Goal: Task Accomplishment & Management: Use online tool/utility

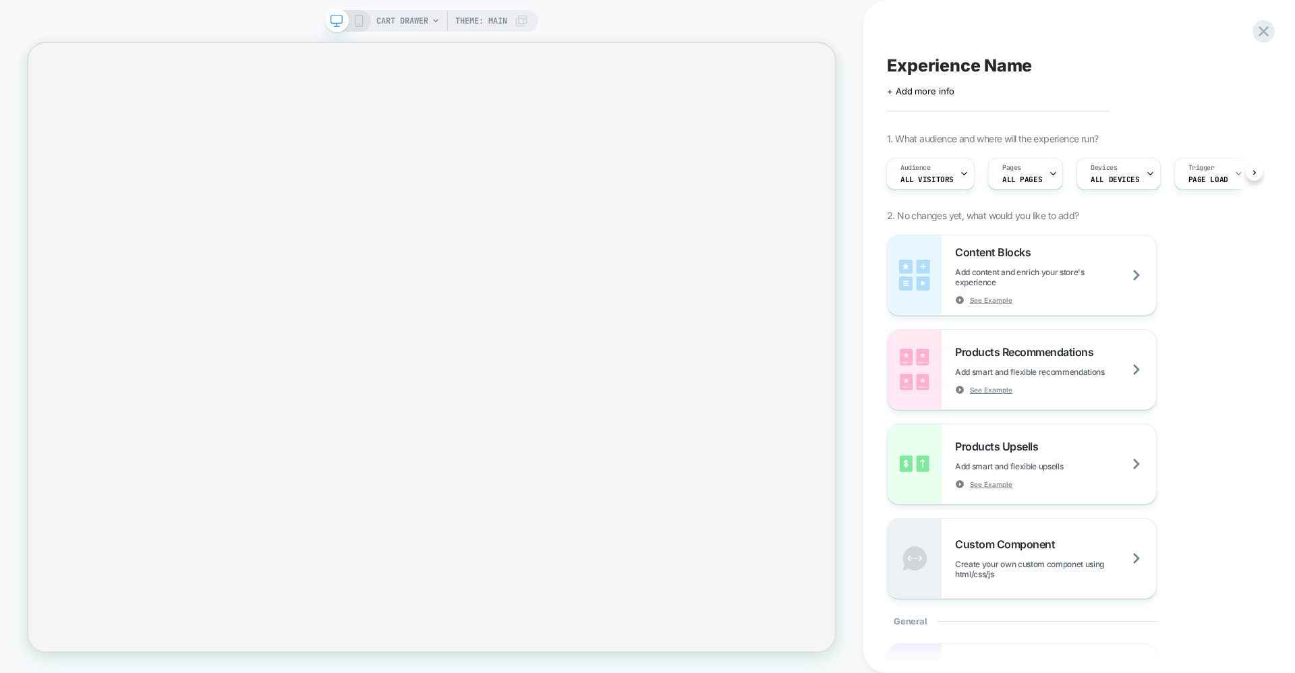
scroll to position [0, 1]
click at [514, 16] on div "CART DRAWER Theme: MAIN" at bounding box center [452, 21] width 152 height 22
click at [490, 26] on span "Theme: MAIN" at bounding box center [481, 21] width 52 height 22
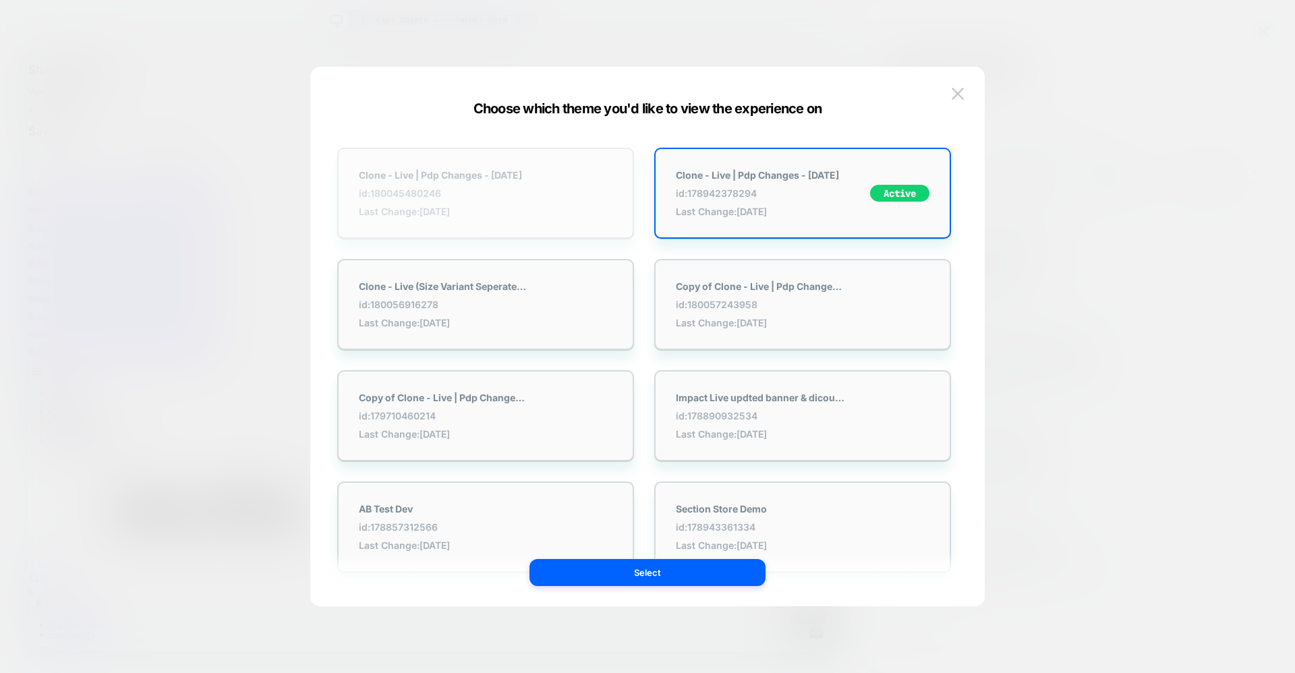
scroll to position [0, 0]
click at [519, 202] on div "Clone - Live | Pdp Changes - [DATE] id: 180045480246 Last Change: [DATE]" at bounding box center [440, 193] width 163 height 48
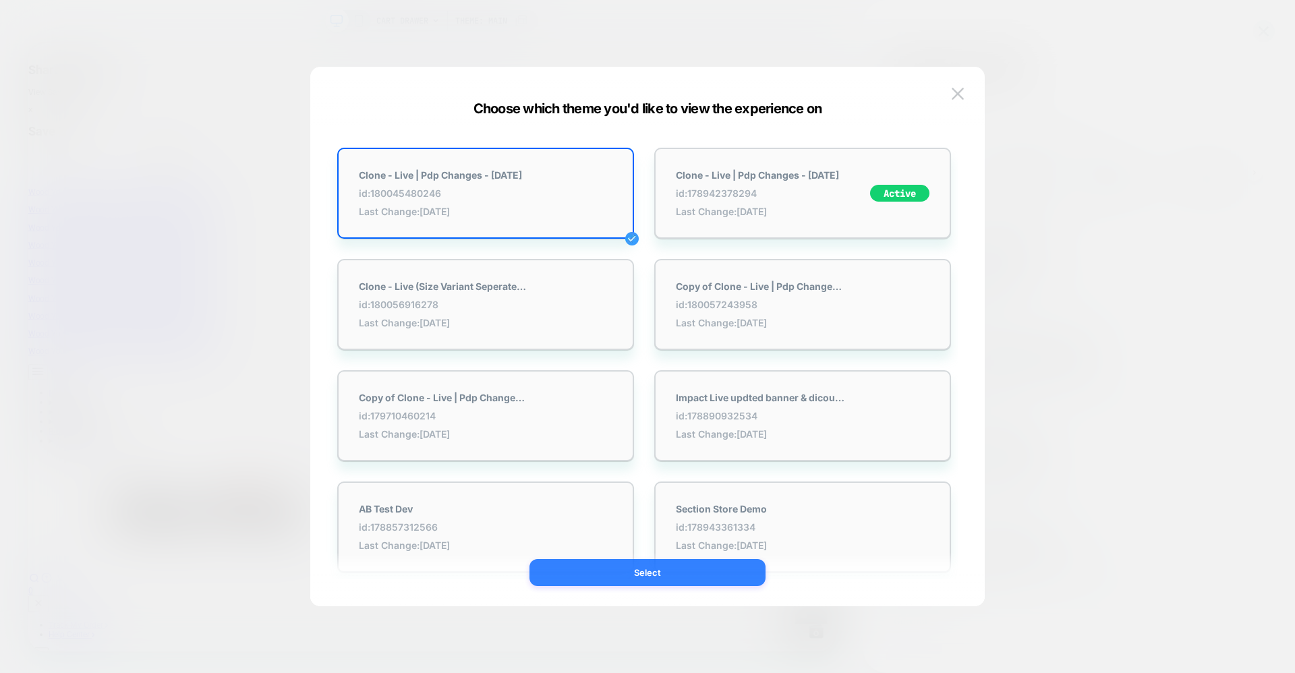
click at [643, 580] on button "Select" at bounding box center [648, 572] width 236 height 27
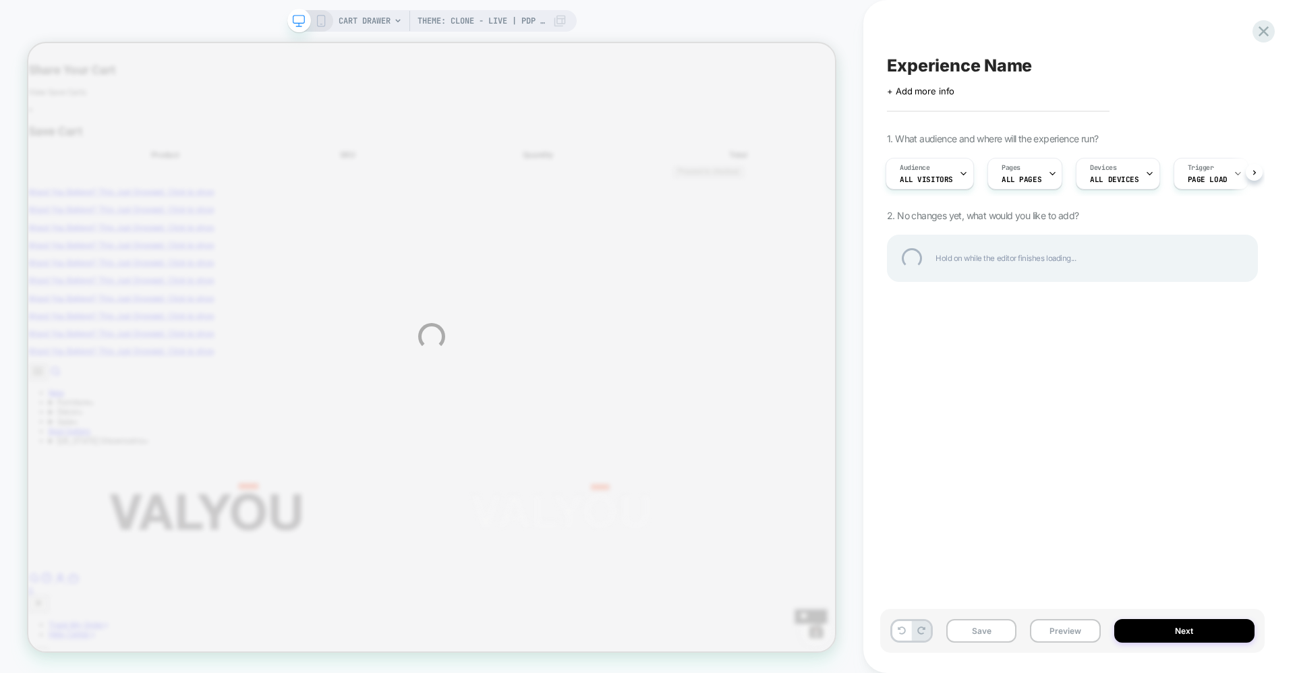
click at [443, 370] on div "Theme: Clone - Live | Pdp Changes - 10-08-25 CART DRAWER Theme: Clone - Live | …" at bounding box center [647, 336] width 1295 height 673
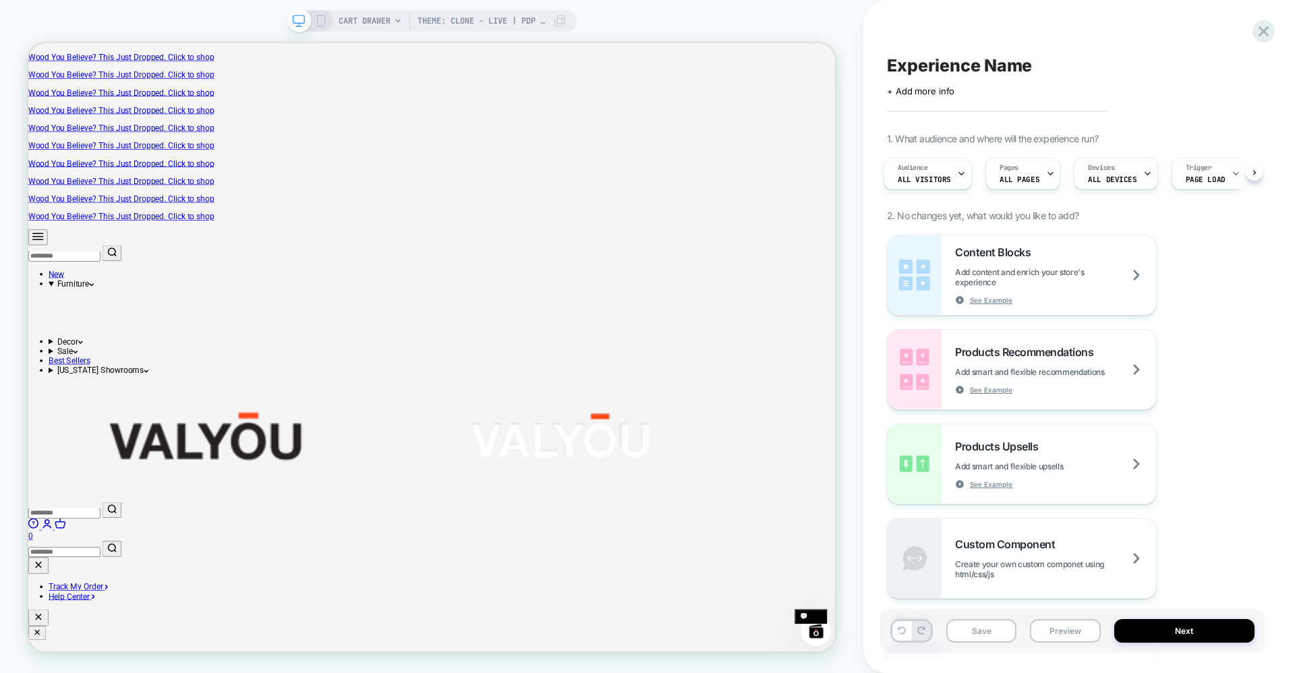
click at [349, 17] on span "CART DRAWER" at bounding box center [365, 21] width 52 height 22
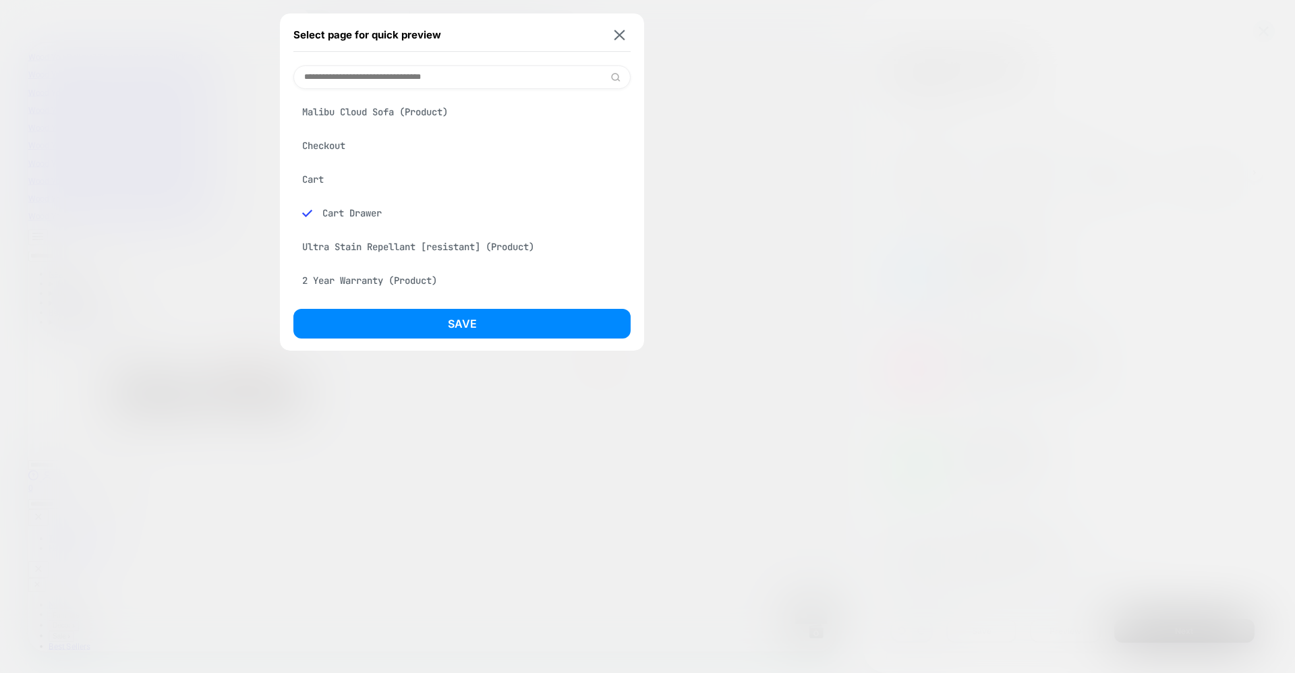
drag, startPoint x: 341, startPoint y: 117, endPoint x: 360, endPoint y: 176, distance: 62.3
click at [341, 116] on div "Malibu Cloud Sofa (Product)" at bounding box center [462, 112] width 337 height 26
drag, startPoint x: 440, startPoint y: 294, endPoint x: 437, endPoint y: 303, distance: 9.2
click at [441, 294] on div "2 Year Warranty (Product)" at bounding box center [462, 281] width 337 height 26
click at [437, 308] on div "Select page for quick preview Malibu Cloud Sofa (Product) Checkout Cart Cart Dr…" at bounding box center [462, 181] width 364 height 337
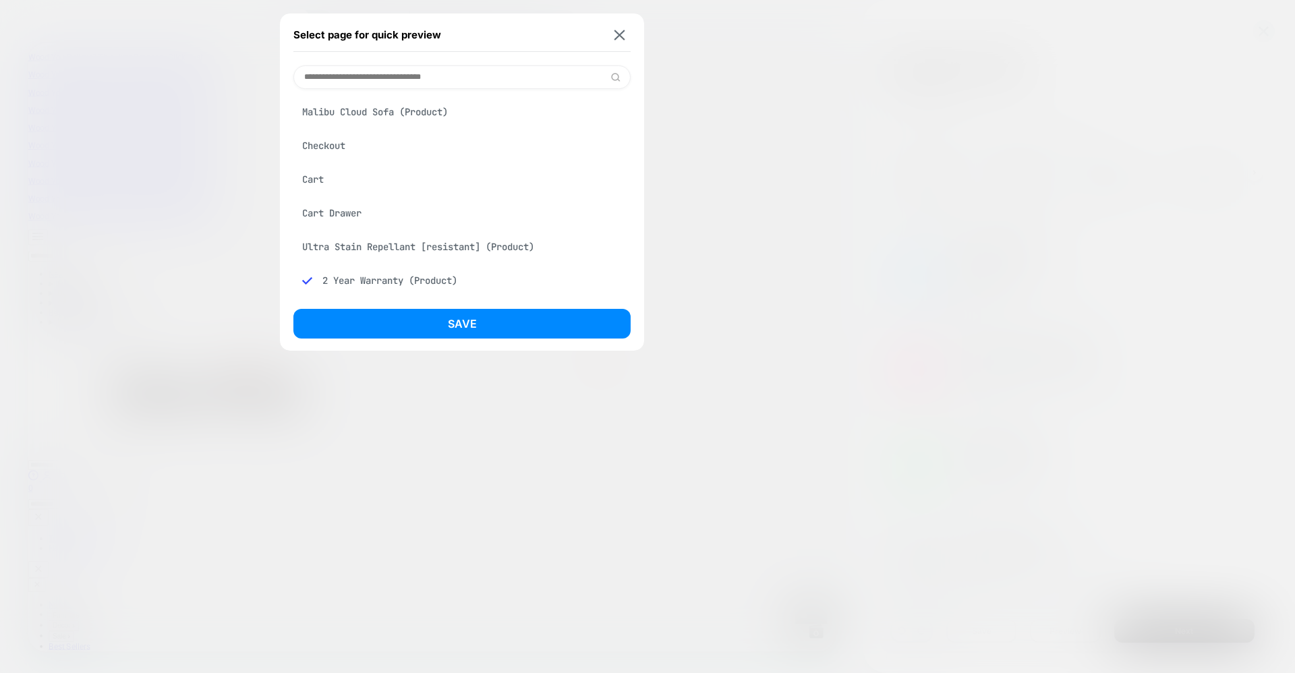
click at [347, 109] on div "Malibu Cloud Sofa (Product)" at bounding box center [462, 112] width 337 height 26
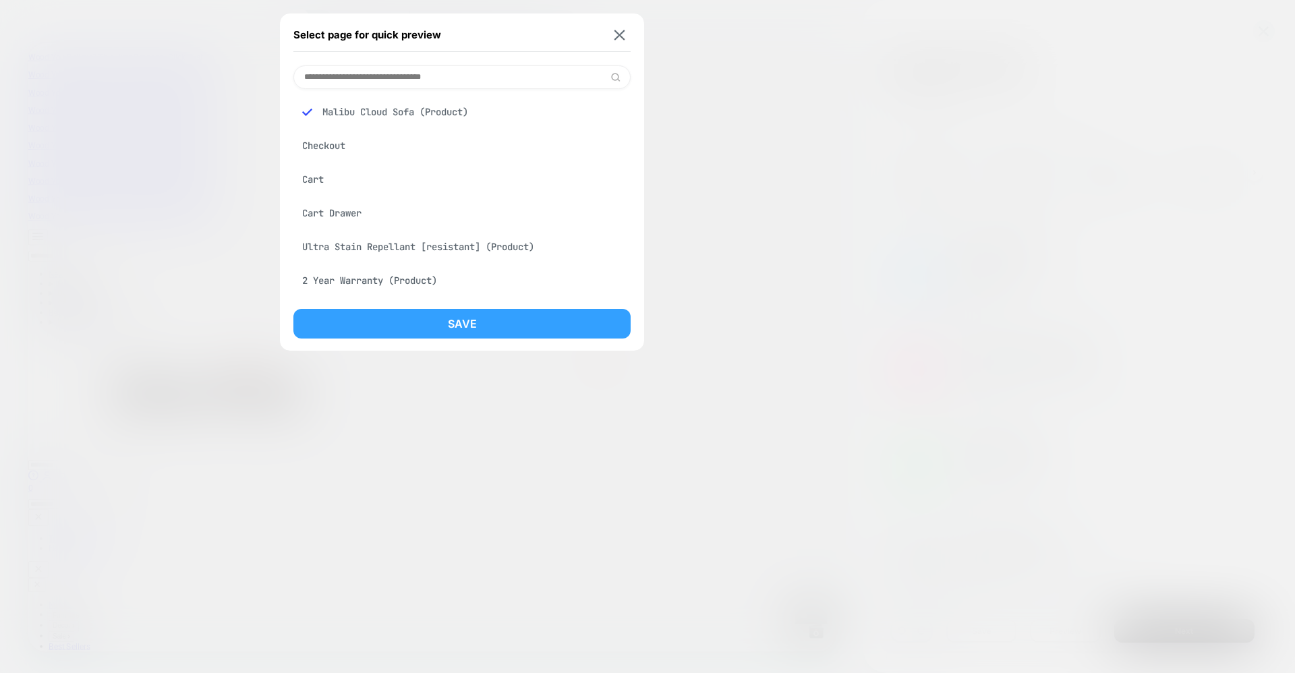
click at [436, 311] on button "Save" at bounding box center [462, 324] width 337 height 30
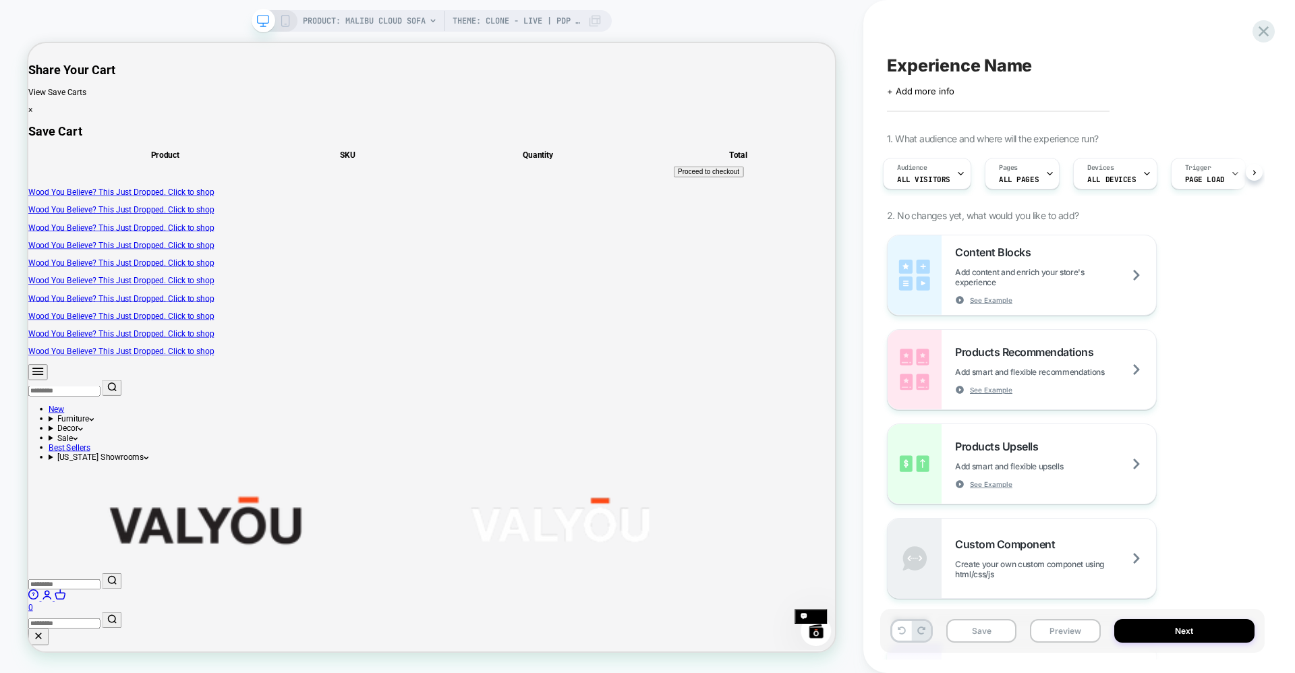
click at [435, 20] on icon at bounding box center [432, 20] width 5 height 3
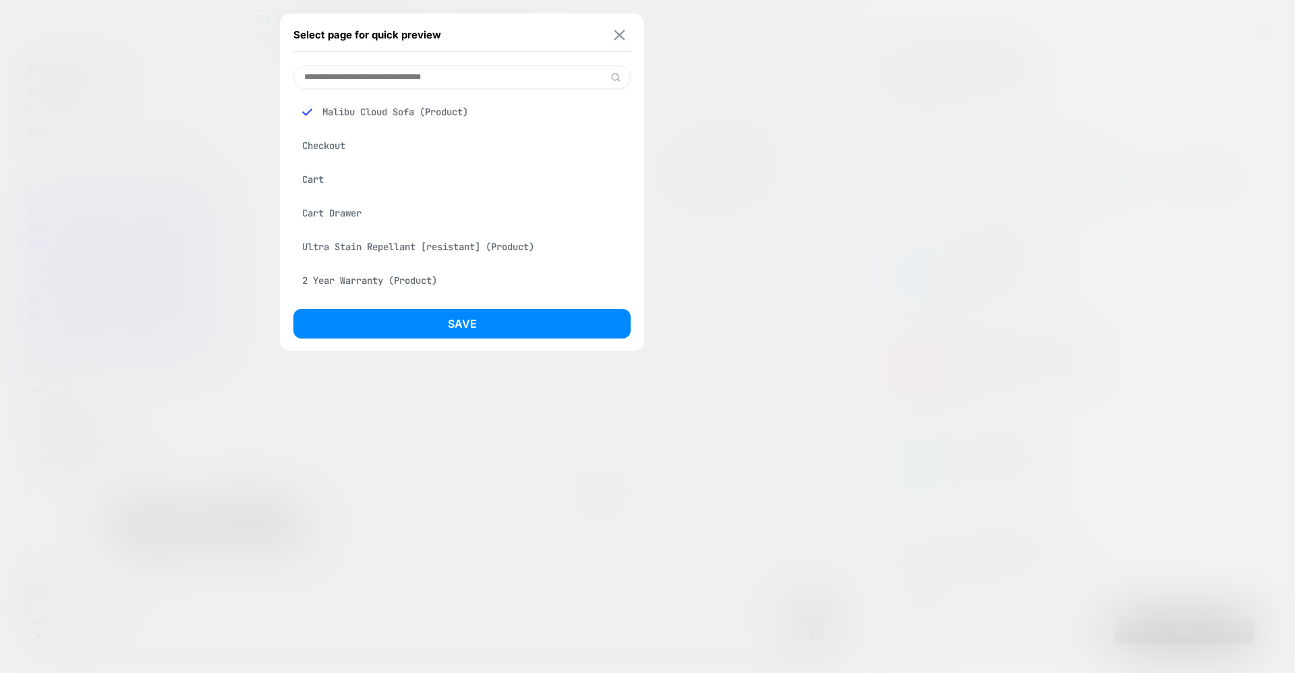
click at [625, 36] on img at bounding box center [620, 35] width 11 height 10
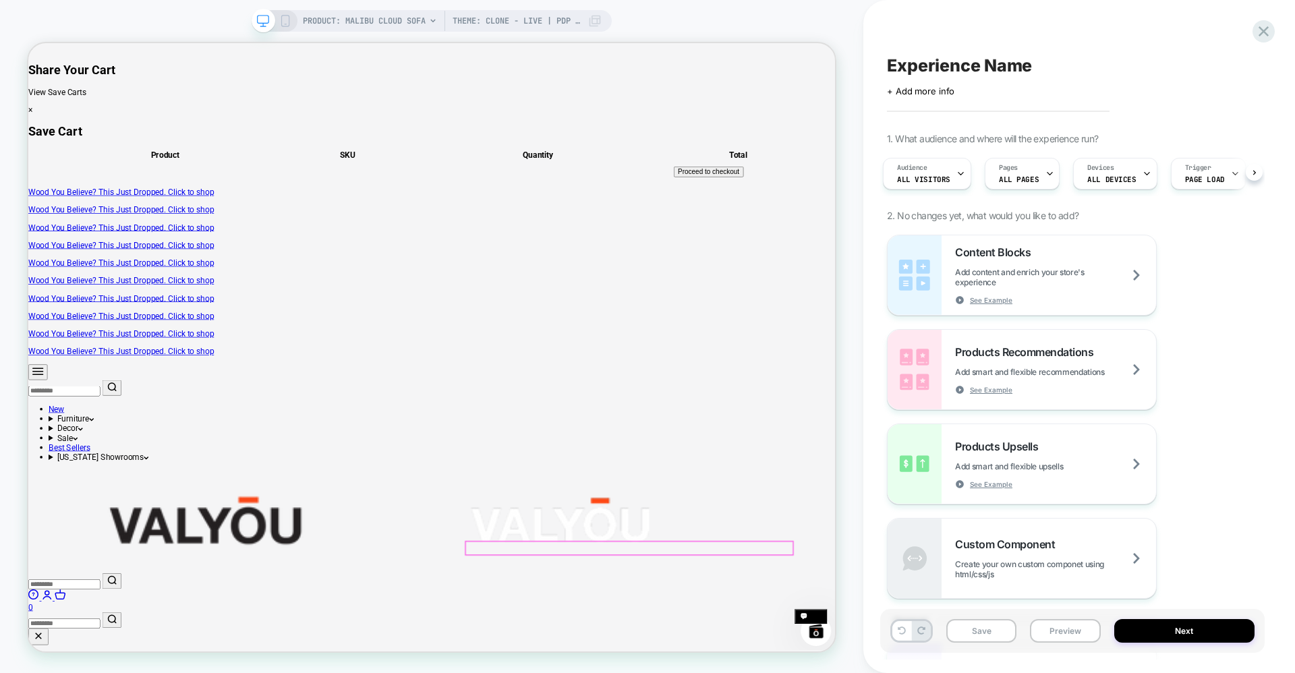
click at [371, 24] on span "PRODUCT: Malibu Cloud Sofa" at bounding box center [364, 21] width 123 height 22
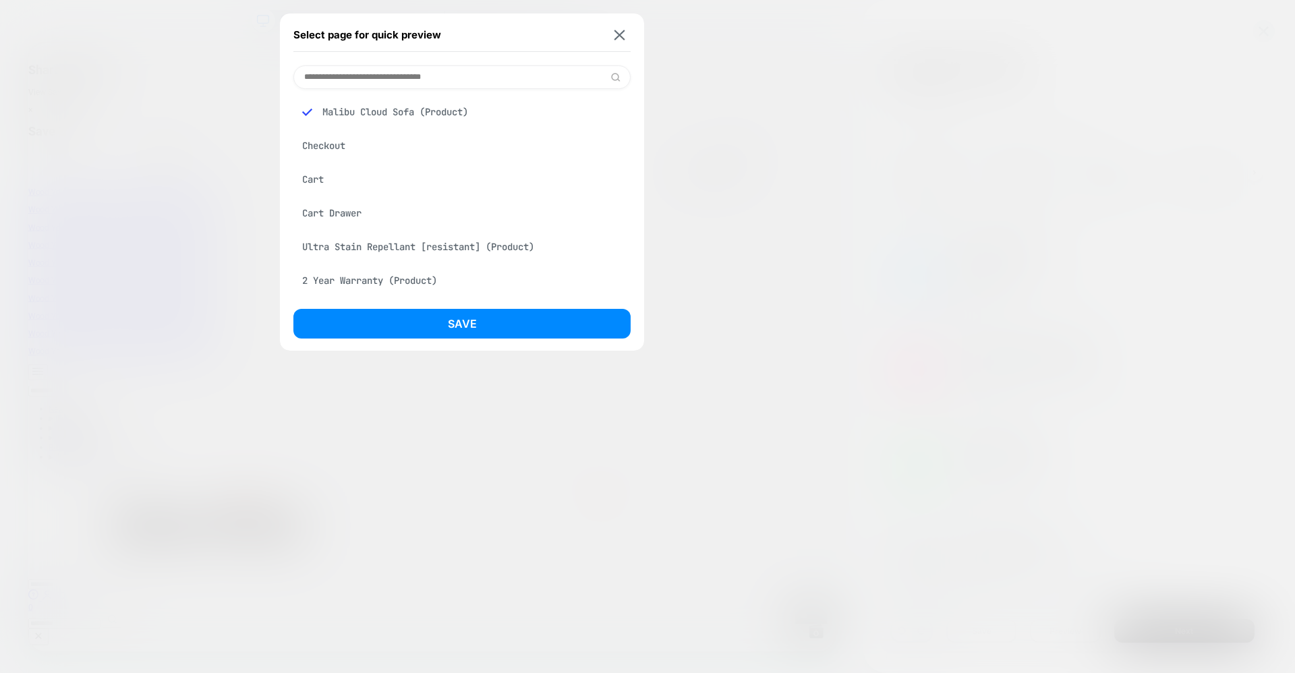
click at [333, 214] on div "Cart Drawer" at bounding box center [462, 213] width 337 height 26
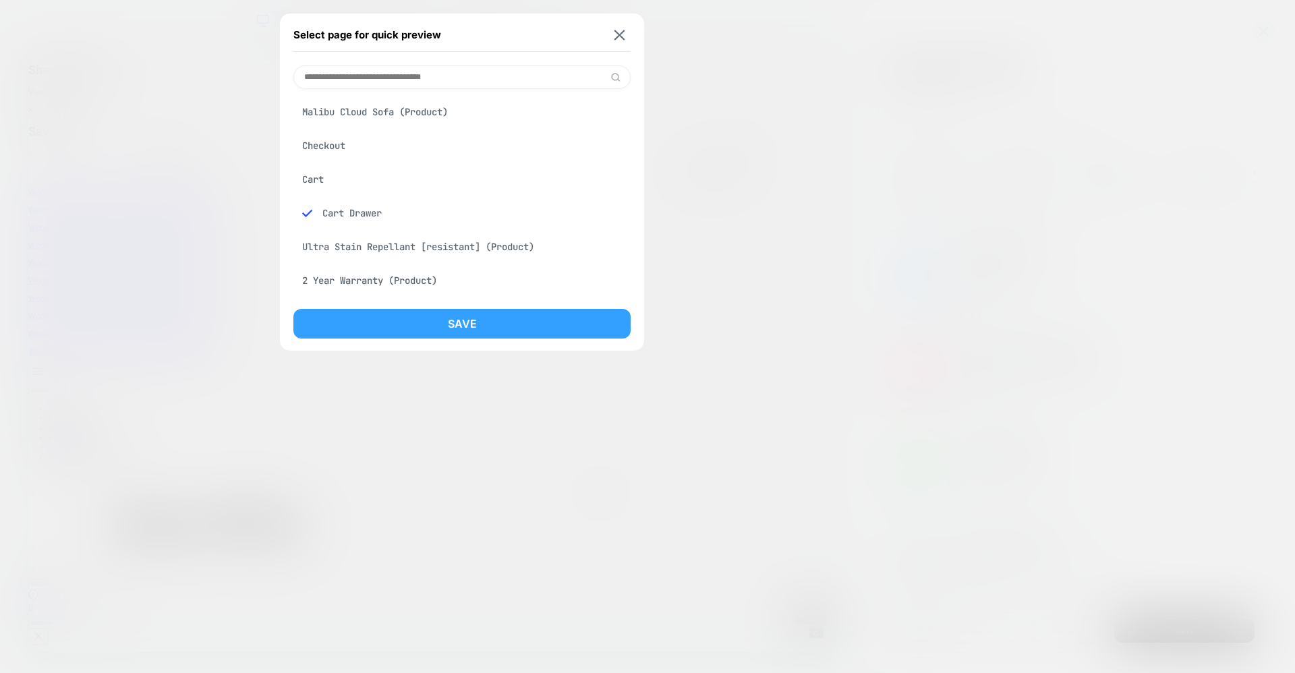
click at [476, 335] on button "Save" at bounding box center [462, 324] width 337 height 30
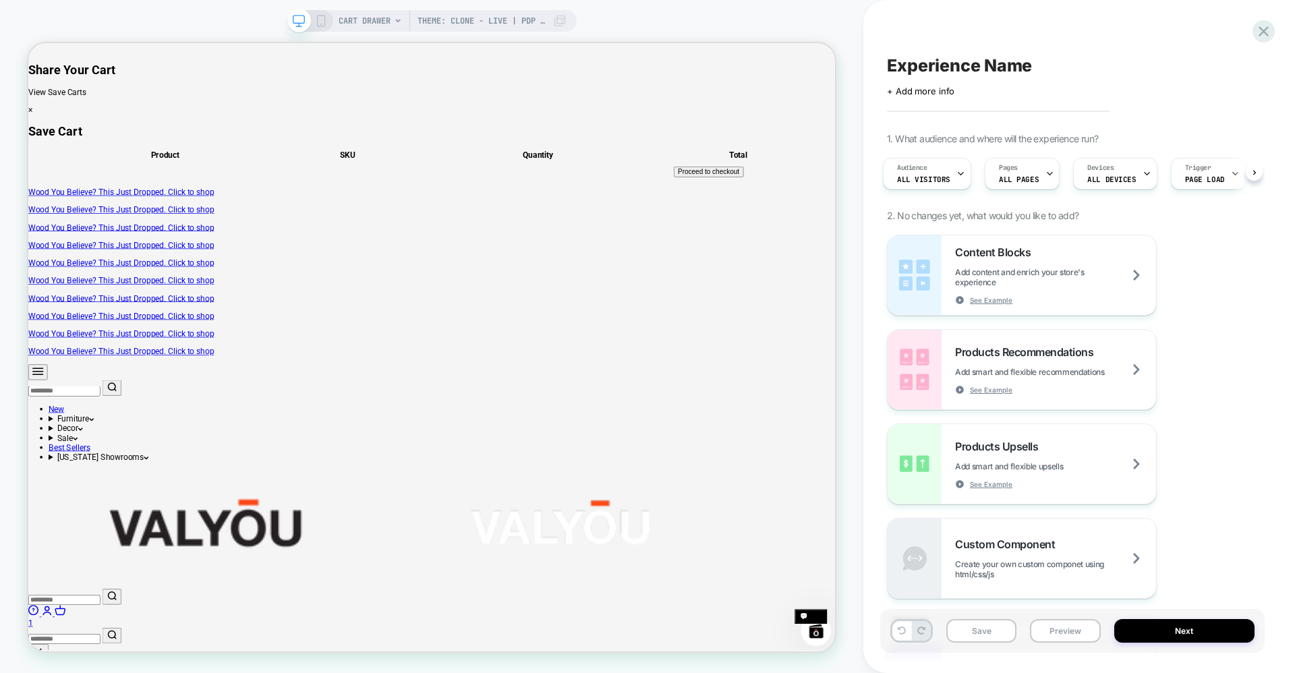
scroll to position [0, 5]
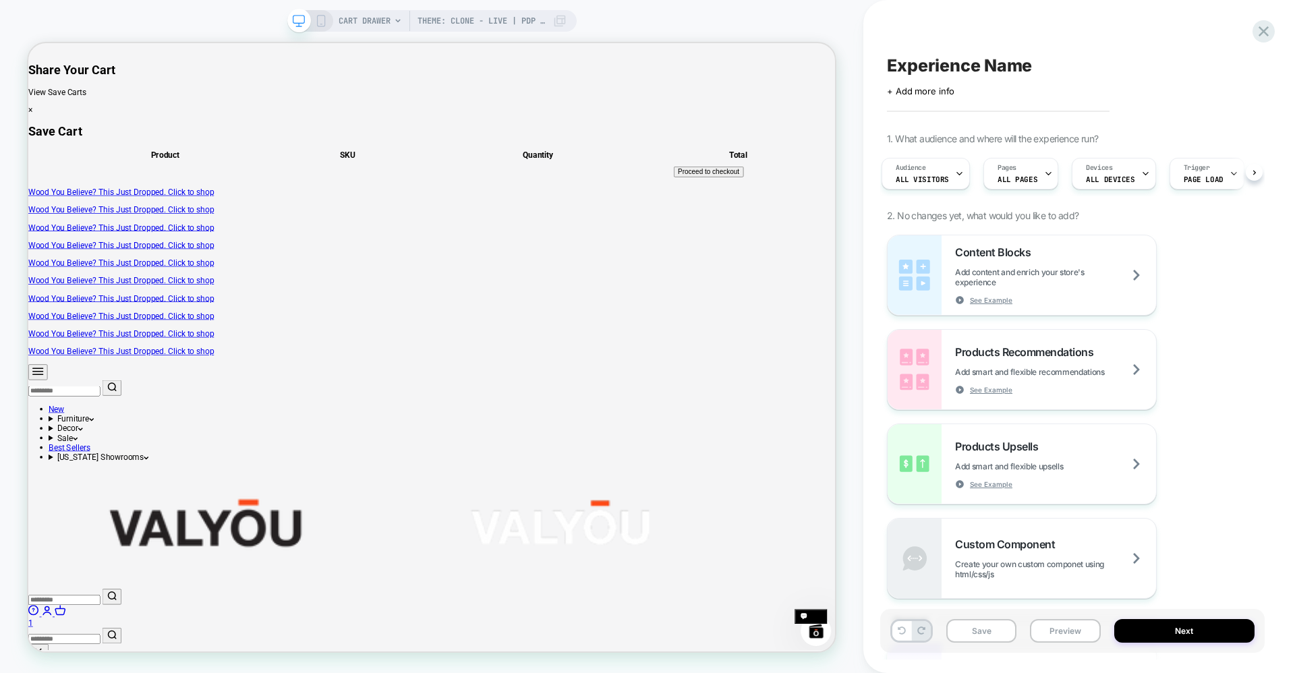
click at [379, 27] on span "CART DRAWER" at bounding box center [365, 21] width 52 height 22
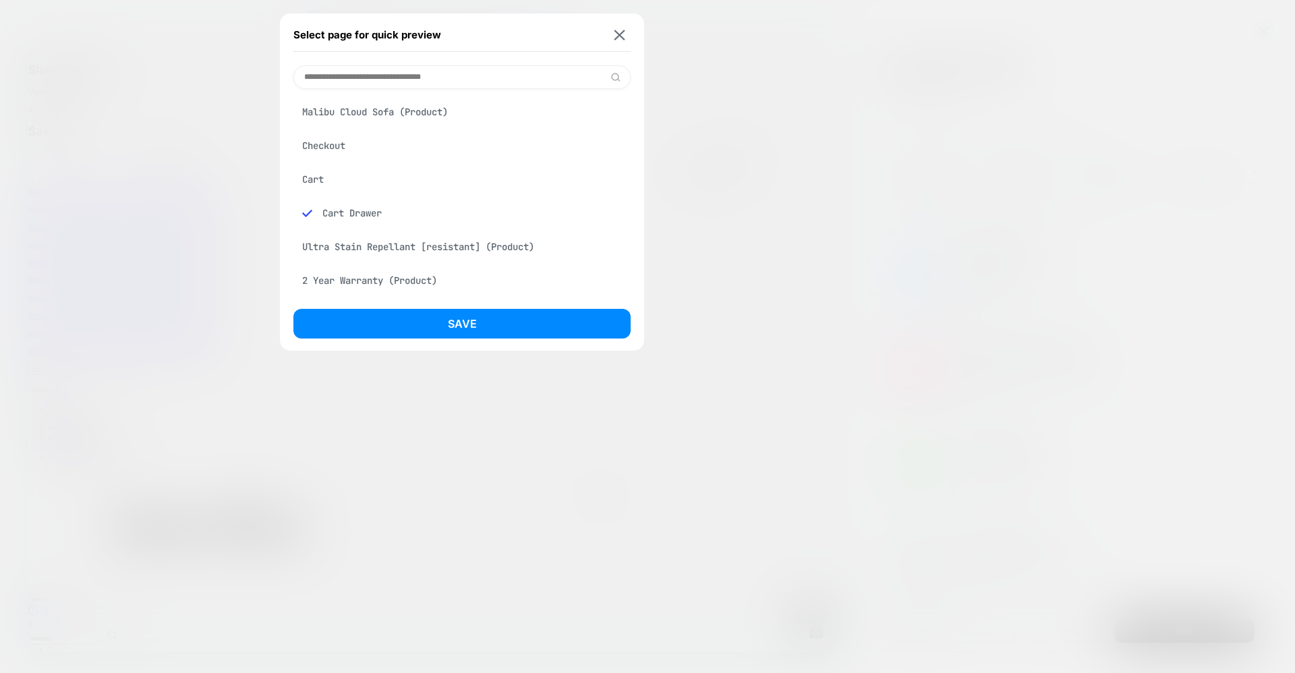
click at [346, 117] on div "Malibu Cloud Sofa (Product)" at bounding box center [462, 112] width 337 height 26
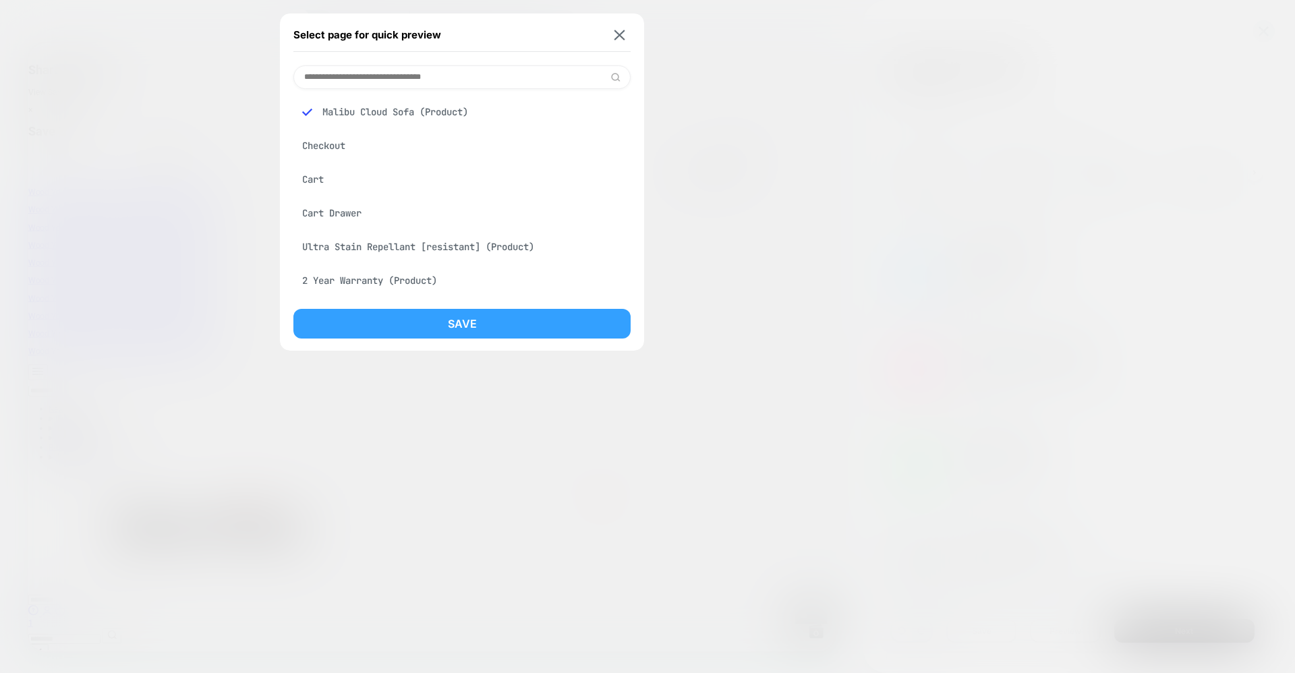
click at [430, 335] on button "Save" at bounding box center [462, 324] width 337 height 30
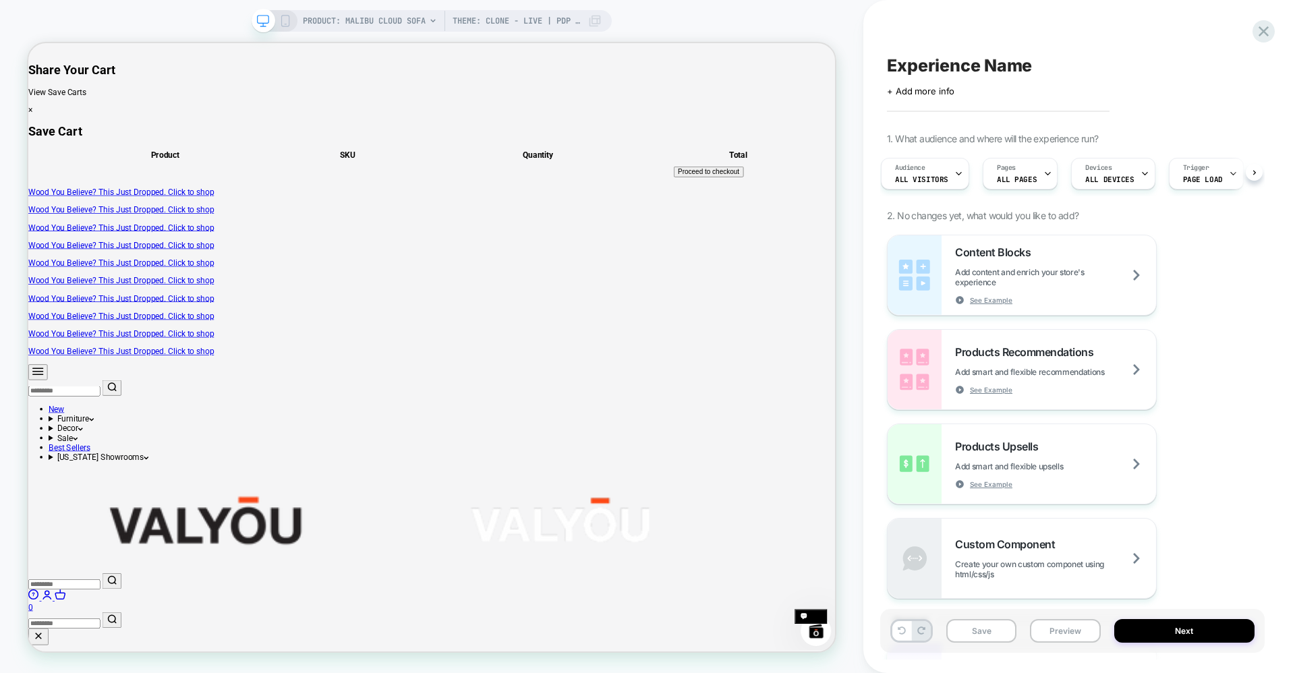
scroll to position [0, 0]
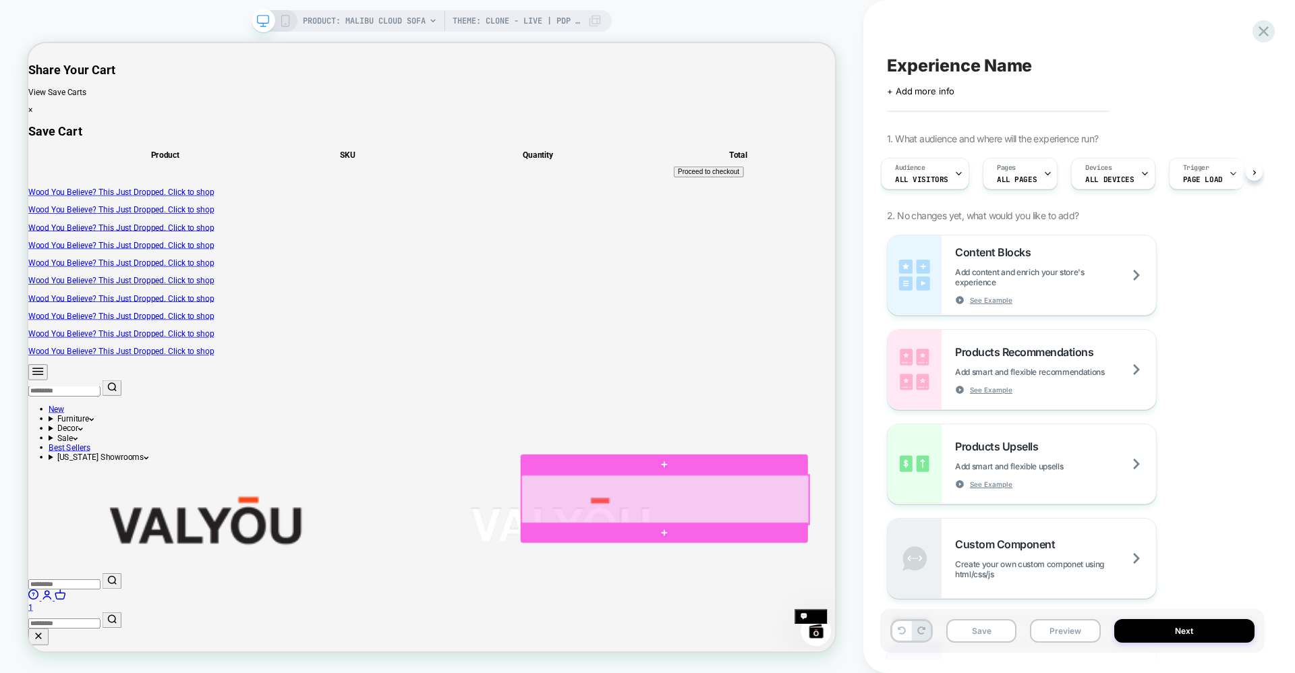
click at [946, 665] on div at bounding box center [877, 651] width 383 height 65
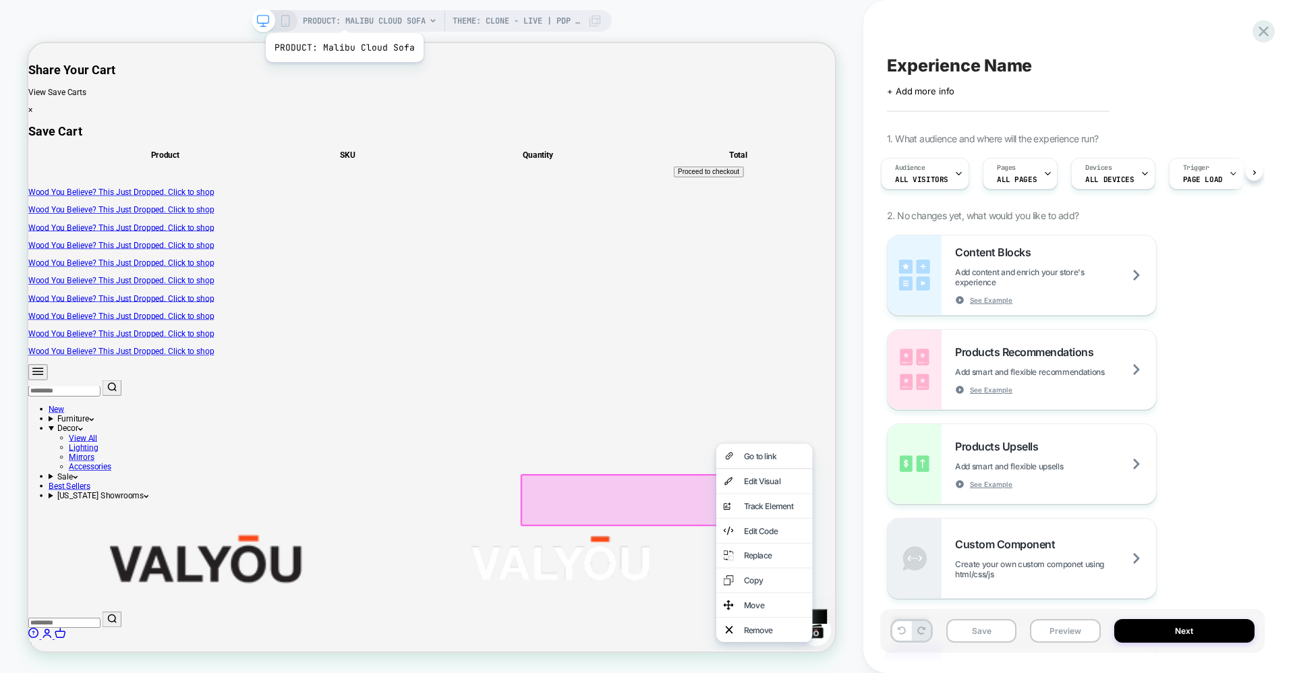
click at [343, 16] on span "PRODUCT: Malibu Cloud Sofa" at bounding box center [364, 21] width 123 height 22
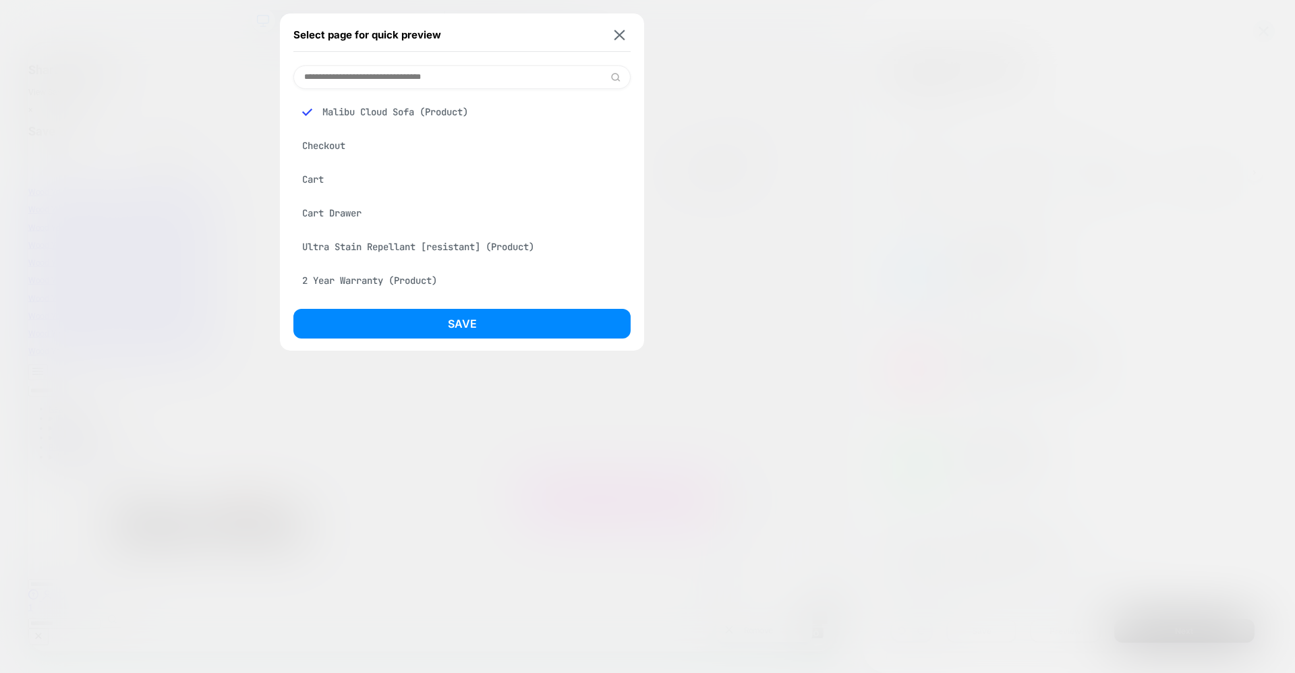
click at [328, 141] on div "Checkout" at bounding box center [462, 146] width 337 height 26
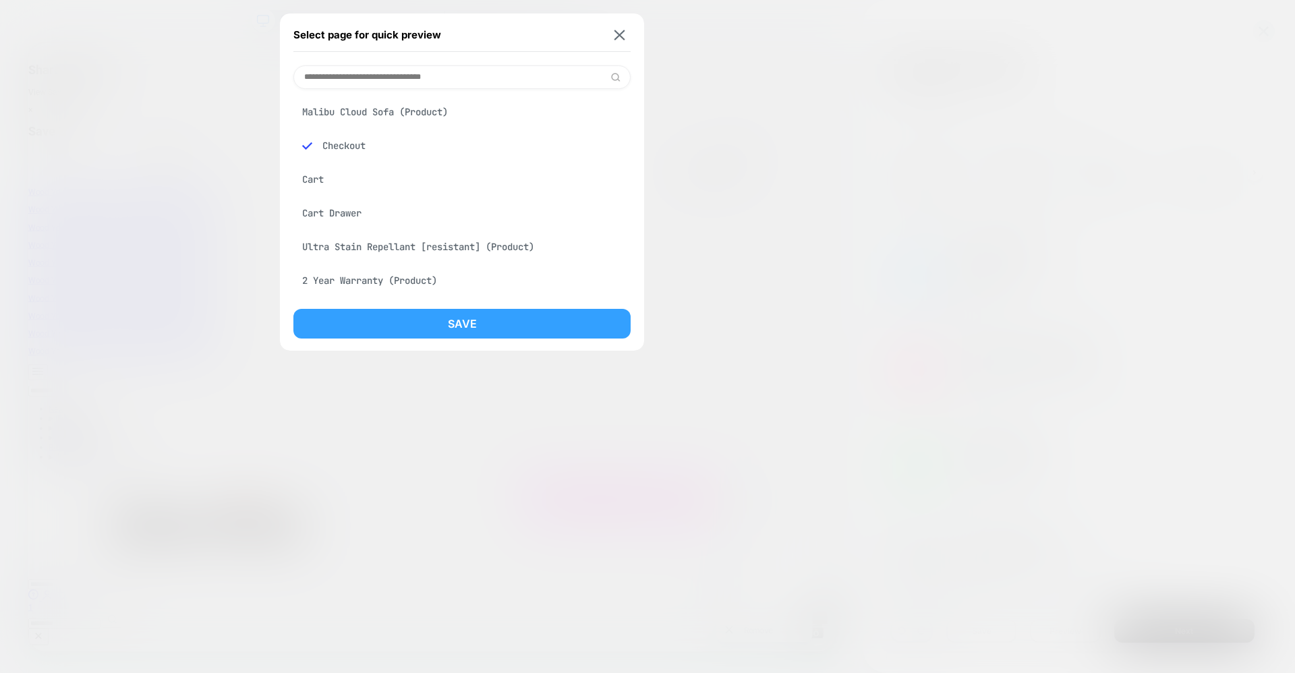
click at [455, 321] on button "Save" at bounding box center [462, 324] width 337 height 30
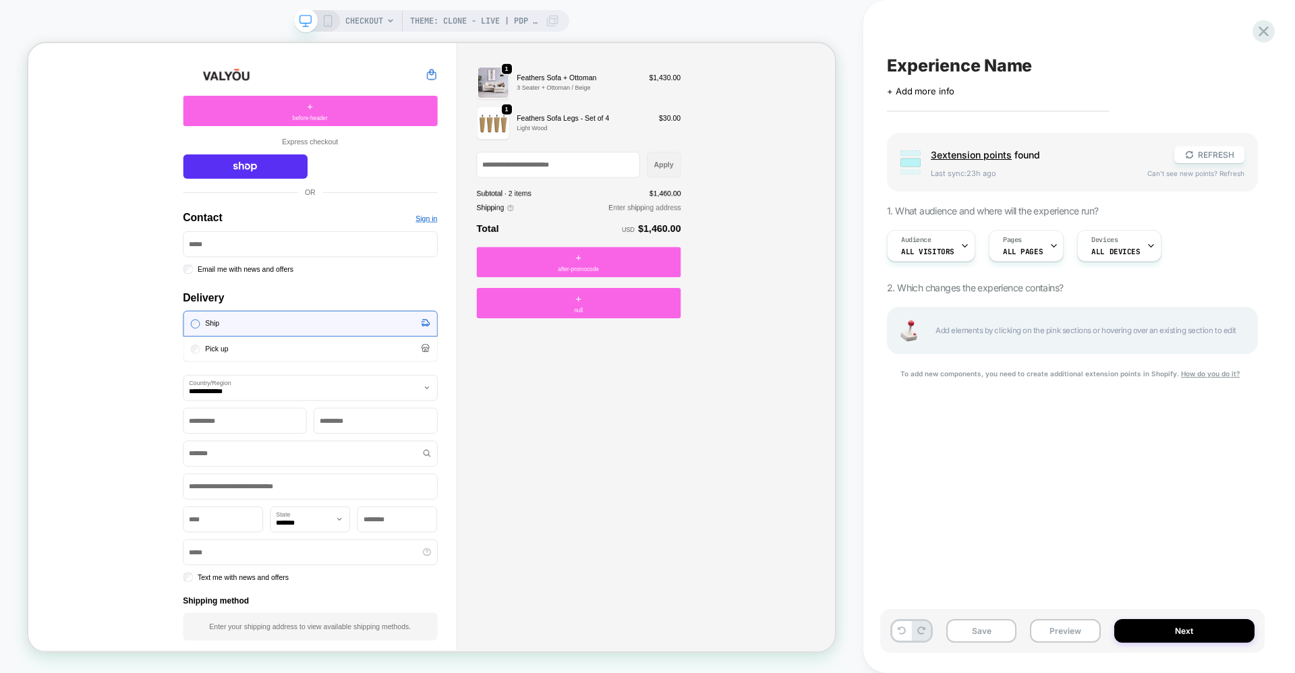
click at [376, 19] on span "CHECKOUT" at bounding box center [364, 21] width 38 height 22
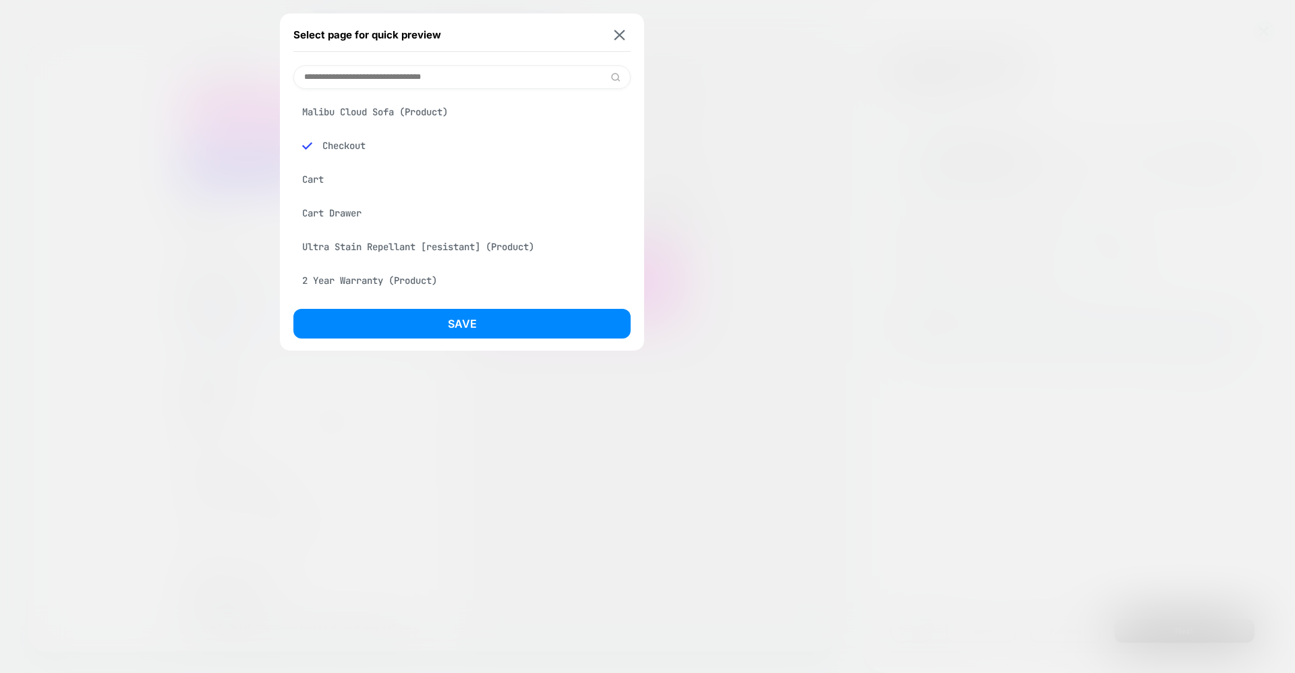
click at [323, 204] on div "Cart Drawer" at bounding box center [462, 213] width 337 height 26
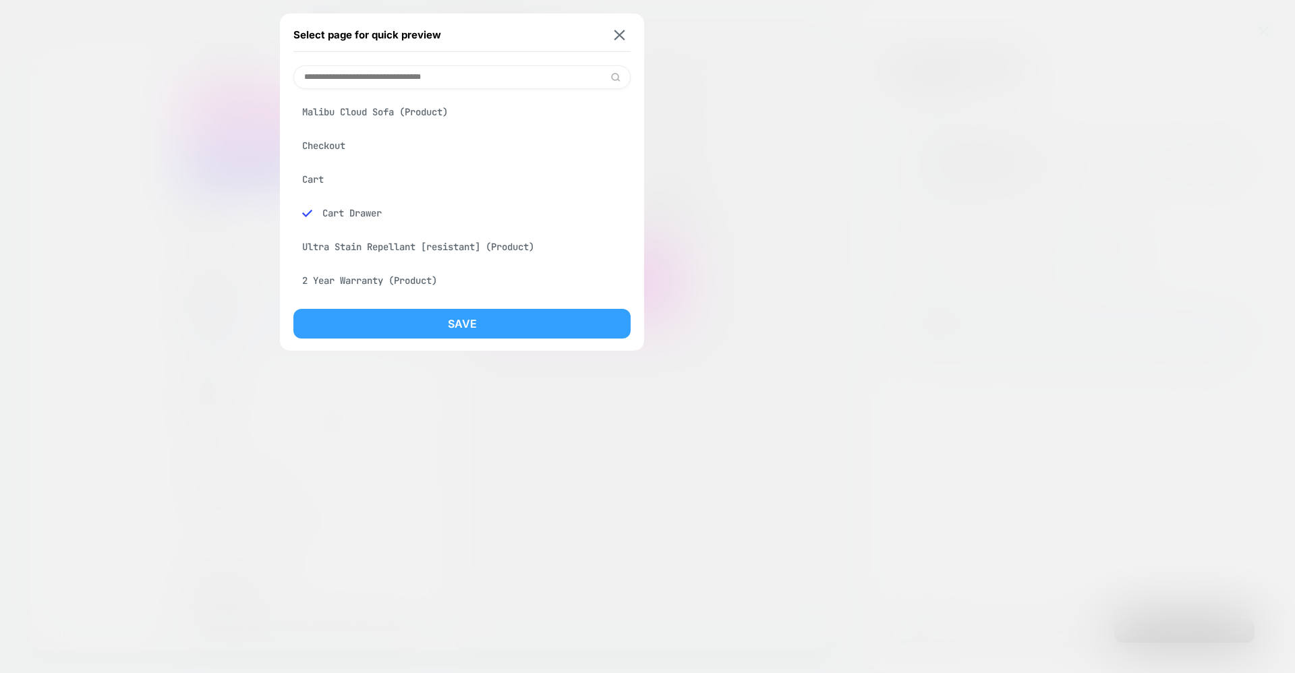
click at [466, 324] on button "Save" at bounding box center [462, 324] width 337 height 30
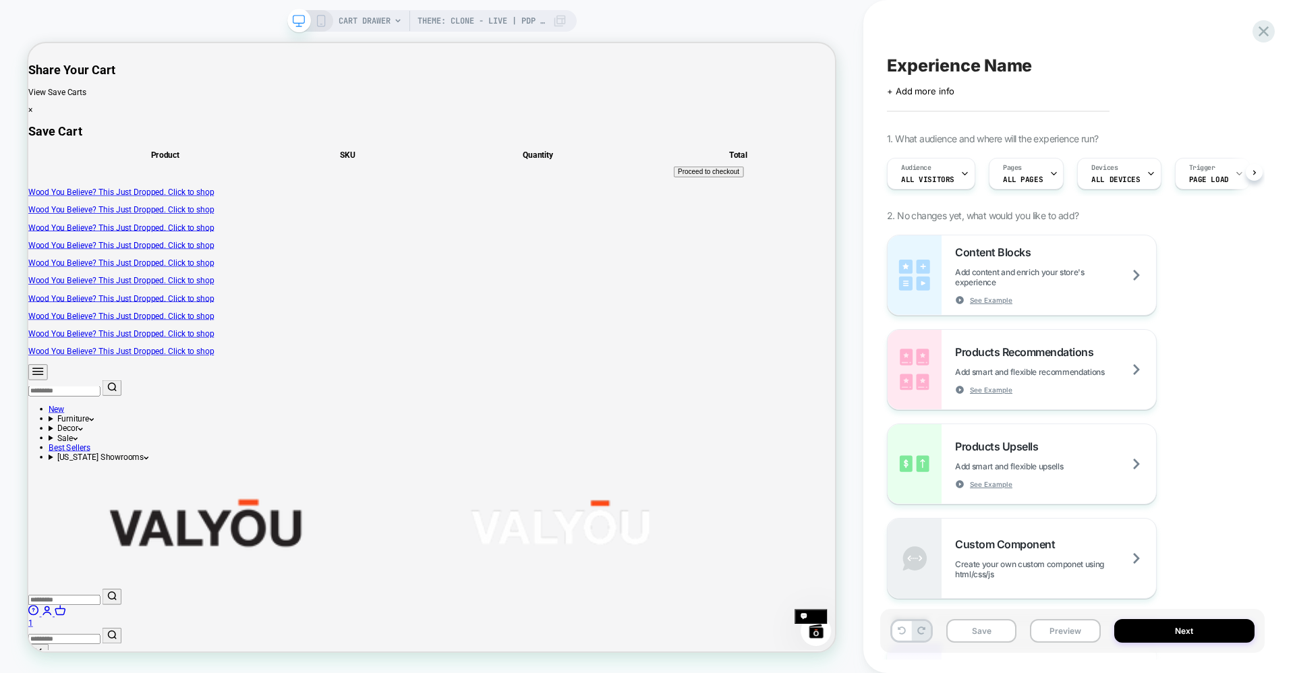
scroll to position [0, 1]
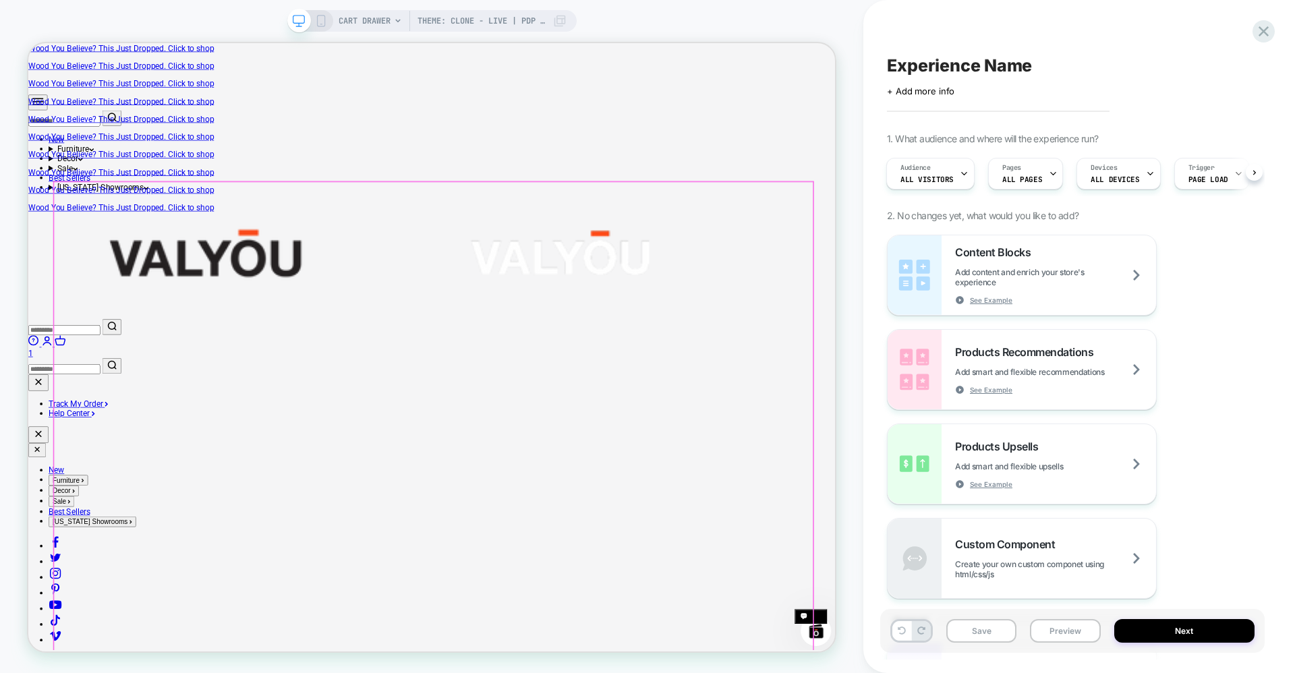
scroll to position [0, 0]
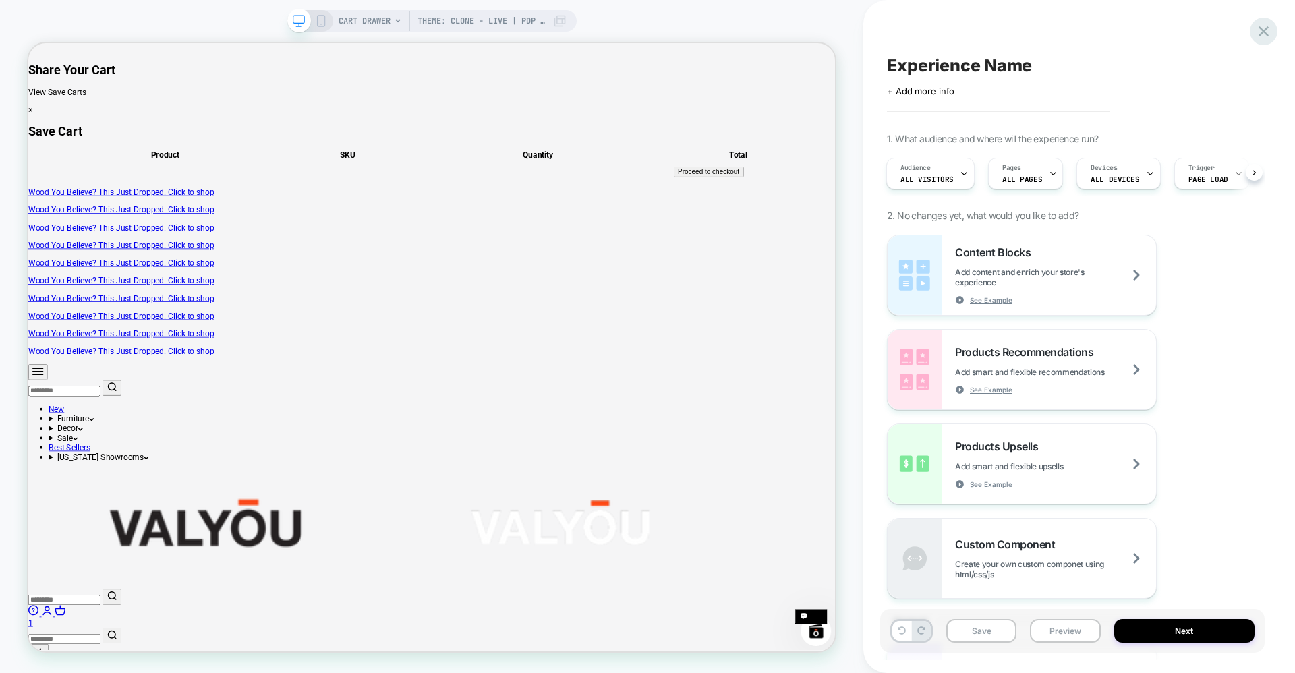
click at [1272, 38] on icon at bounding box center [1264, 31] width 18 height 18
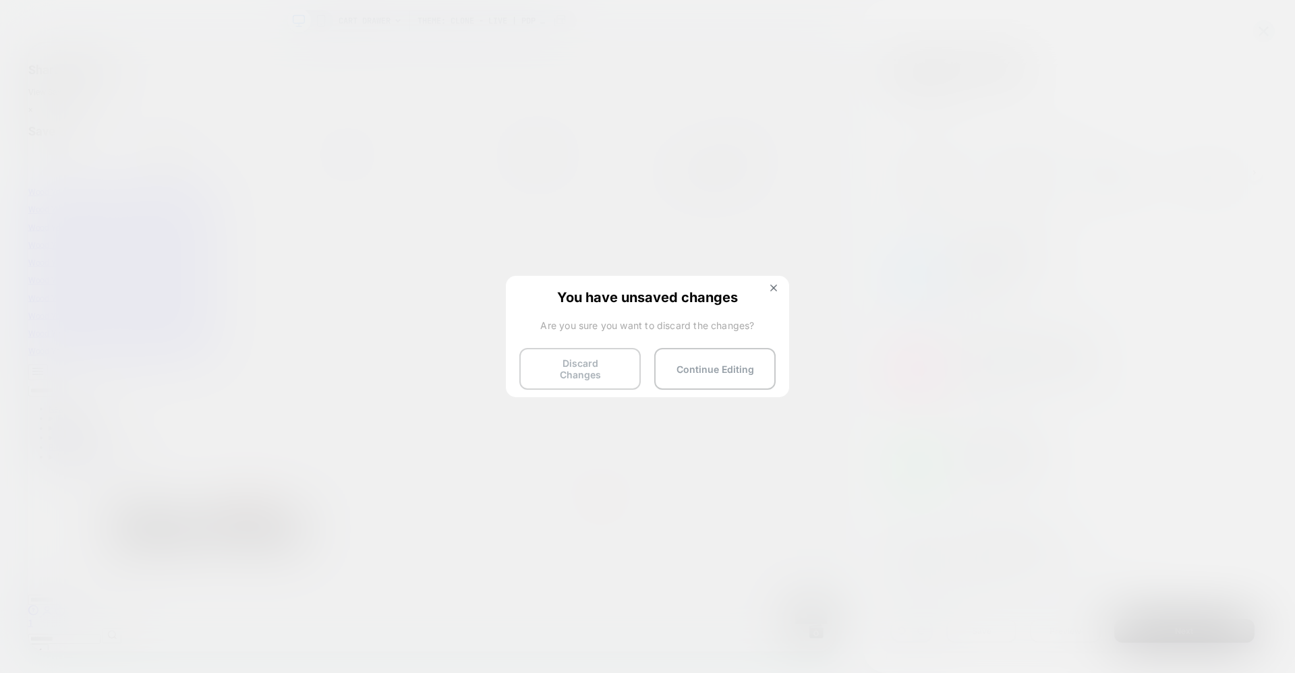
click at [578, 370] on button "Discard Changes" at bounding box center [580, 369] width 121 height 42
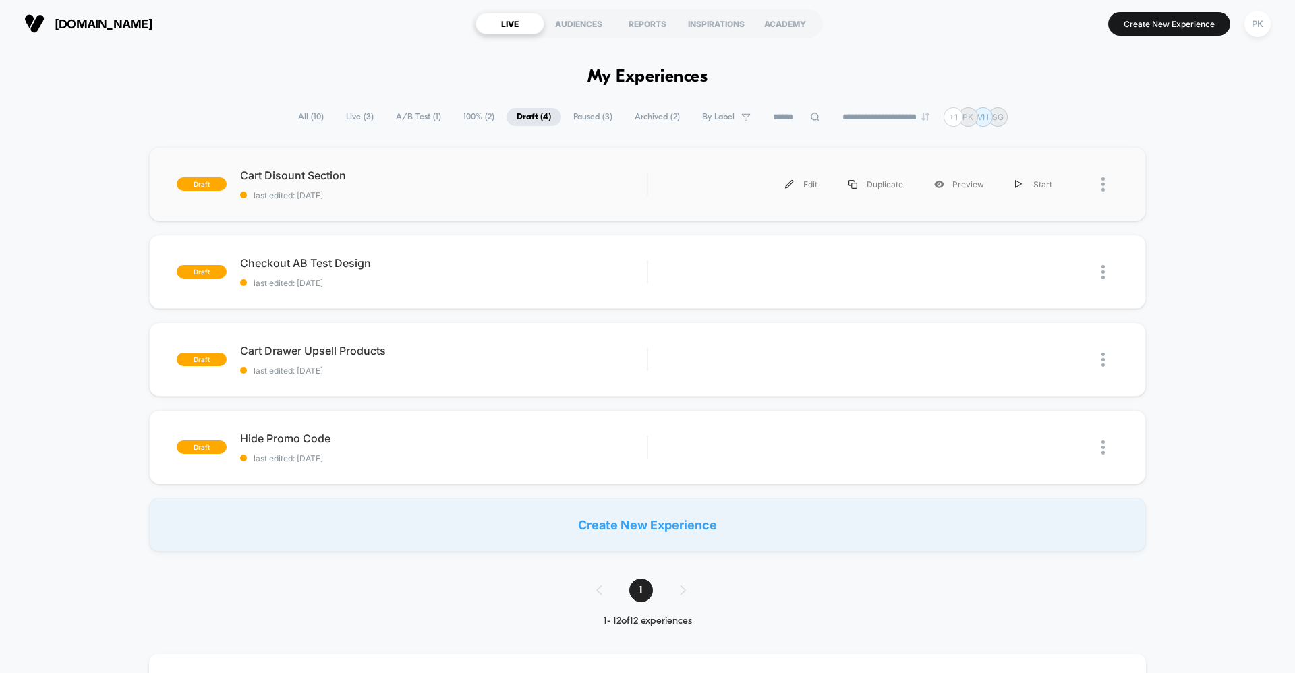
click at [1096, 178] on div at bounding box center [1093, 184] width 51 height 30
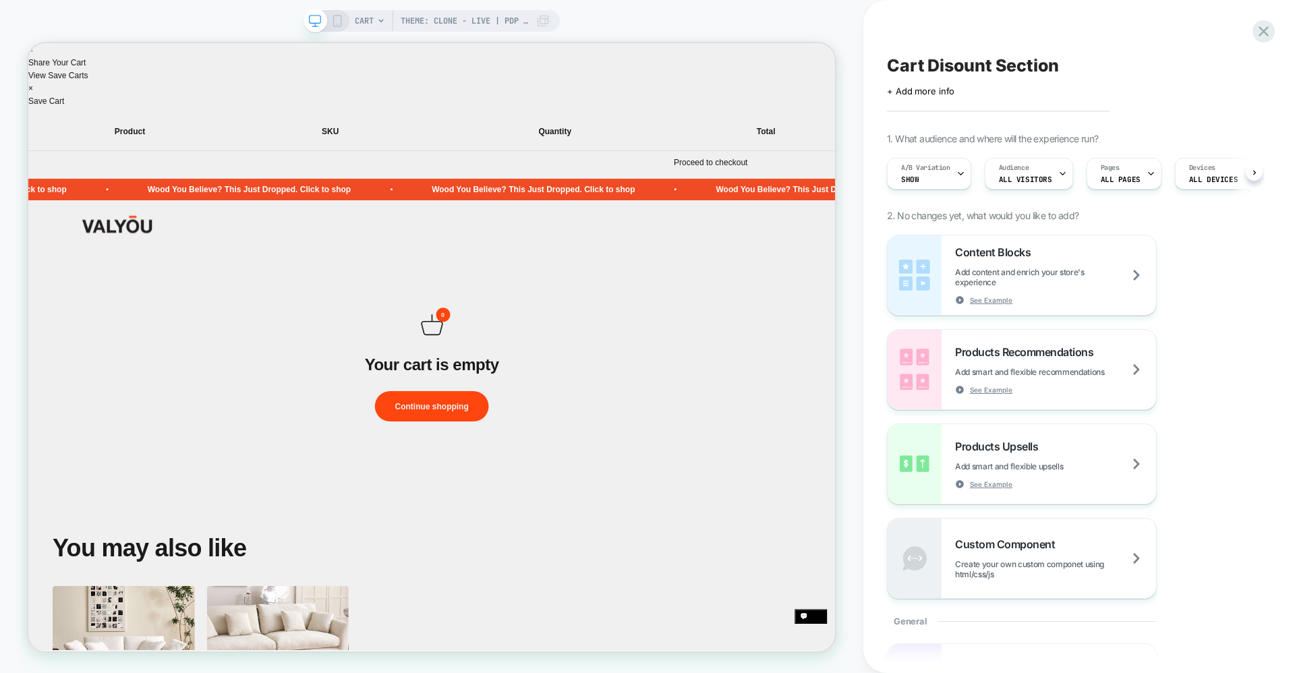
scroll to position [0, 1]
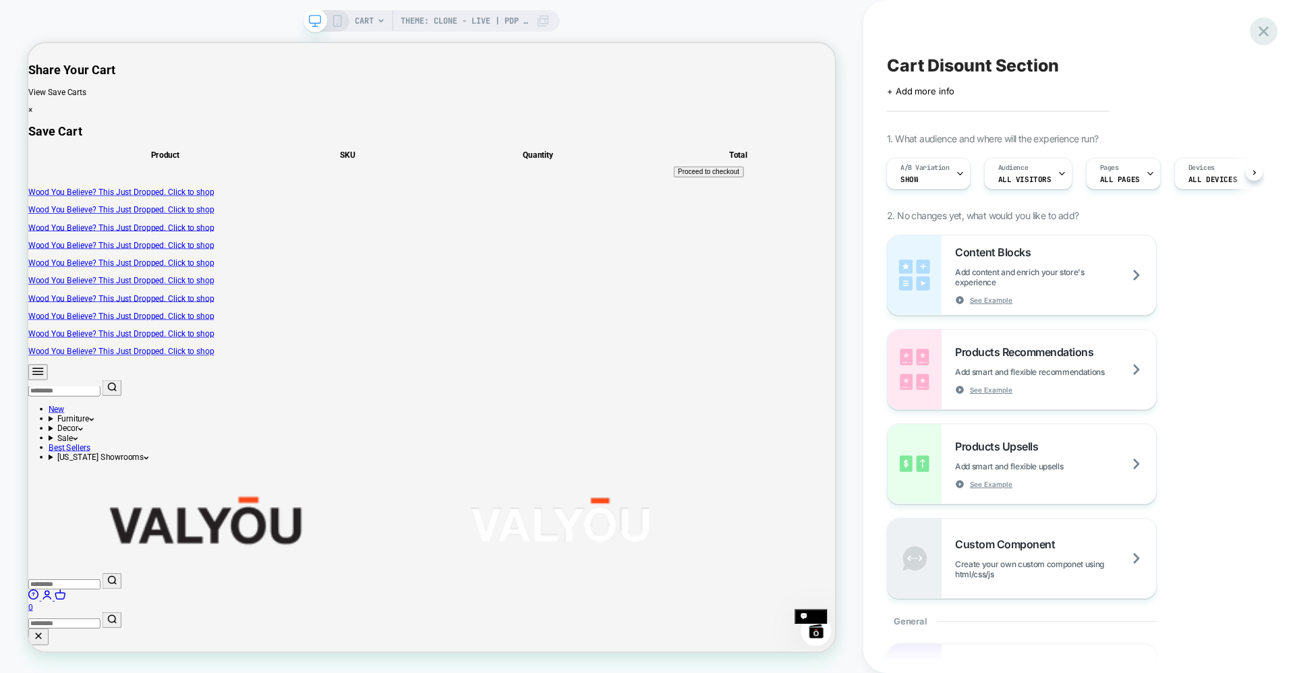
click at [1262, 28] on icon at bounding box center [1264, 31] width 10 height 10
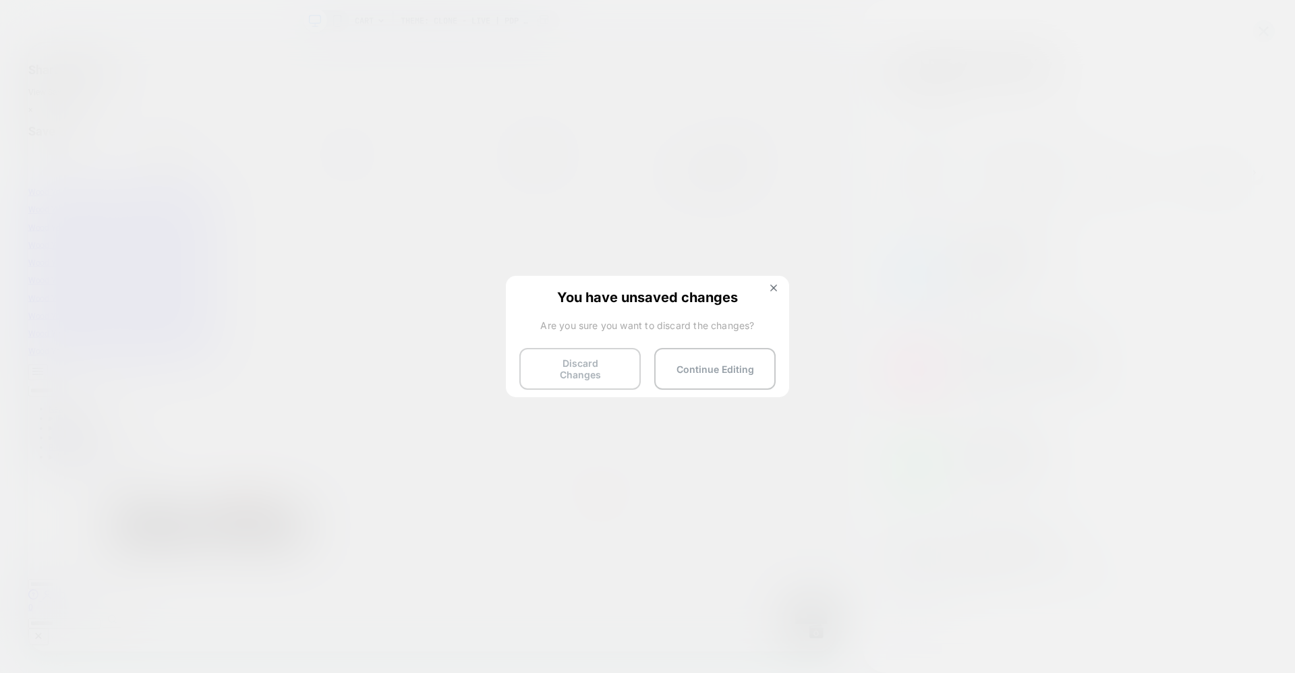
click at [605, 370] on button "Discard Changes" at bounding box center [580, 369] width 121 height 42
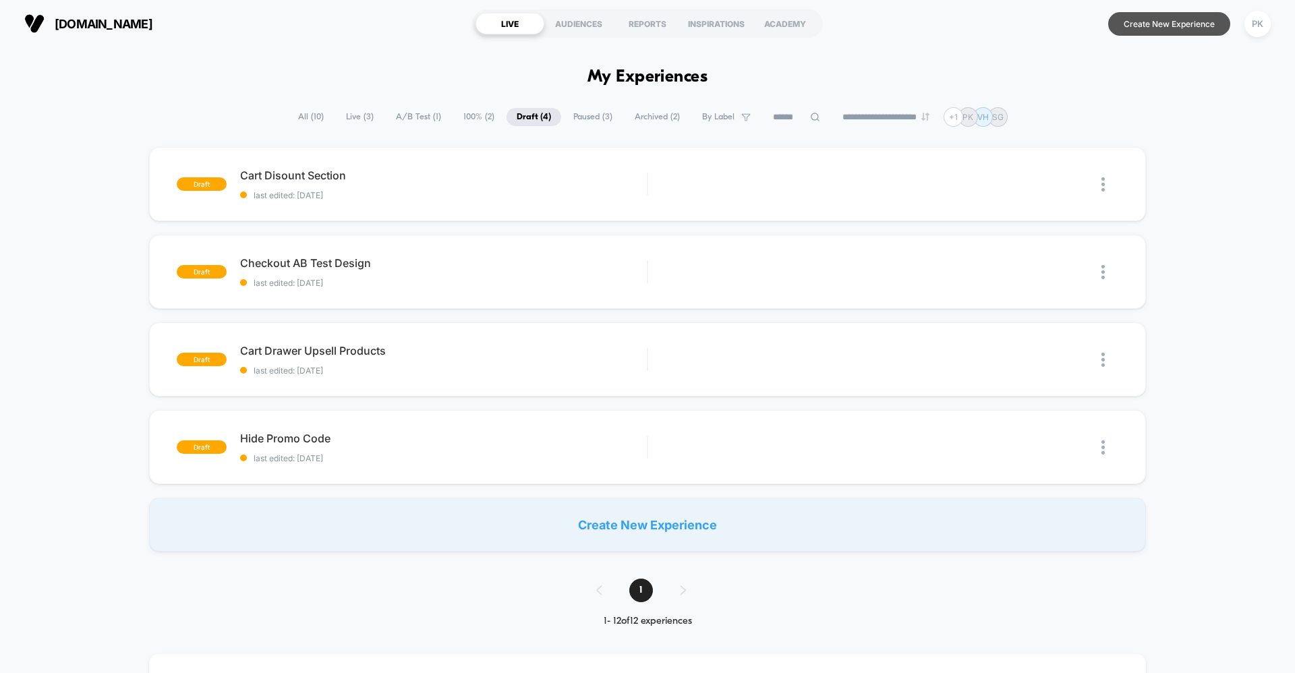
click at [1173, 25] on button "Create New Experience" at bounding box center [1170, 24] width 122 height 24
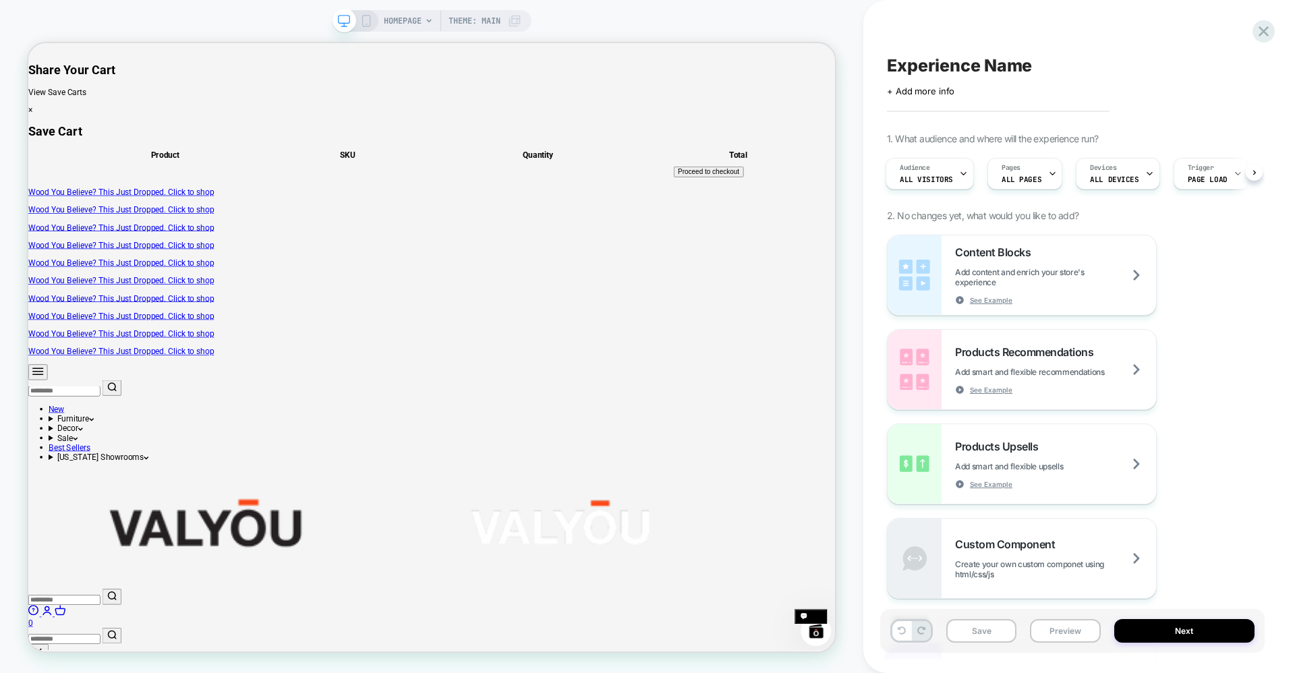
click at [478, 24] on span "Theme: MAIN" at bounding box center [475, 21] width 52 height 22
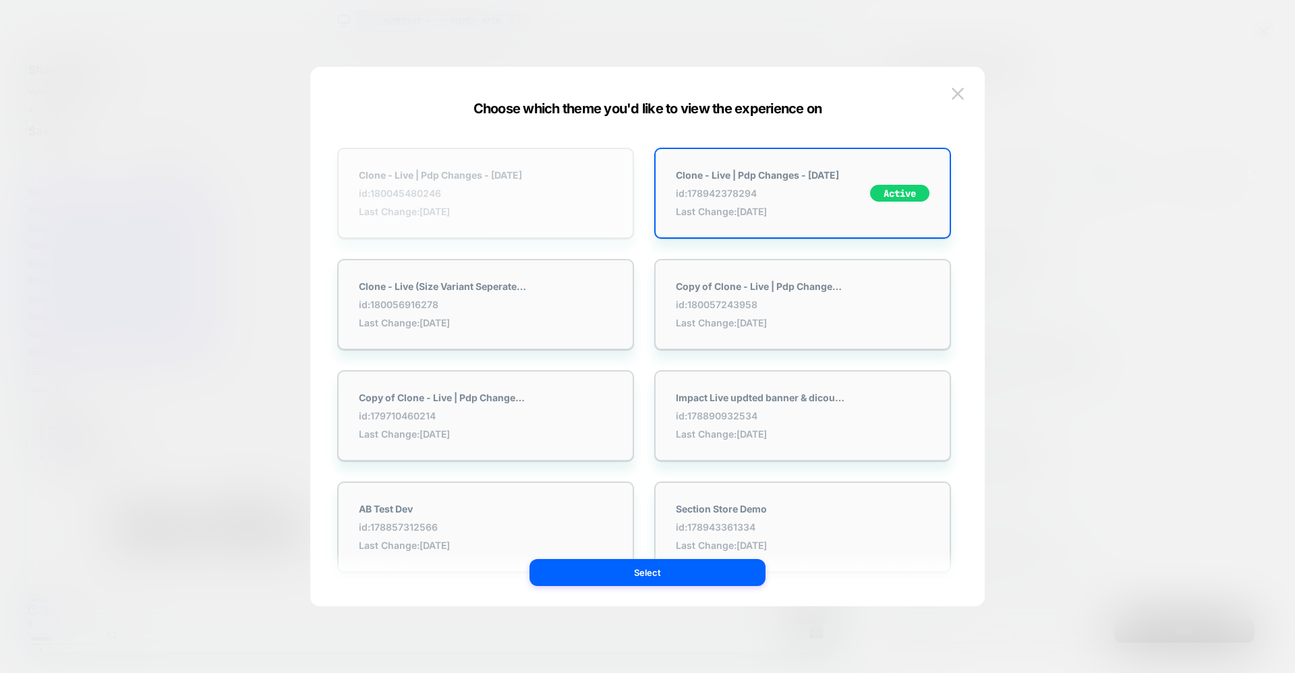
click at [416, 163] on div "Clone - Live | Pdp Changes - [DATE] id: 180045480246 Last Change: [DATE]" at bounding box center [485, 193] width 297 height 91
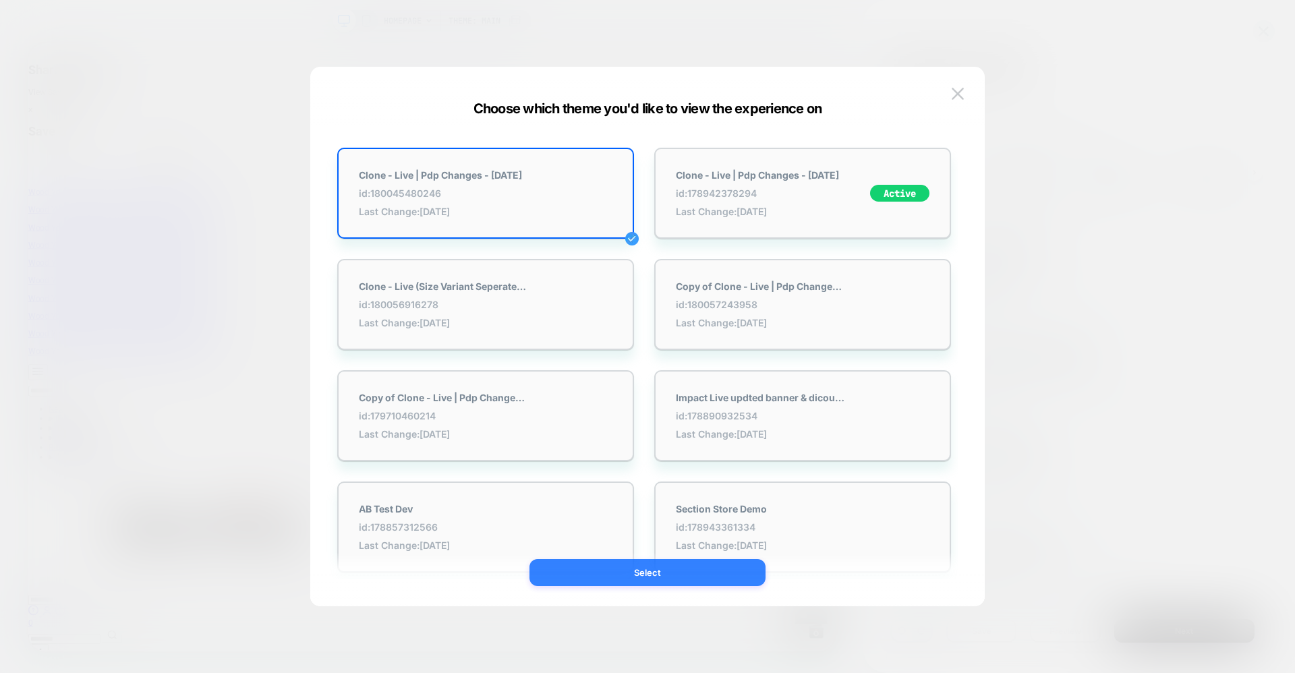
click at [605, 575] on button "Select" at bounding box center [648, 572] width 236 height 27
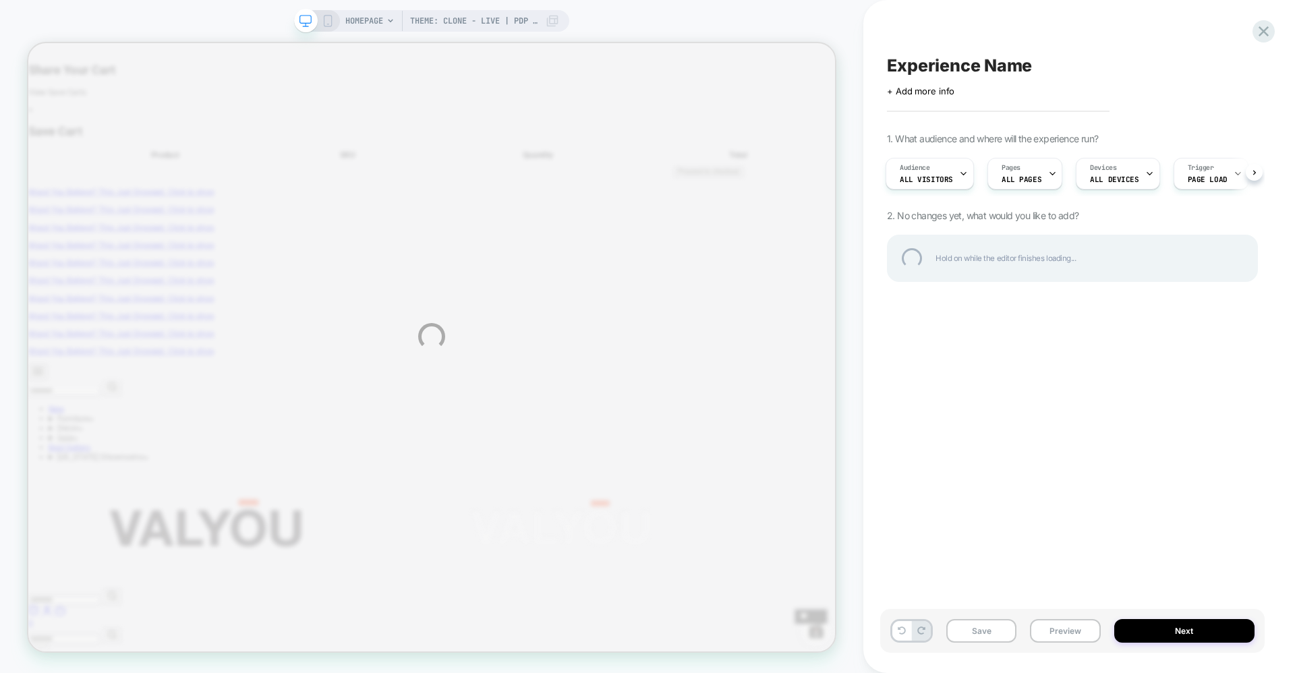
click at [851, 459] on div "Theme: Clone - Live | Pdp Changes - [DATE] HOMEPAGE Theme: Clone - Live | Pdp C…" at bounding box center [647, 336] width 1295 height 673
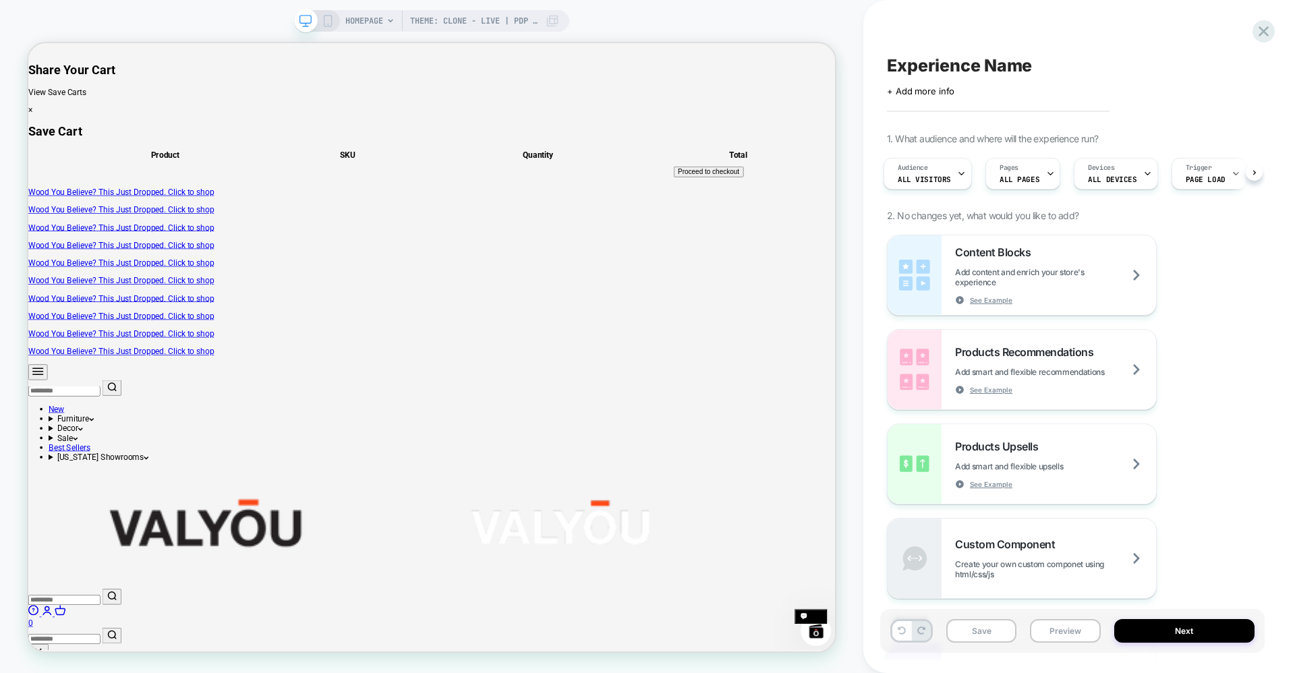
click at [349, 16] on span "HOMEPAGE" at bounding box center [364, 21] width 38 height 22
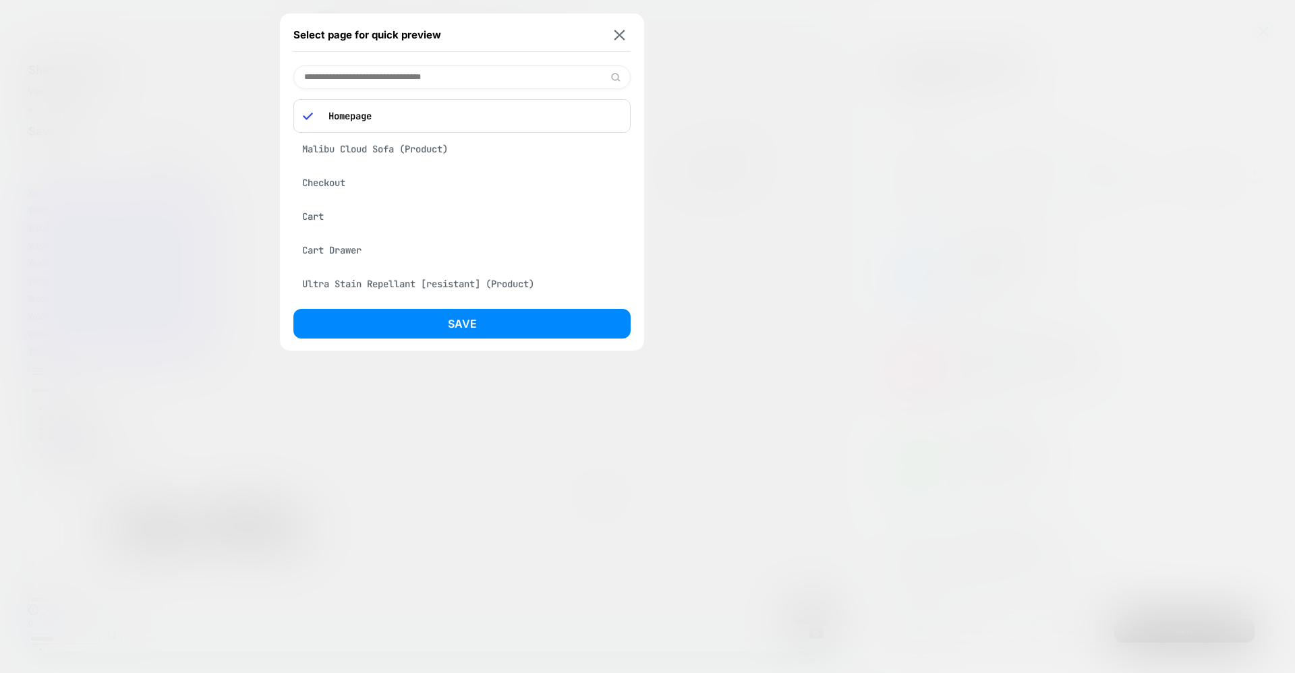
click at [320, 244] on div "Cart Drawer" at bounding box center [462, 251] width 337 height 26
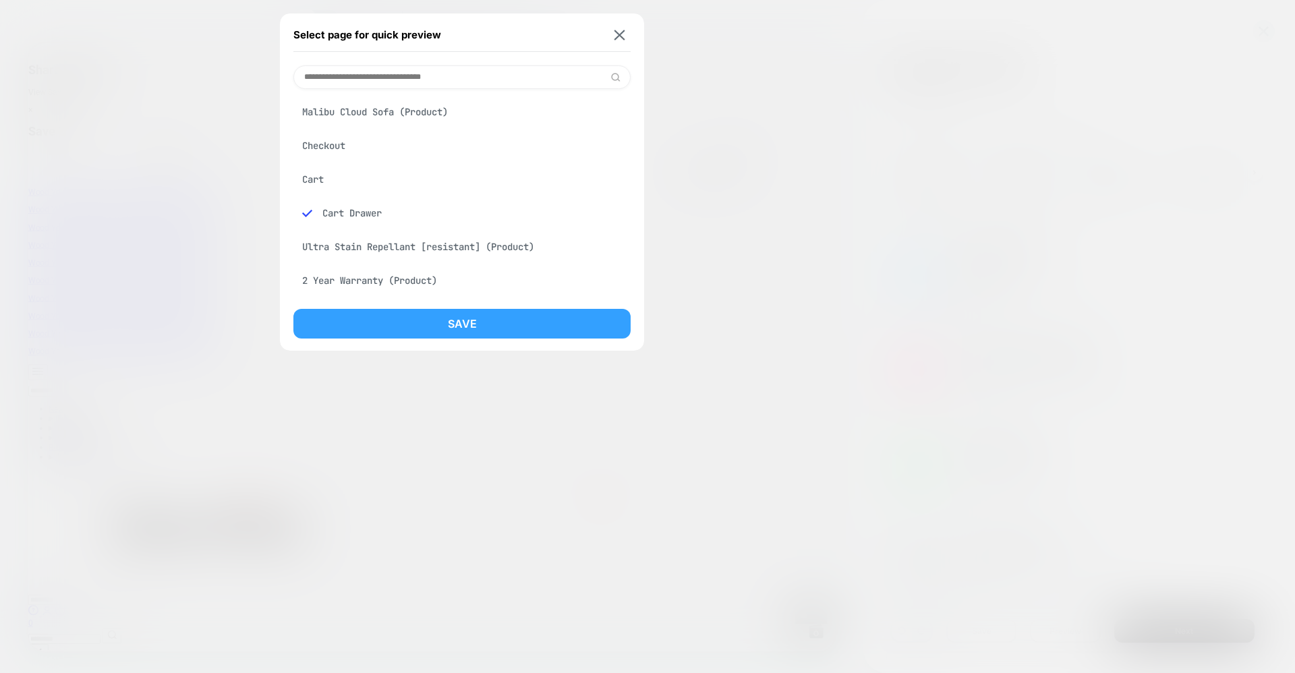
click at [424, 317] on button "Save" at bounding box center [462, 324] width 337 height 30
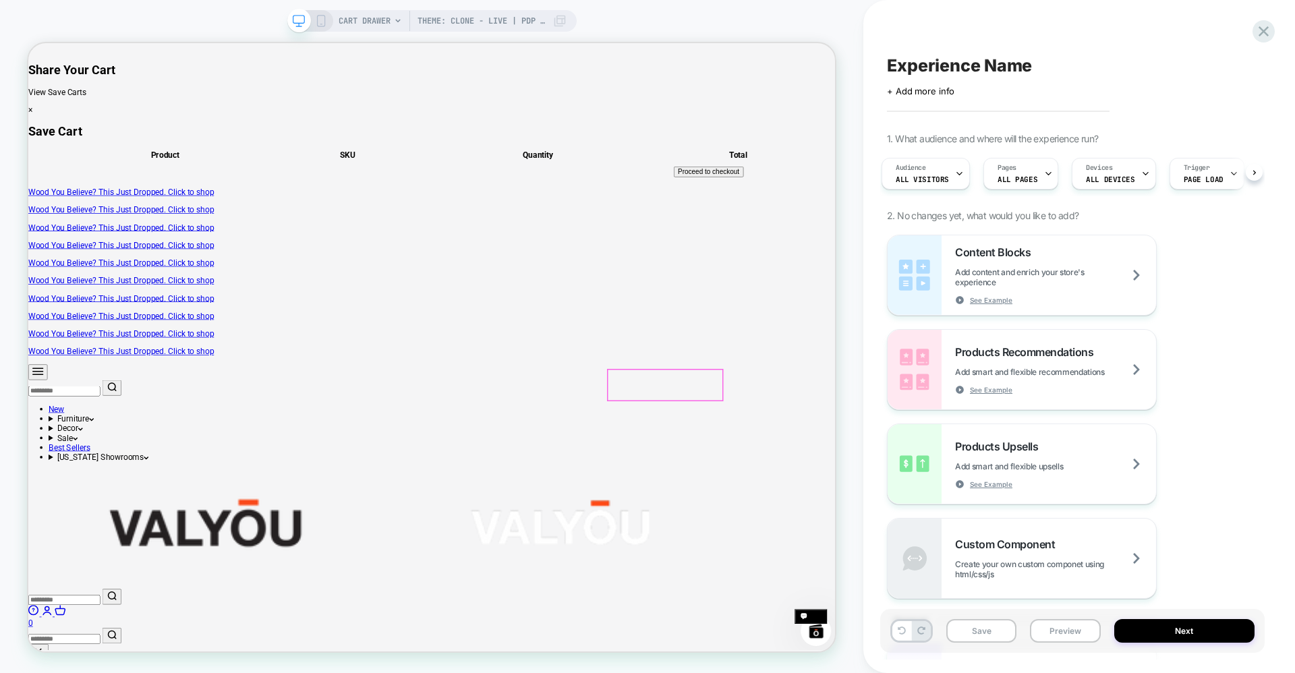
click at [874, 499] on div at bounding box center [878, 499] width 152 height 40
click at [910, 527] on div "Go to link" at bounding box center [938, 515] width 128 height 32
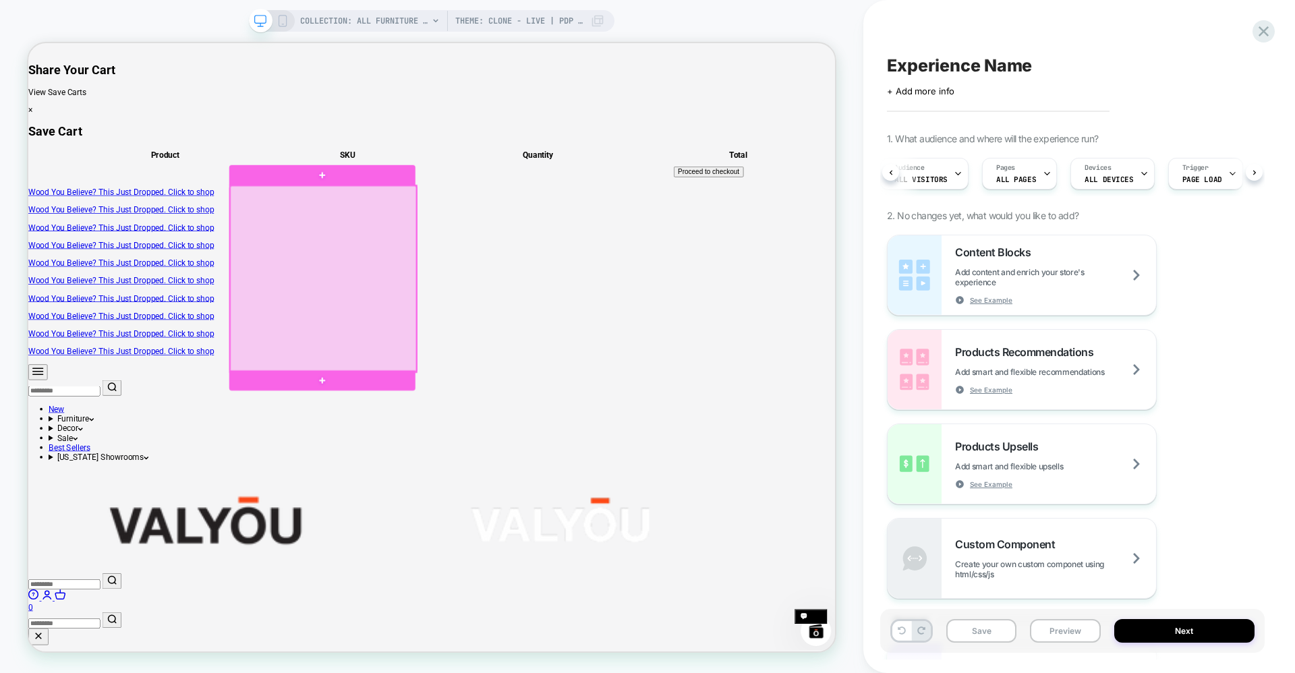
click at [437, 367] on div at bounding box center [422, 357] width 248 height 248
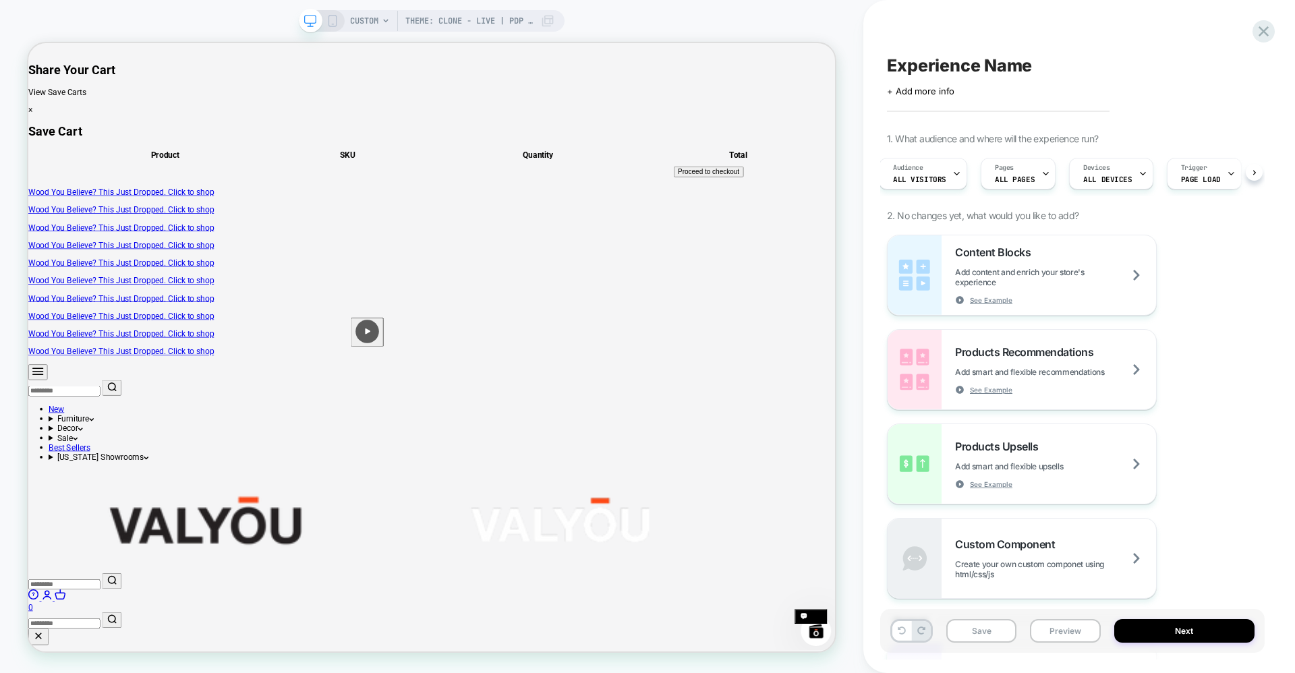
scroll to position [0, 5]
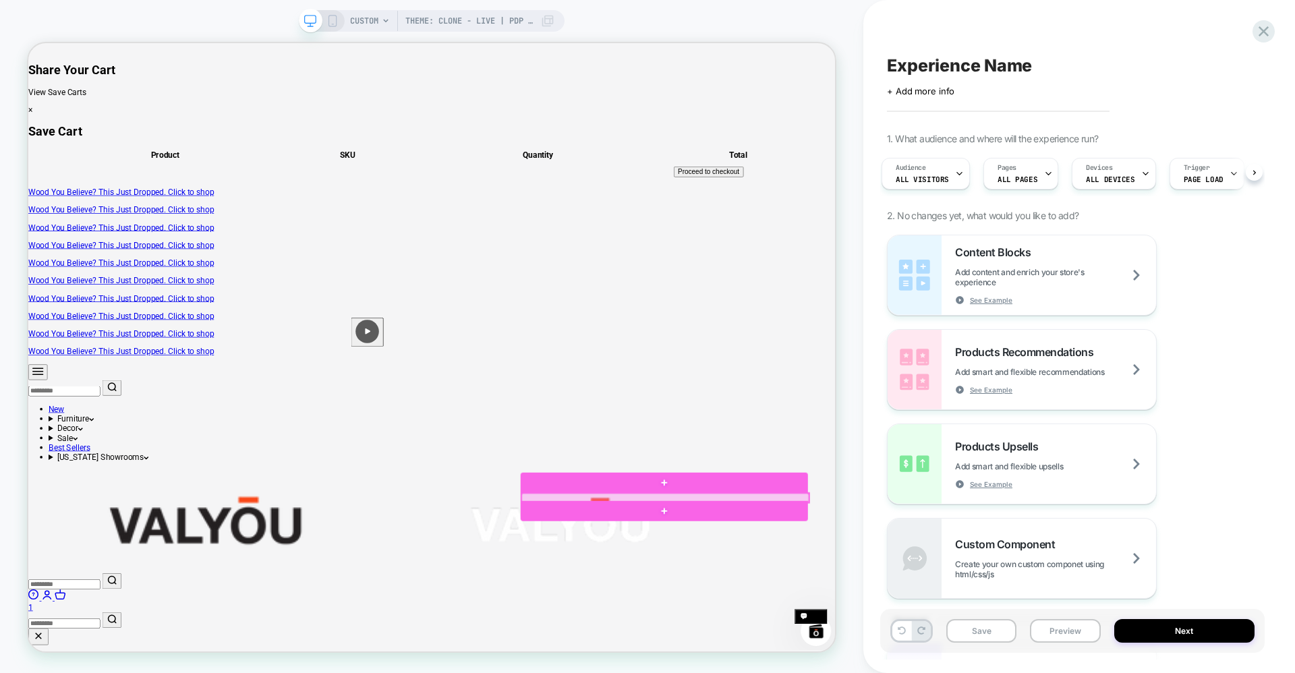
click at [869, 648] on div at bounding box center [877, 650] width 383 height 12
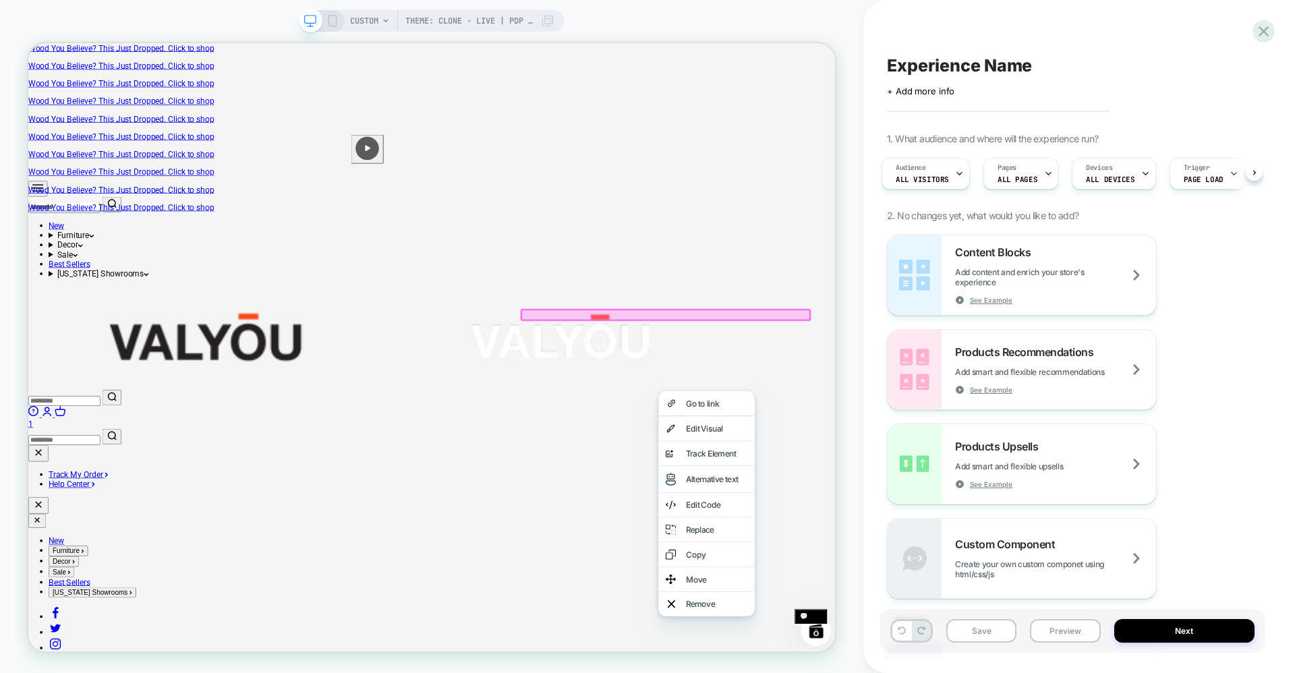
scroll to position [270, 0]
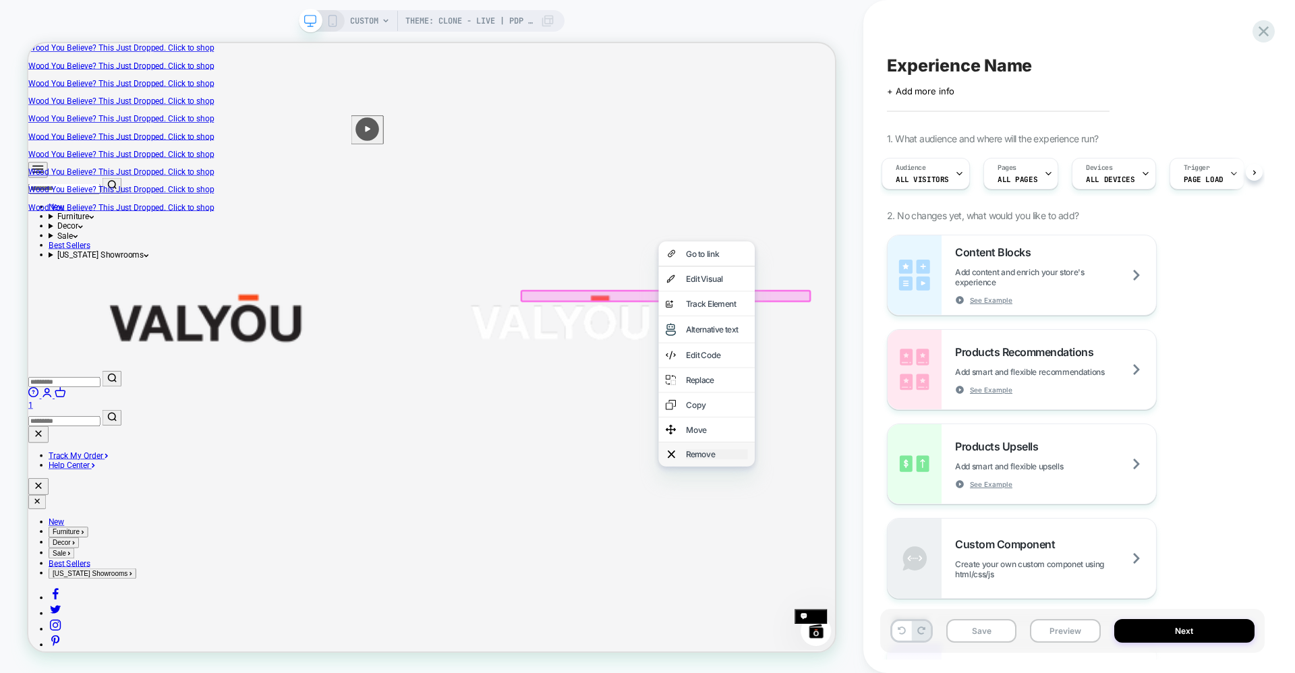
click at [917, 598] on div "Remove" at bounding box center [946, 591] width 82 height 13
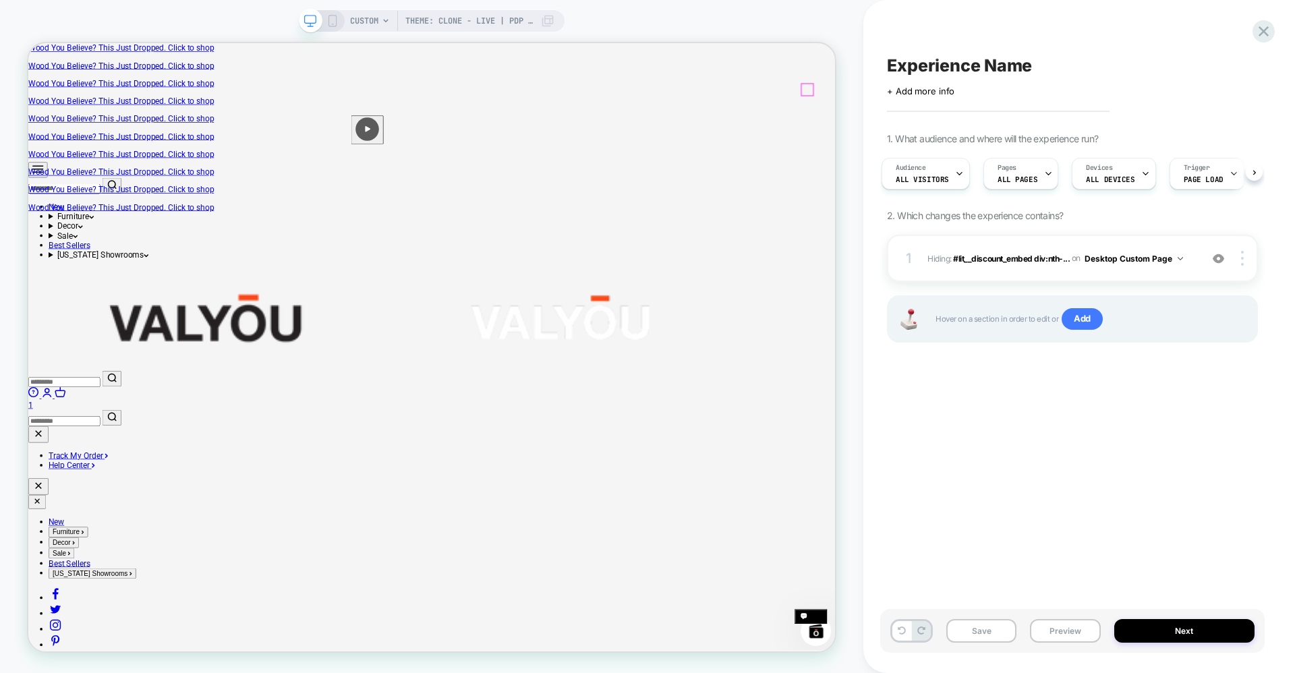
click at [34, 520] on cart-count "1" at bounding box center [31, 526] width 6 height 13
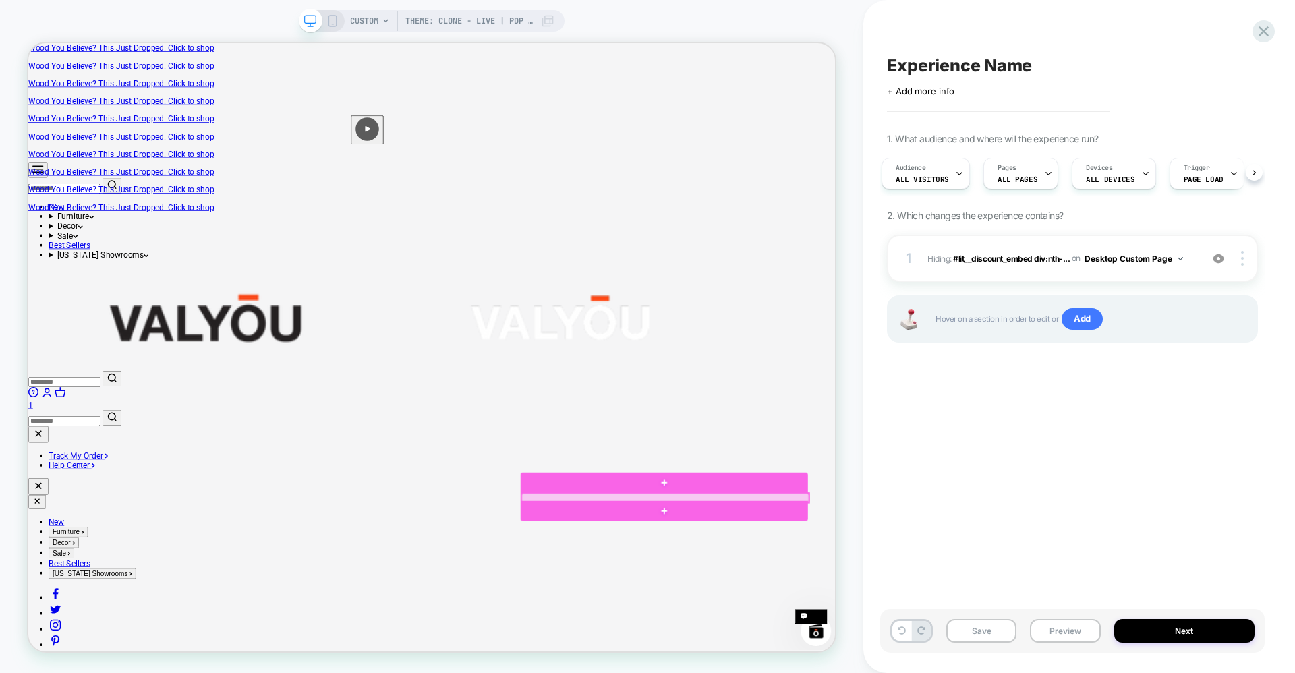
click at [869, 647] on div at bounding box center [877, 650] width 383 height 12
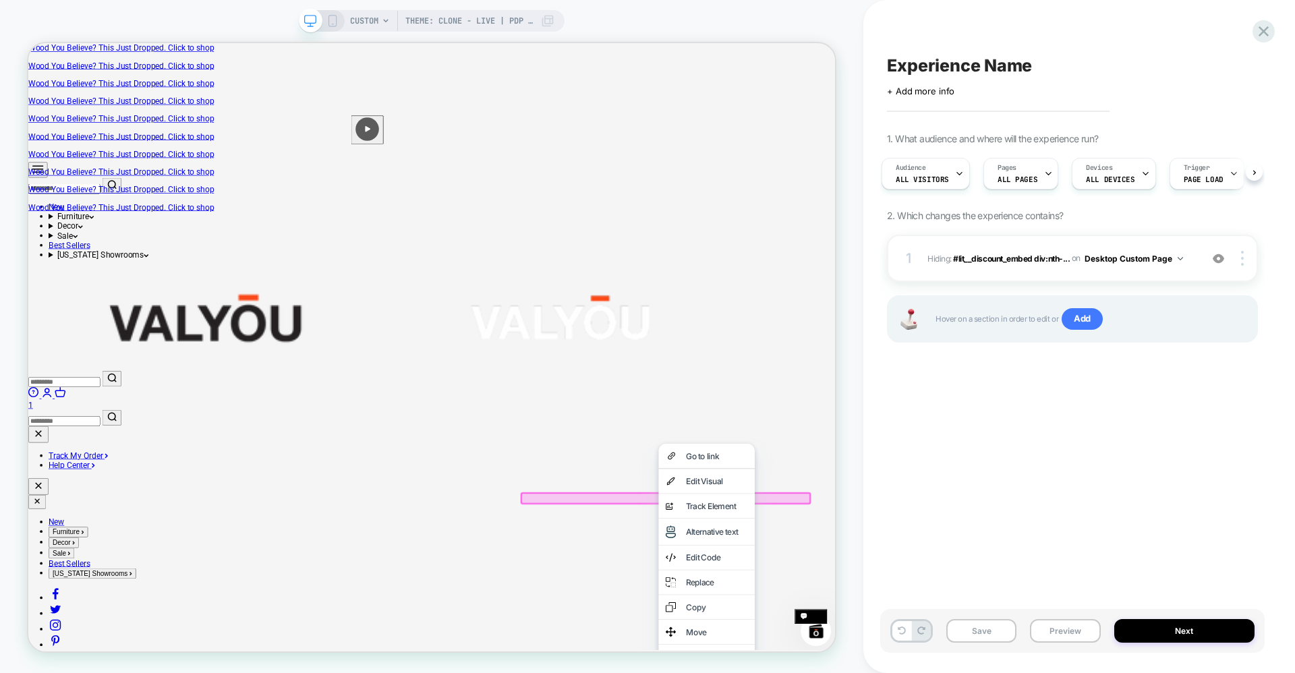
click at [1063, 507] on link "Open cart 1" at bounding box center [566, 520] width 1076 height 26
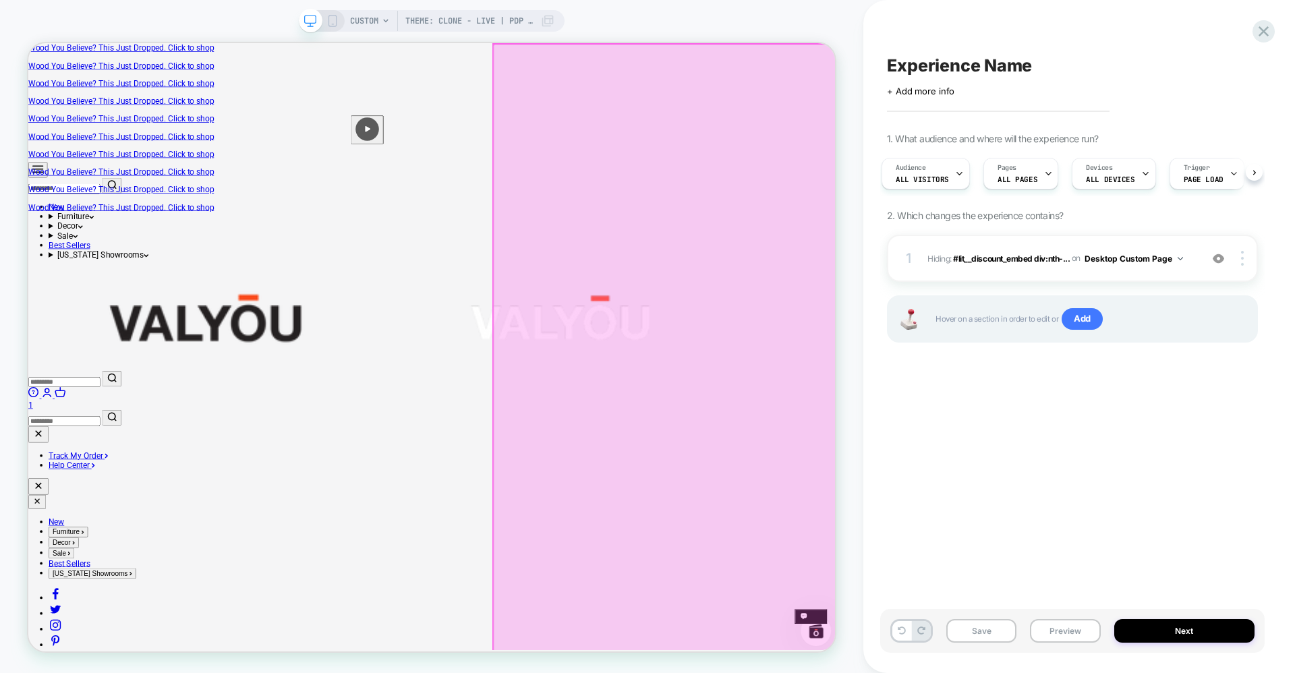
click at [1005, 534] on div at bounding box center [877, 451] width 459 height 812
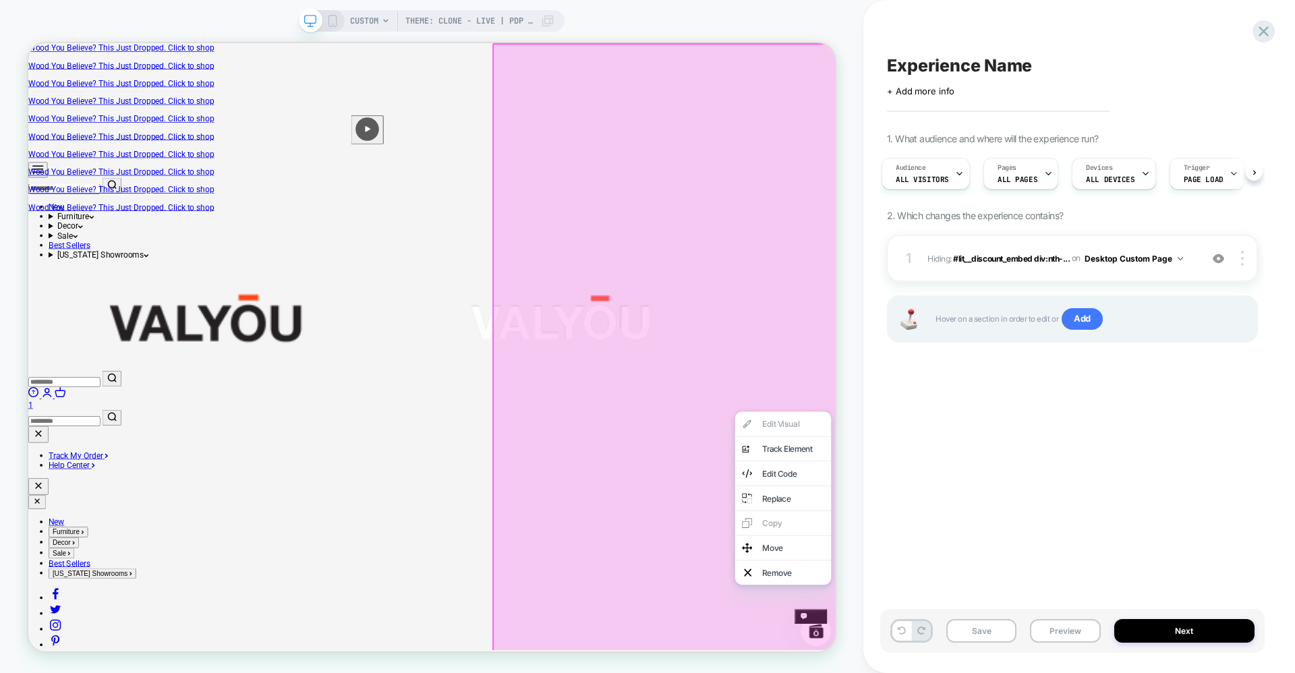
click at [1061, 106] on div at bounding box center [878, 451] width 463 height 816
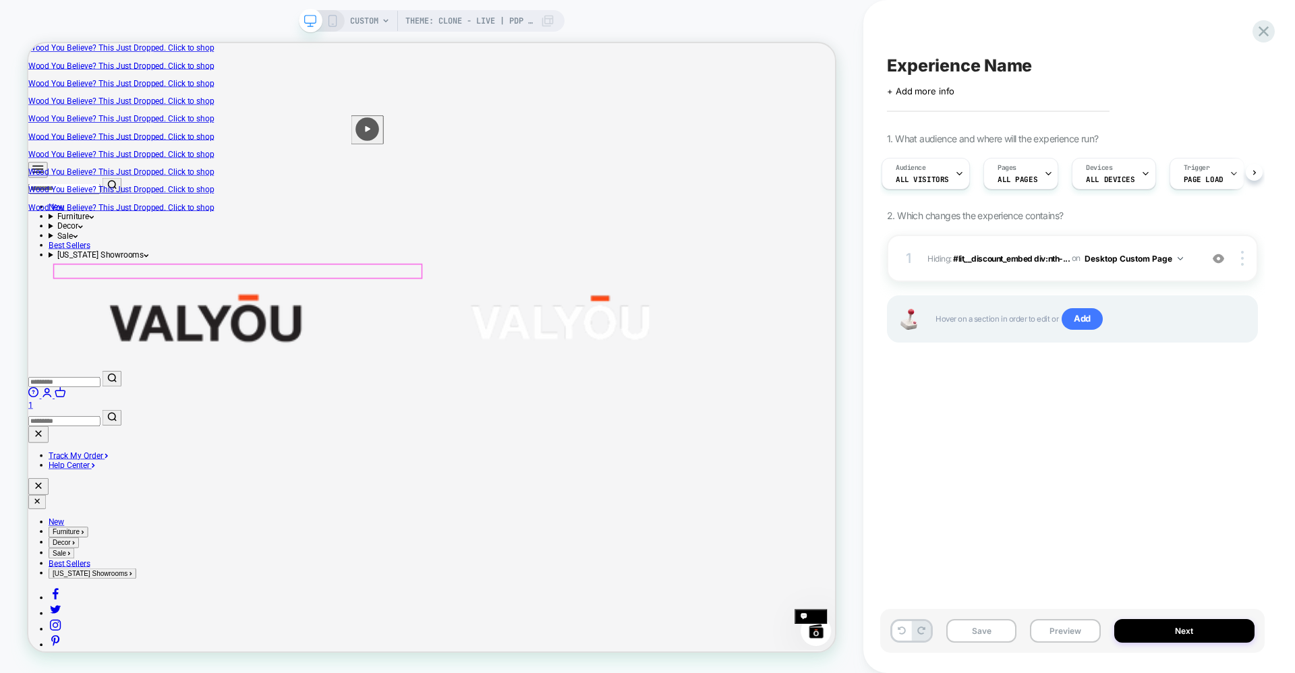
click at [1065, 507] on link "Open cart 1" at bounding box center [566, 520] width 1076 height 26
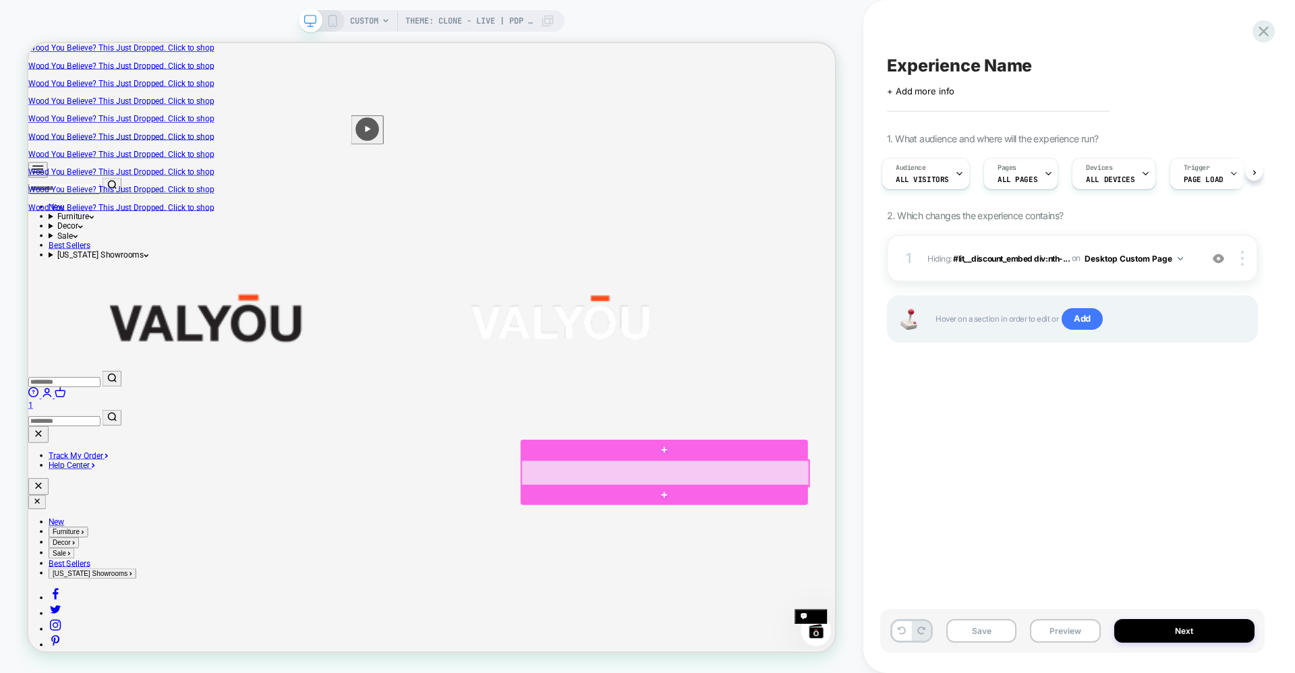
click at [984, 615] on div at bounding box center [877, 617] width 383 height 34
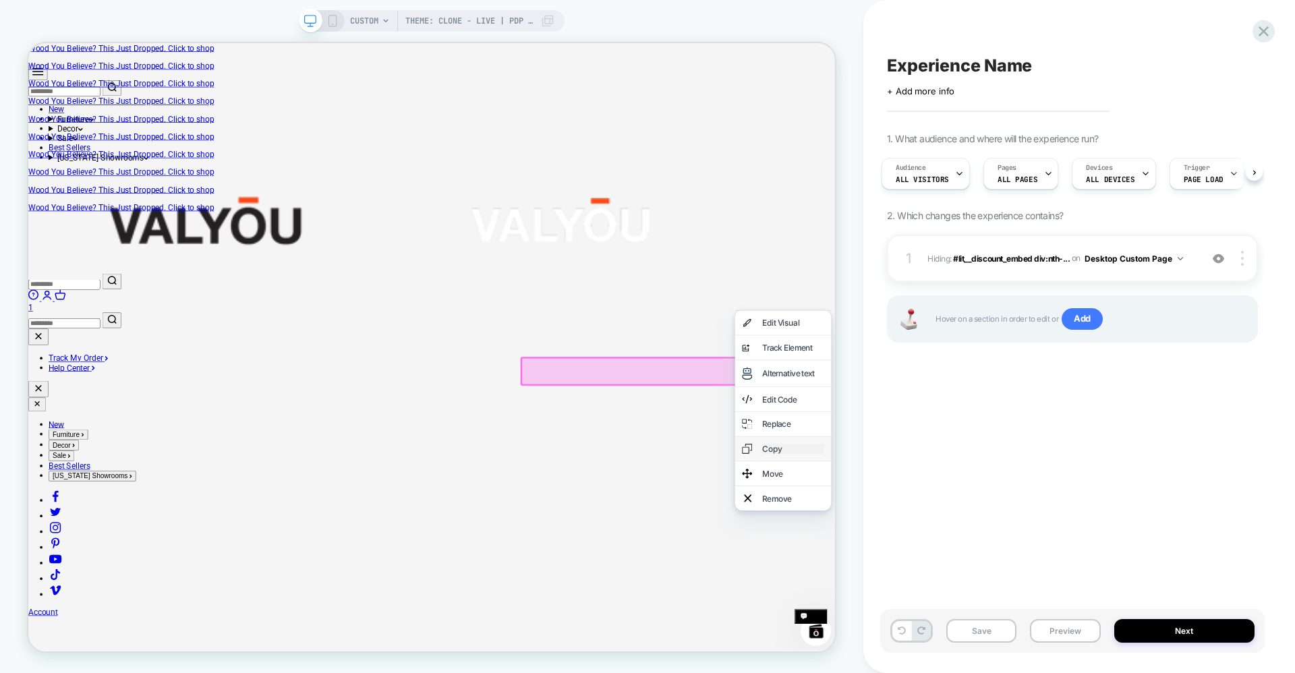
scroll to position [449, 0]
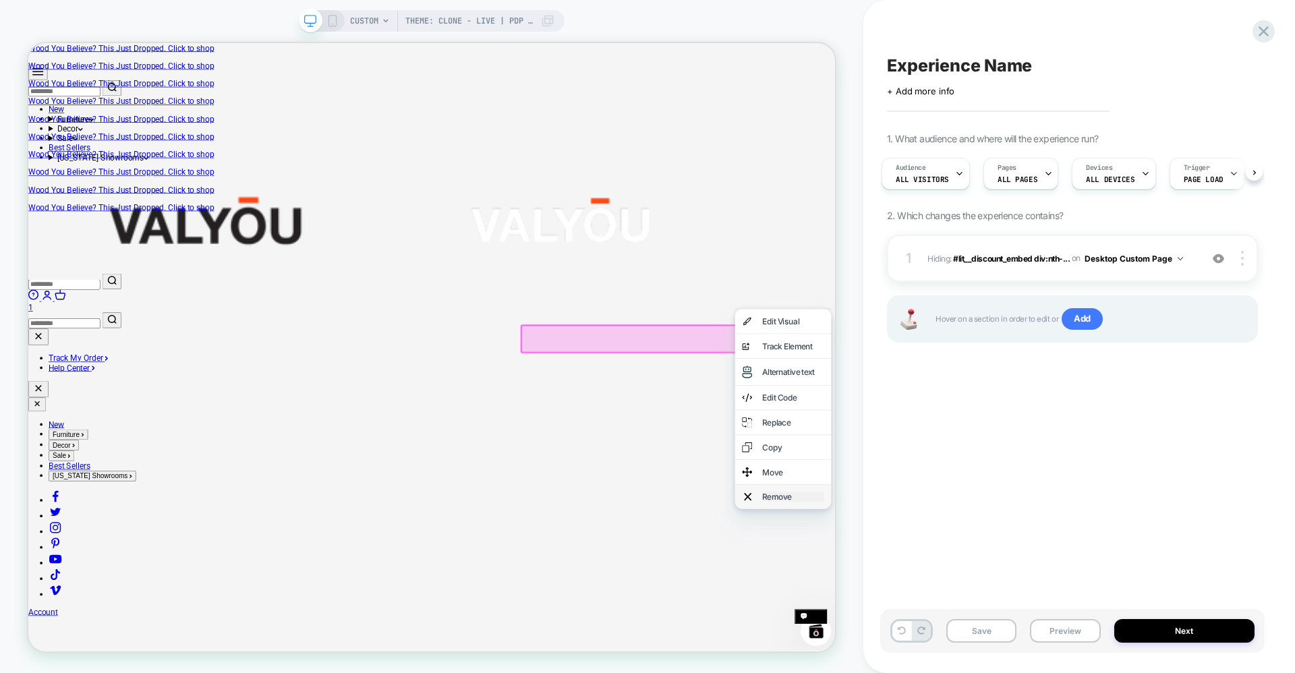
click at [1026, 655] on div "Remove" at bounding box center [1048, 648] width 82 height 13
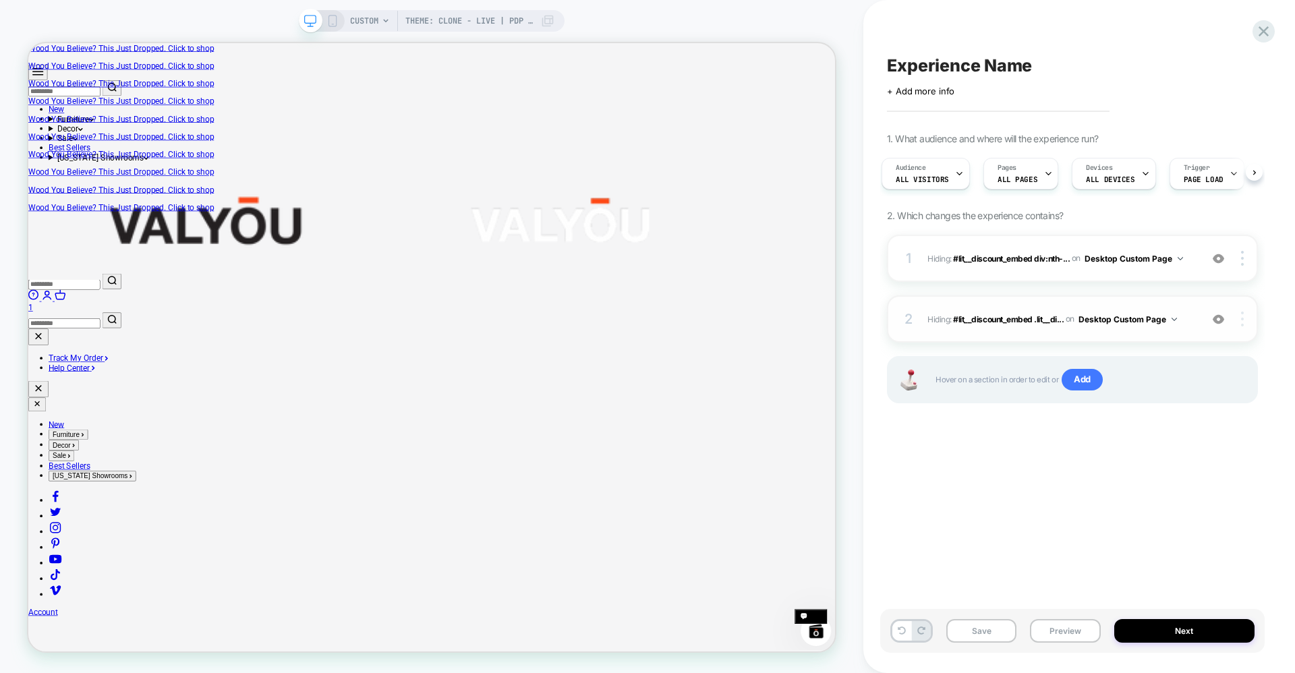
click at [1241, 319] on img at bounding box center [1242, 319] width 3 height 15
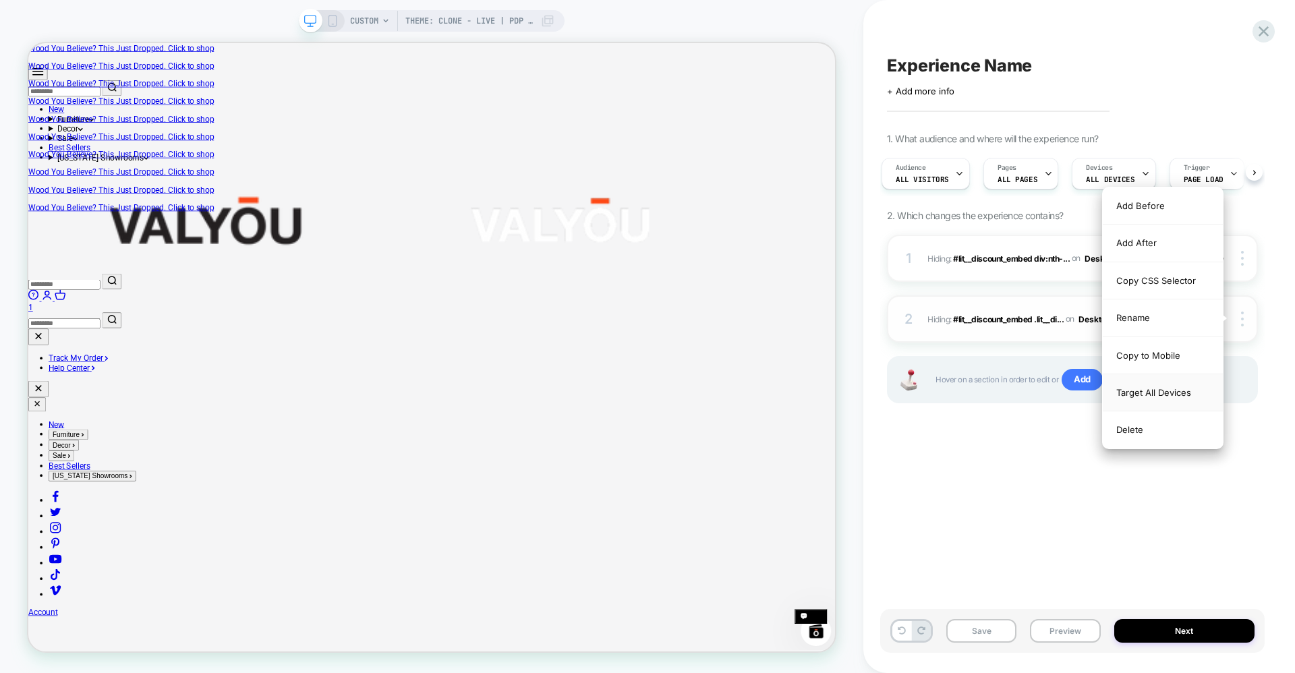
click at [1170, 395] on div "Target All Devices" at bounding box center [1163, 392] width 120 height 37
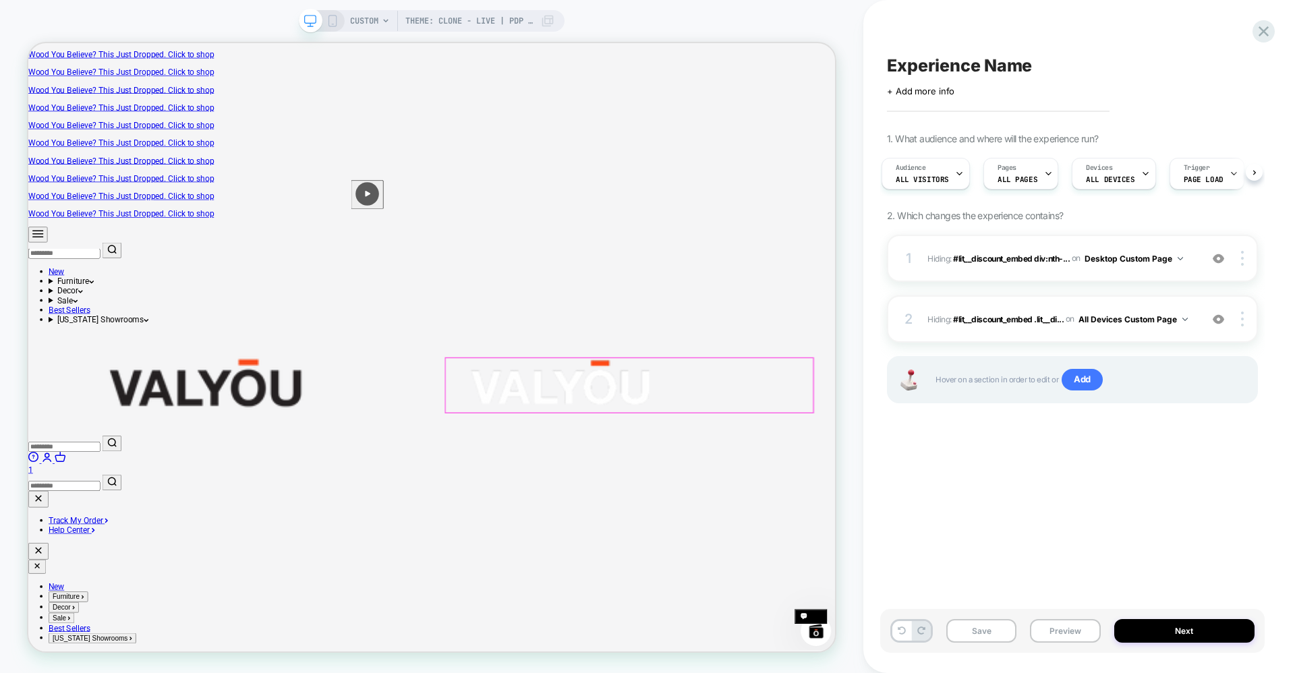
scroll to position [179, 0]
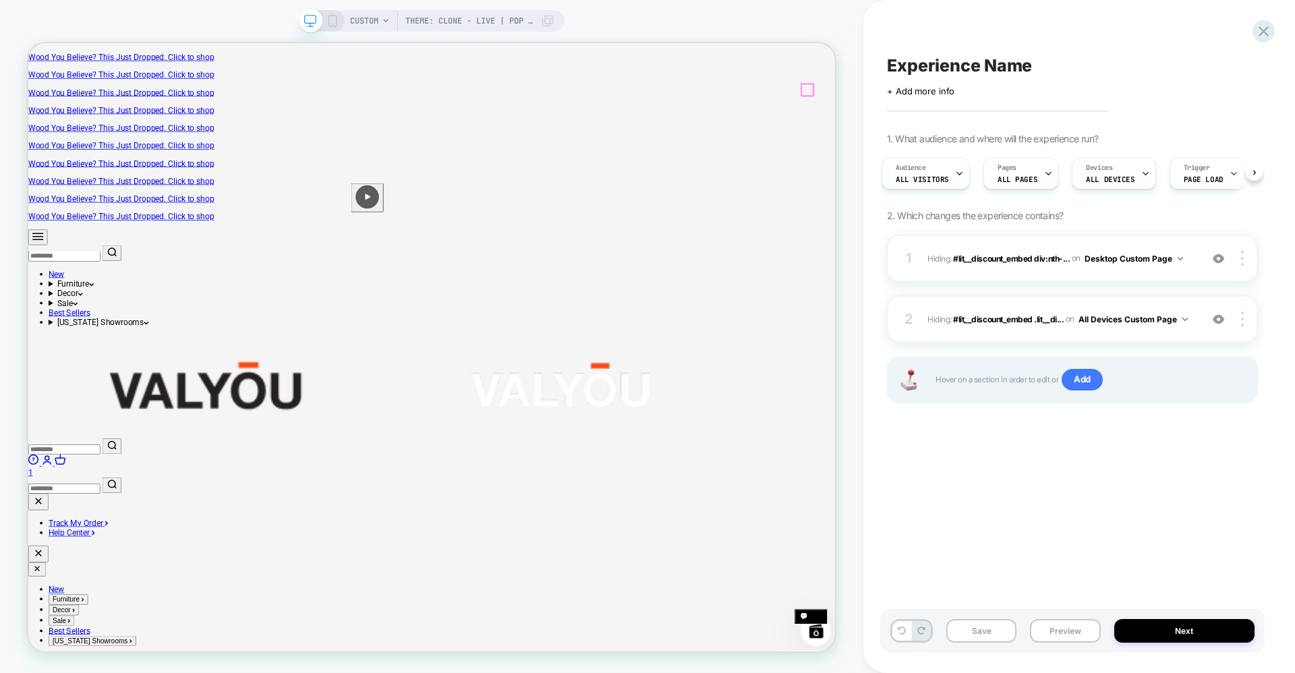
click at [1059, 597] on link "Open cart 1" at bounding box center [566, 610] width 1076 height 26
click at [365, 26] on span "CUSTOM" at bounding box center [364, 21] width 28 height 22
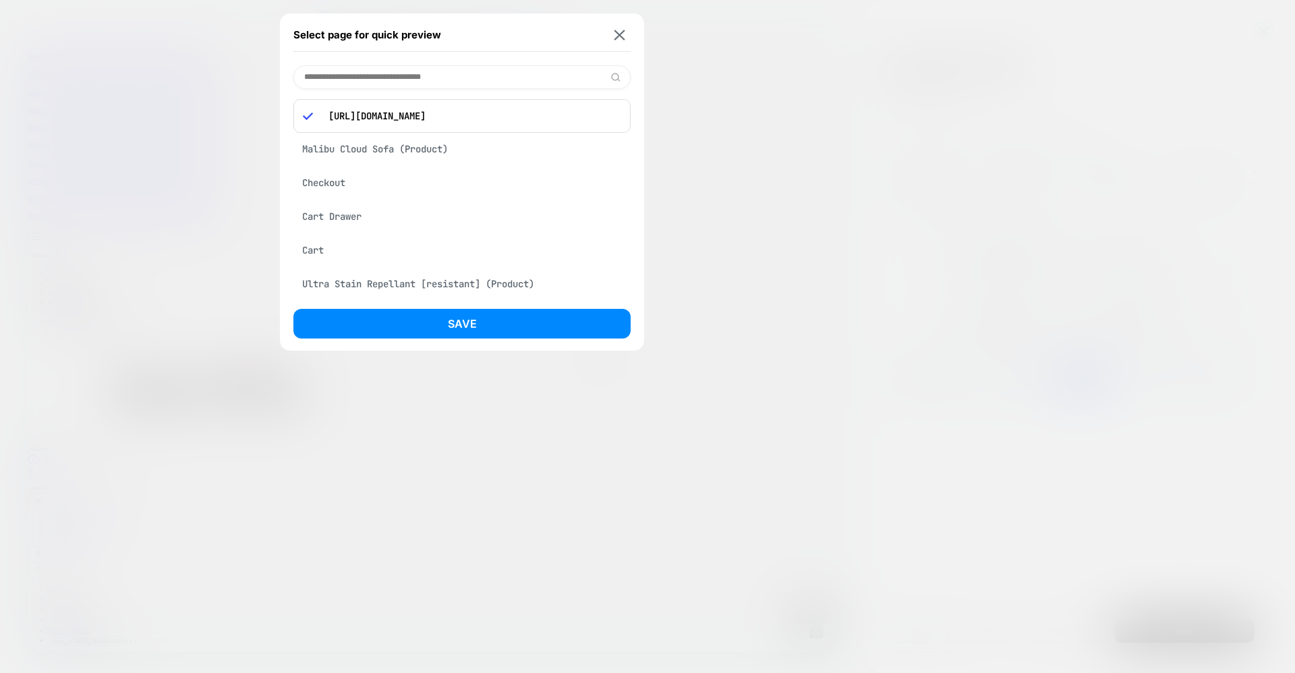
click at [339, 215] on div "Cart Drawer" at bounding box center [462, 217] width 337 height 26
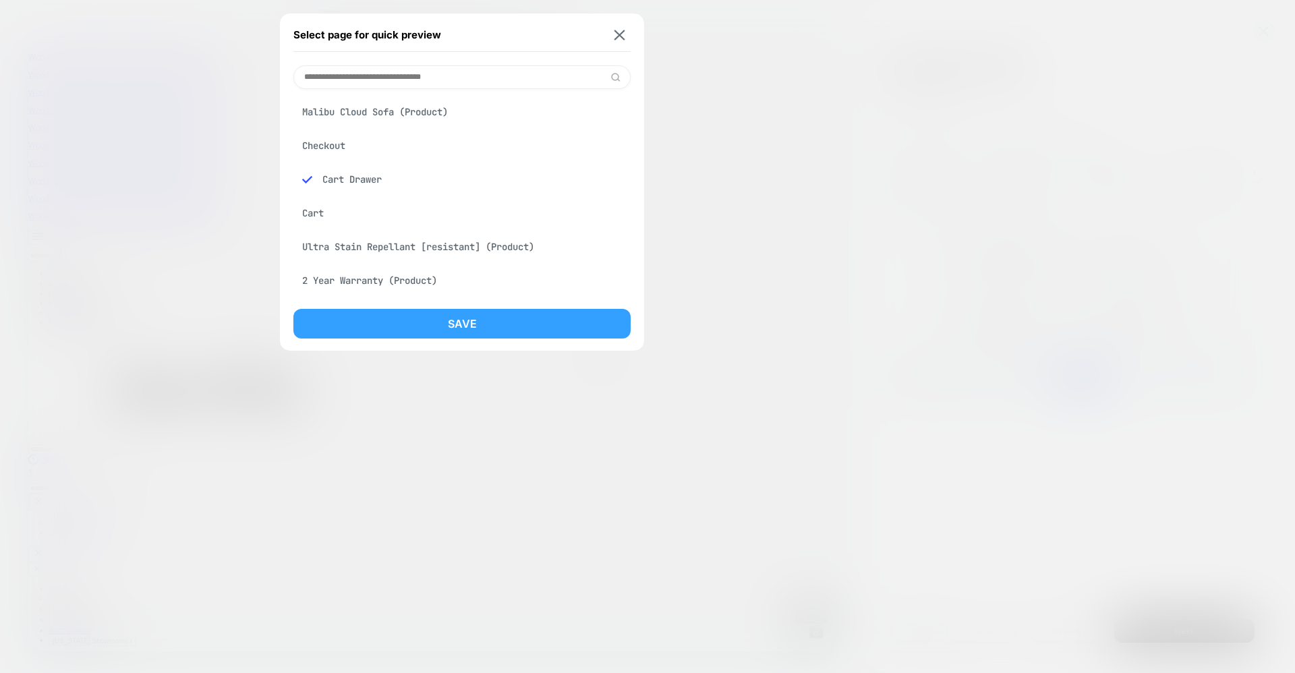
click at [443, 327] on button "Save" at bounding box center [462, 324] width 337 height 30
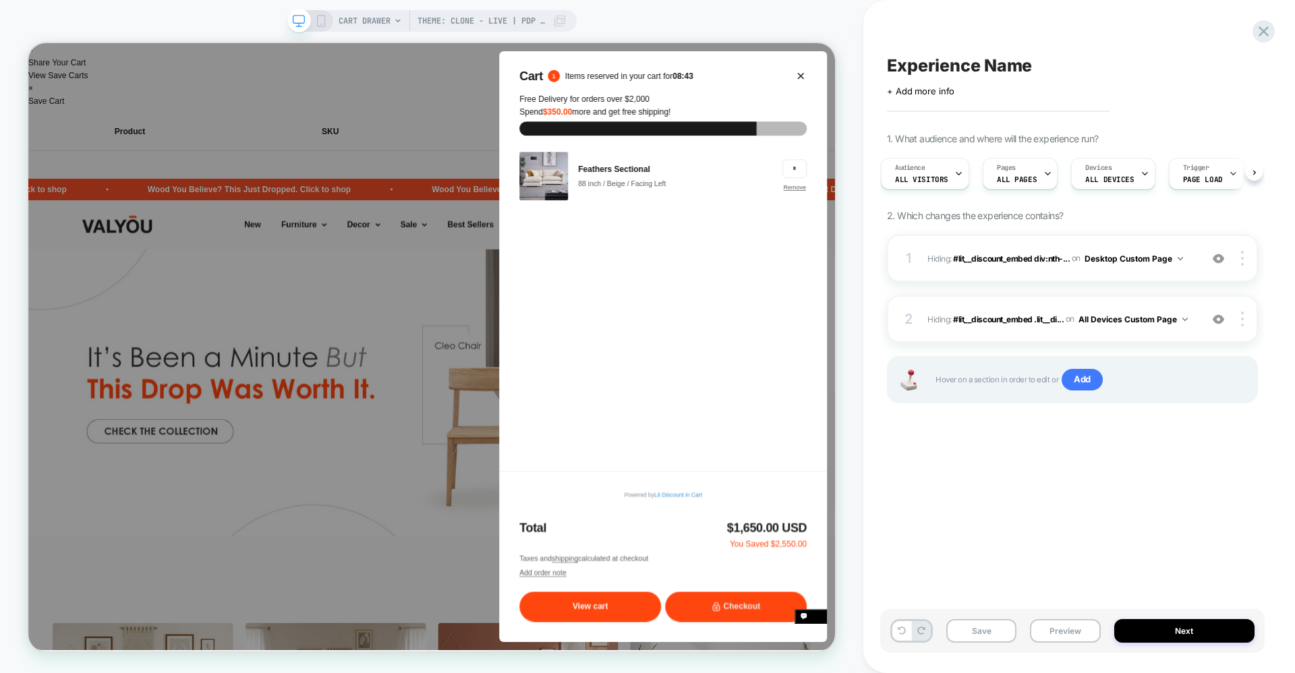
scroll to position [0, 7]
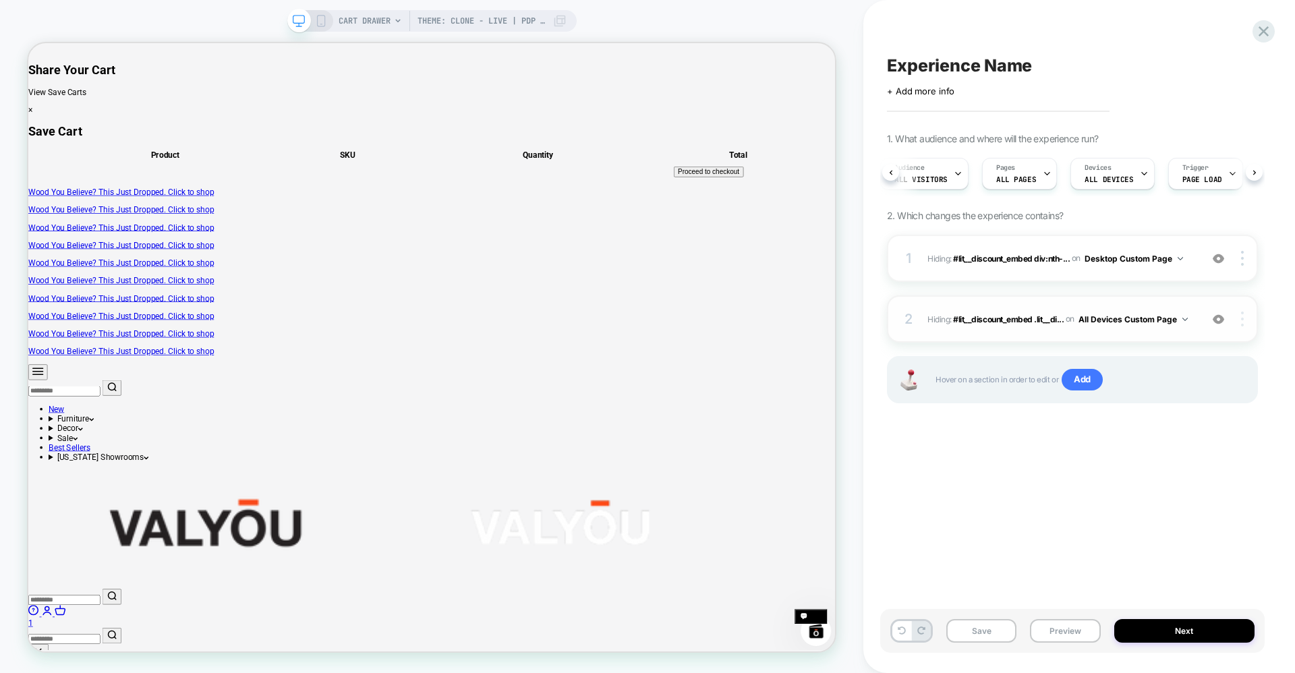
click at [1241, 325] on img at bounding box center [1242, 319] width 3 height 15
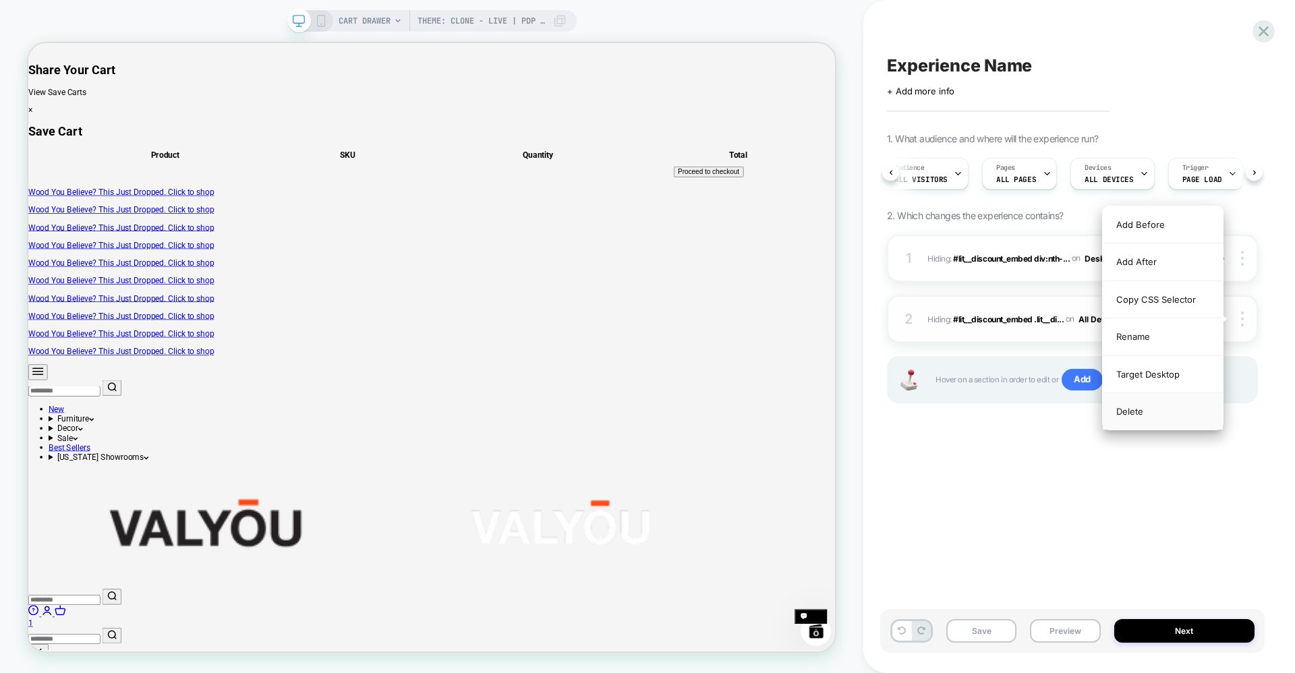
click at [1167, 426] on div "Delete" at bounding box center [1163, 411] width 120 height 36
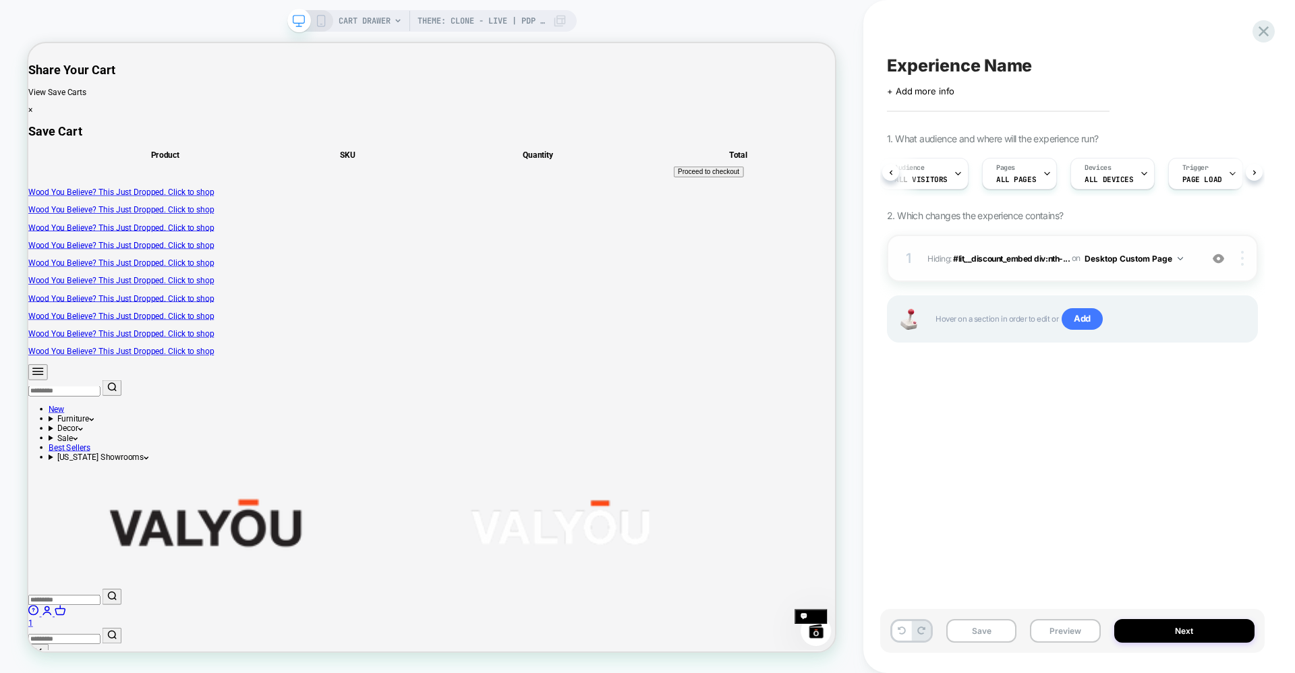
click at [1247, 256] on div at bounding box center [1245, 258] width 26 height 15
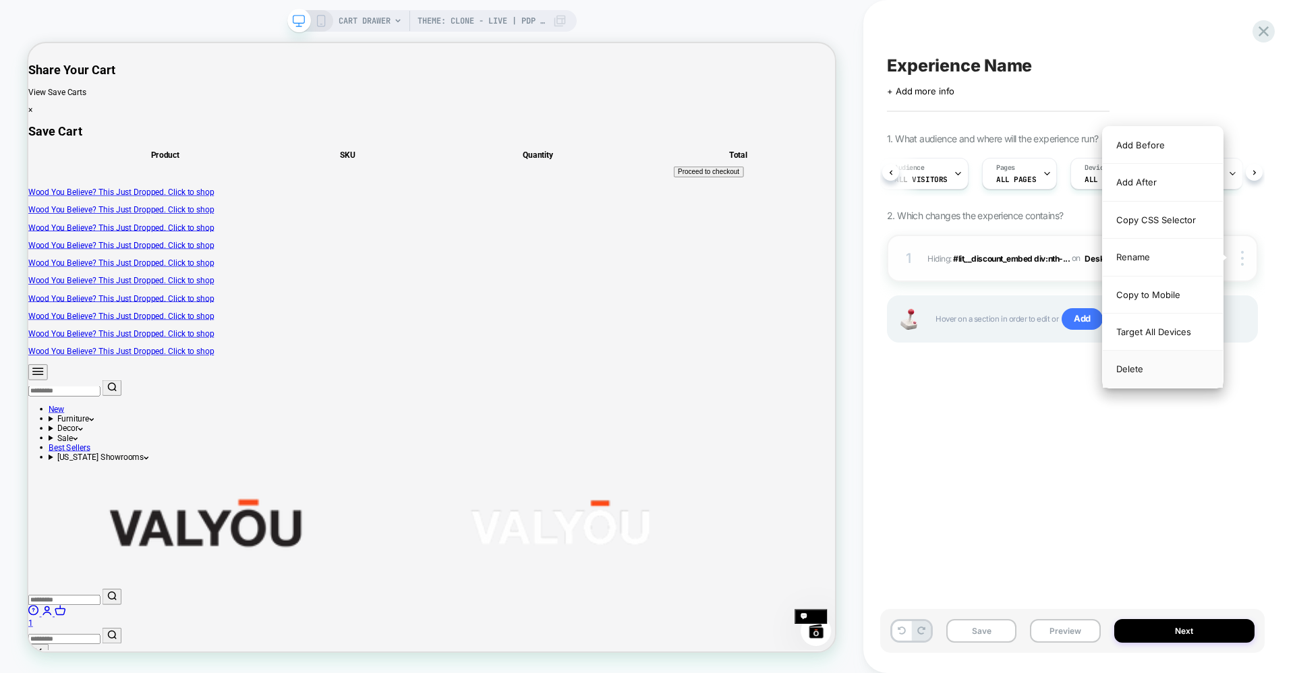
click at [1137, 370] on div "Delete" at bounding box center [1163, 369] width 120 height 36
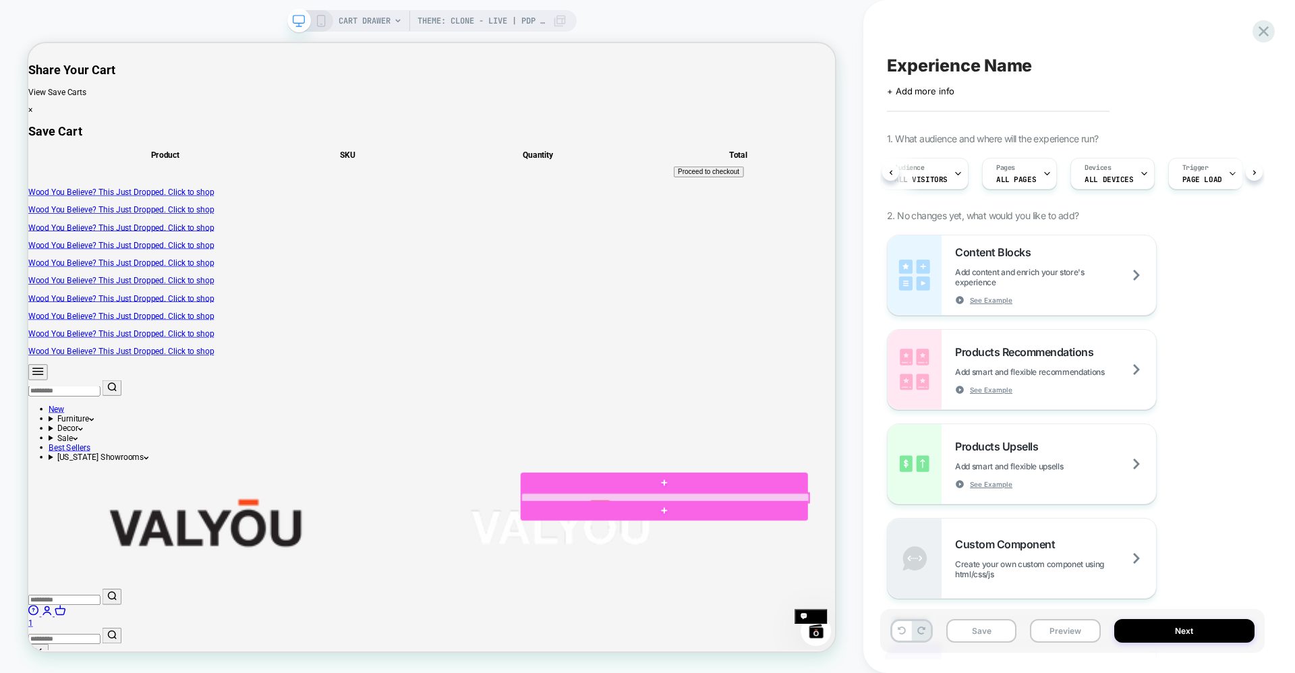
click at [994, 644] on div at bounding box center [877, 650] width 383 height 12
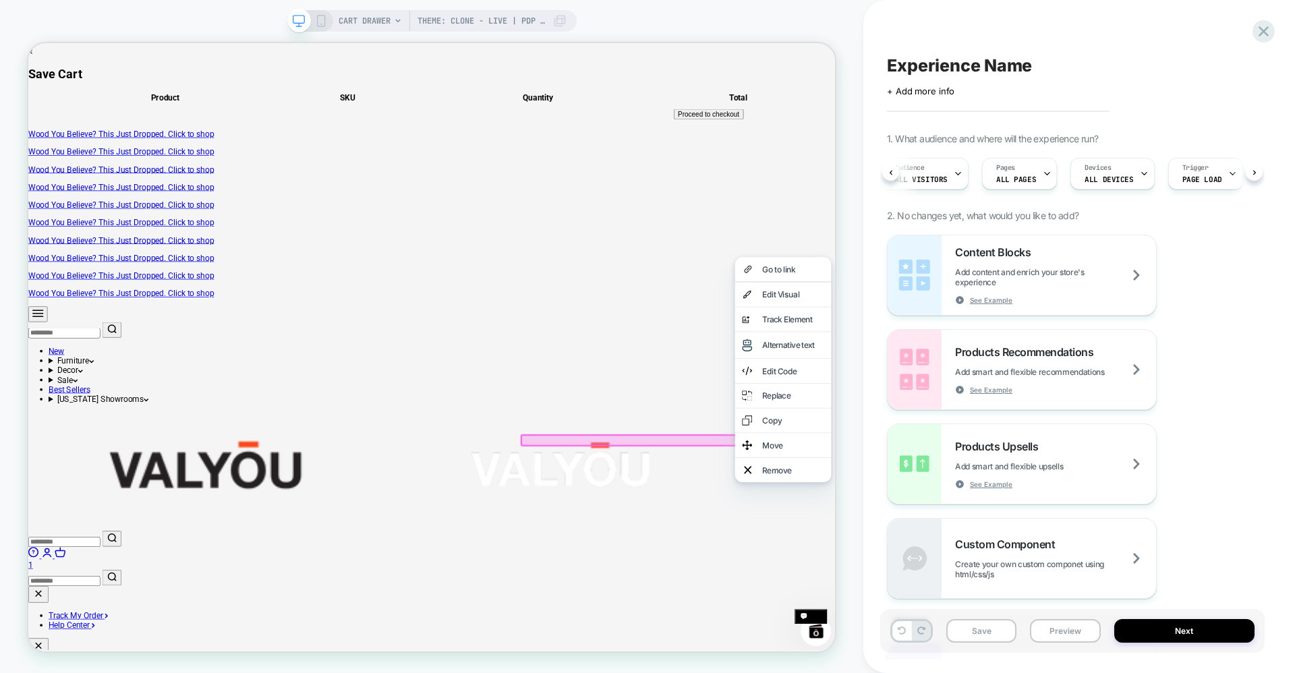
scroll to position [270, 0]
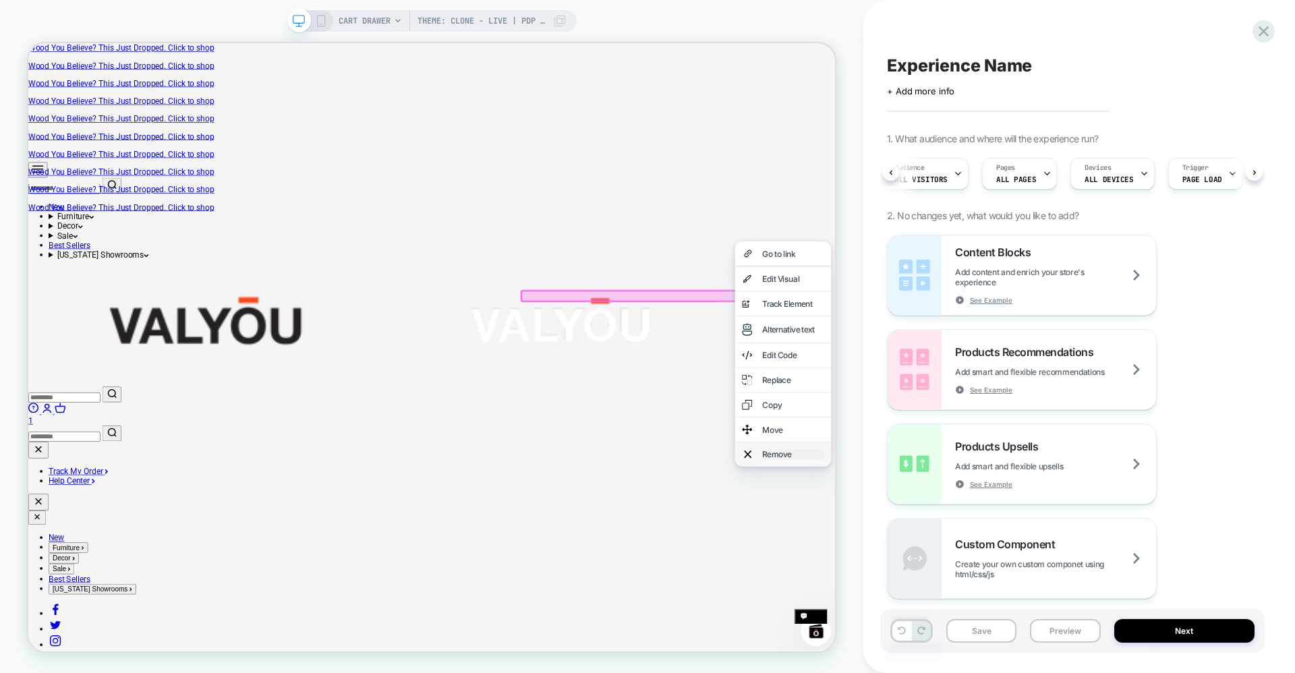
click at [1036, 598] on div "Remove" at bounding box center [1048, 591] width 82 height 13
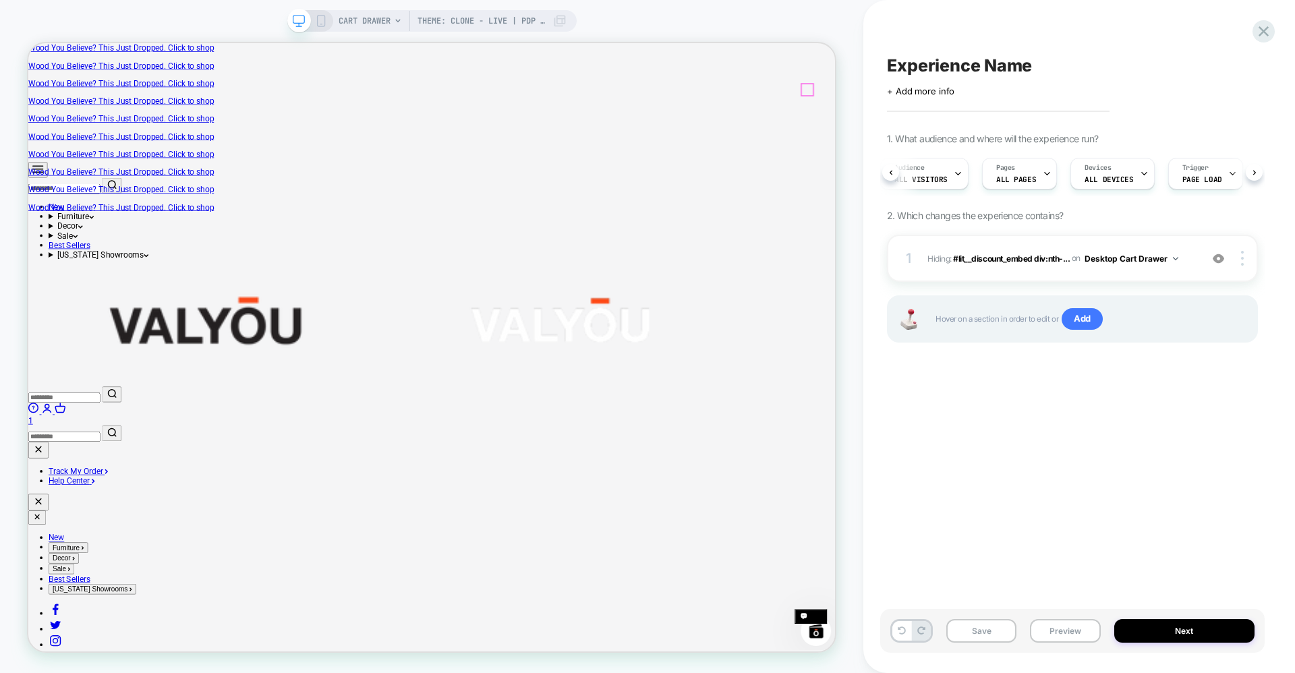
click at [34, 540] on cart-count "1" at bounding box center [31, 546] width 6 height 13
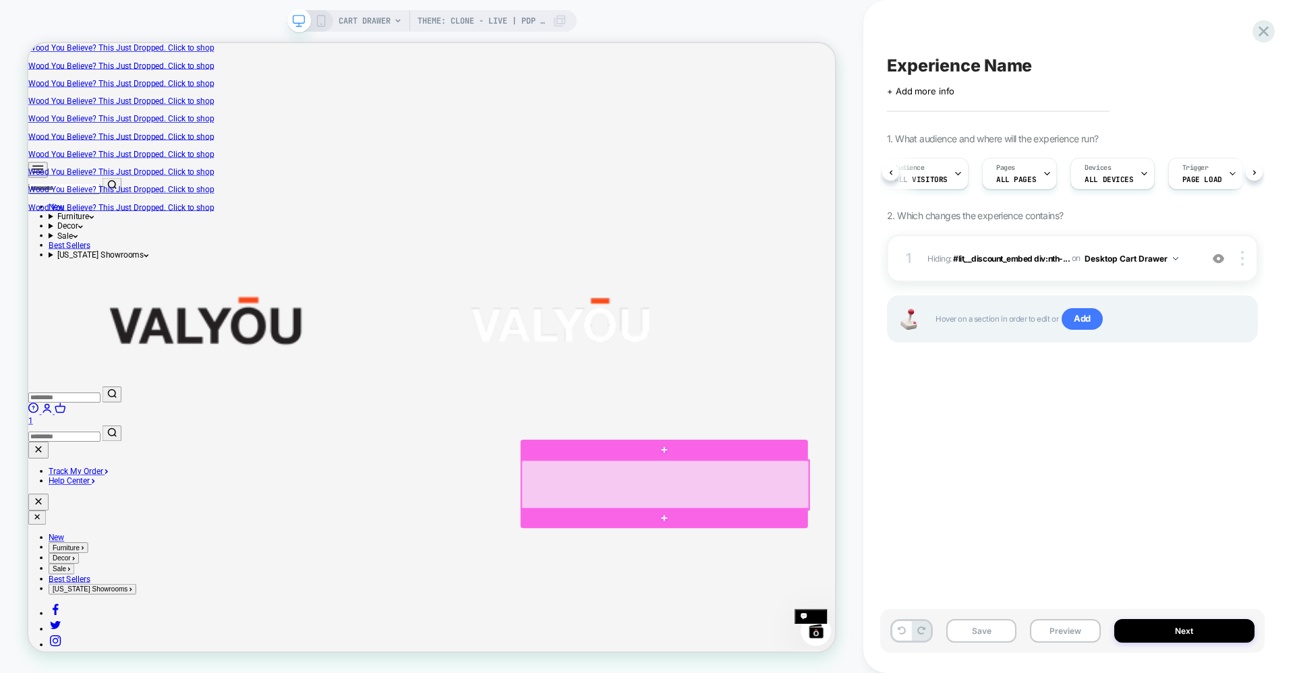
drag, startPoint x: 1043, startPoint y: 648, endPoint x: 1002, endPoint y: 642, distance: 41.5
click at [1002, 642] on div at bounding box center [877, 632] width 383 height 65
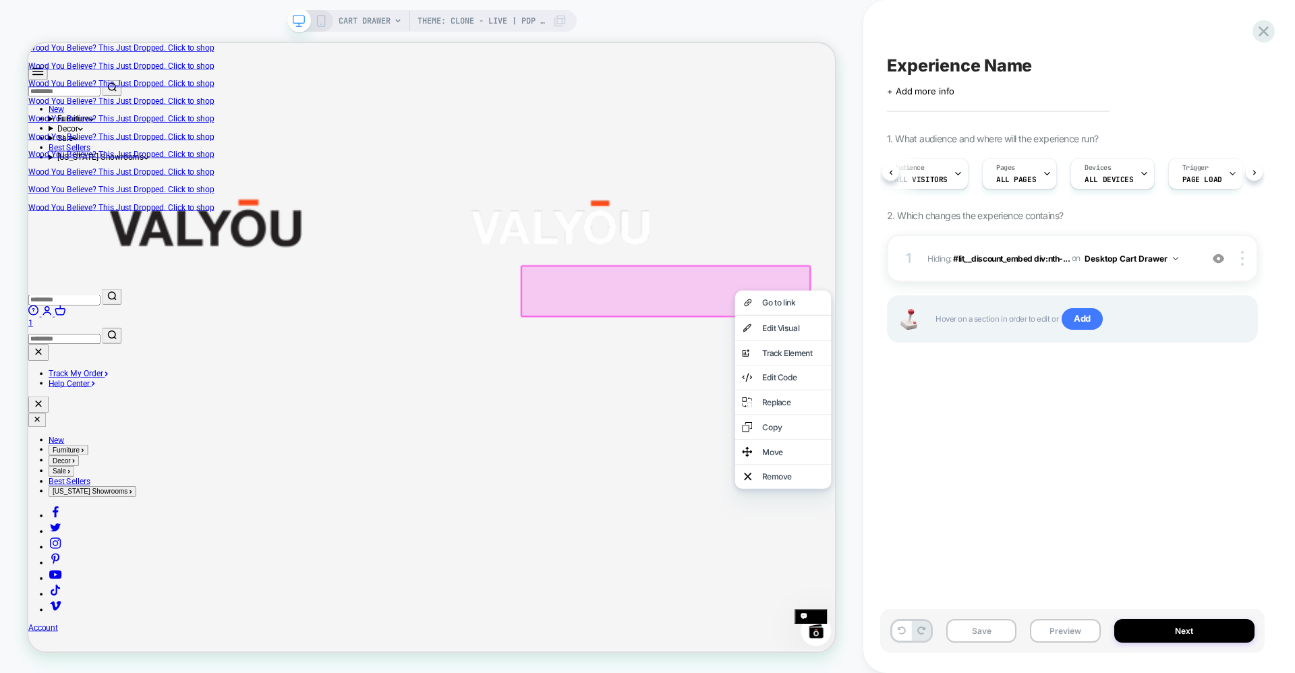
scroll to position [540, 0]
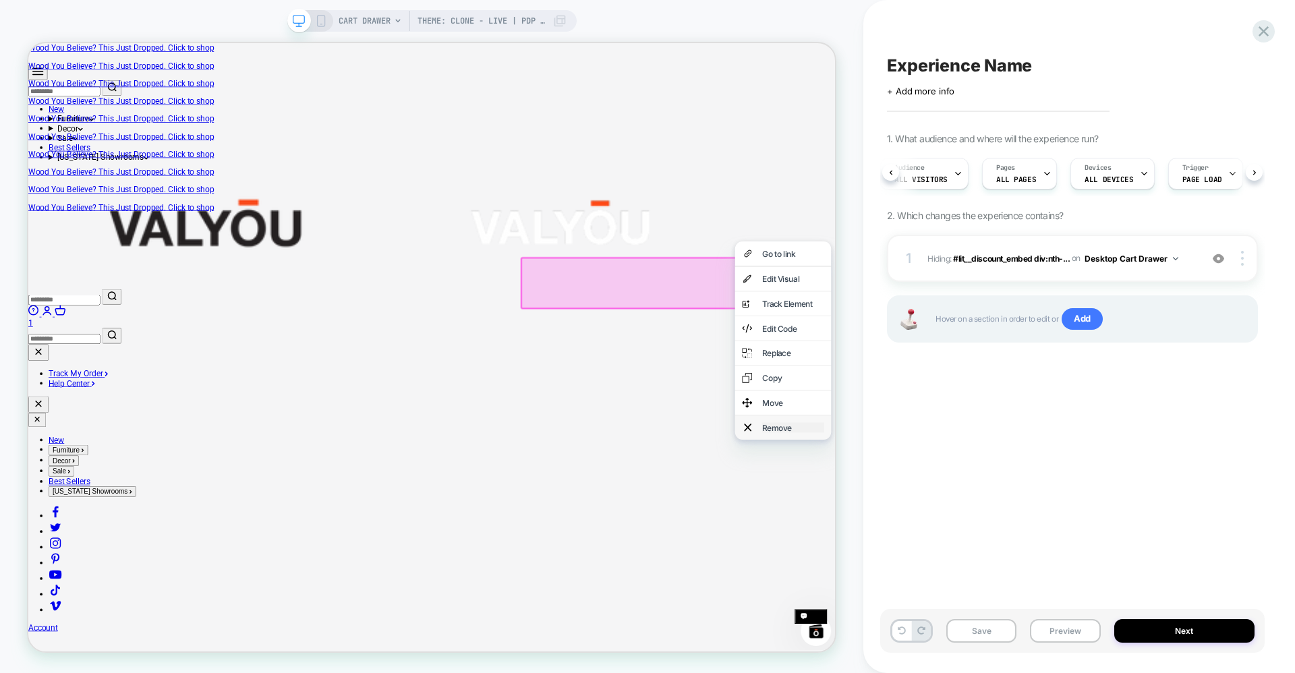
click at [1027, 563] on div "Remove" at bounding box center [1048, 555] width 82 height 13
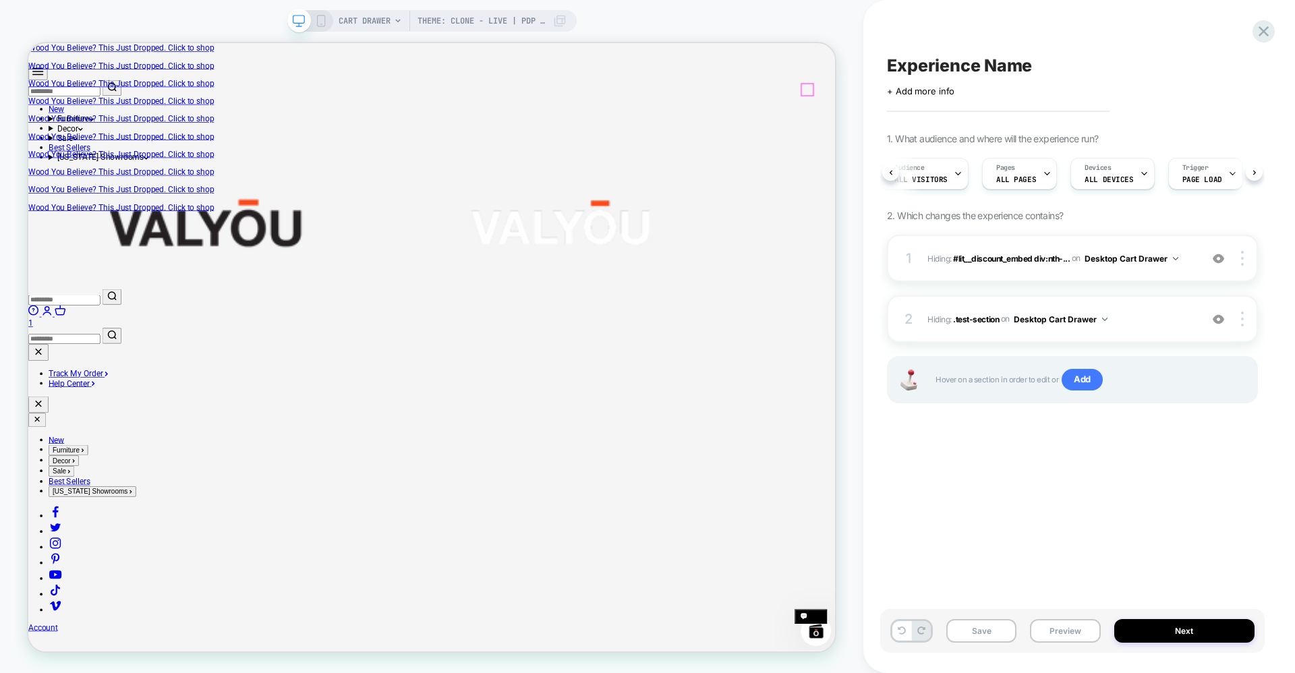
click at [1065, 397] on link "Open cart 1" at bounding box center [566, 410] width 1076 height 26
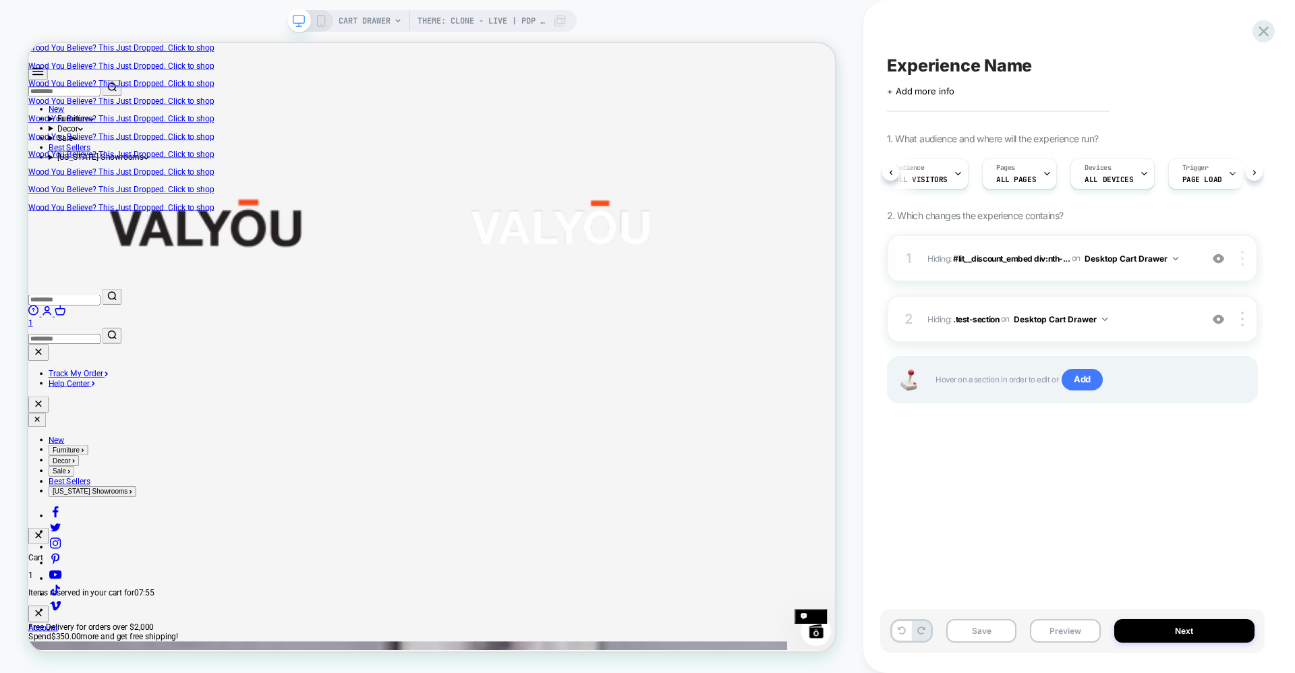
click at [1240, 254] on div at bounding box center [1245, 258] width 26 height 15
click at [1242, 260] on img at bounding box center [1242, 258] width 3 height 15
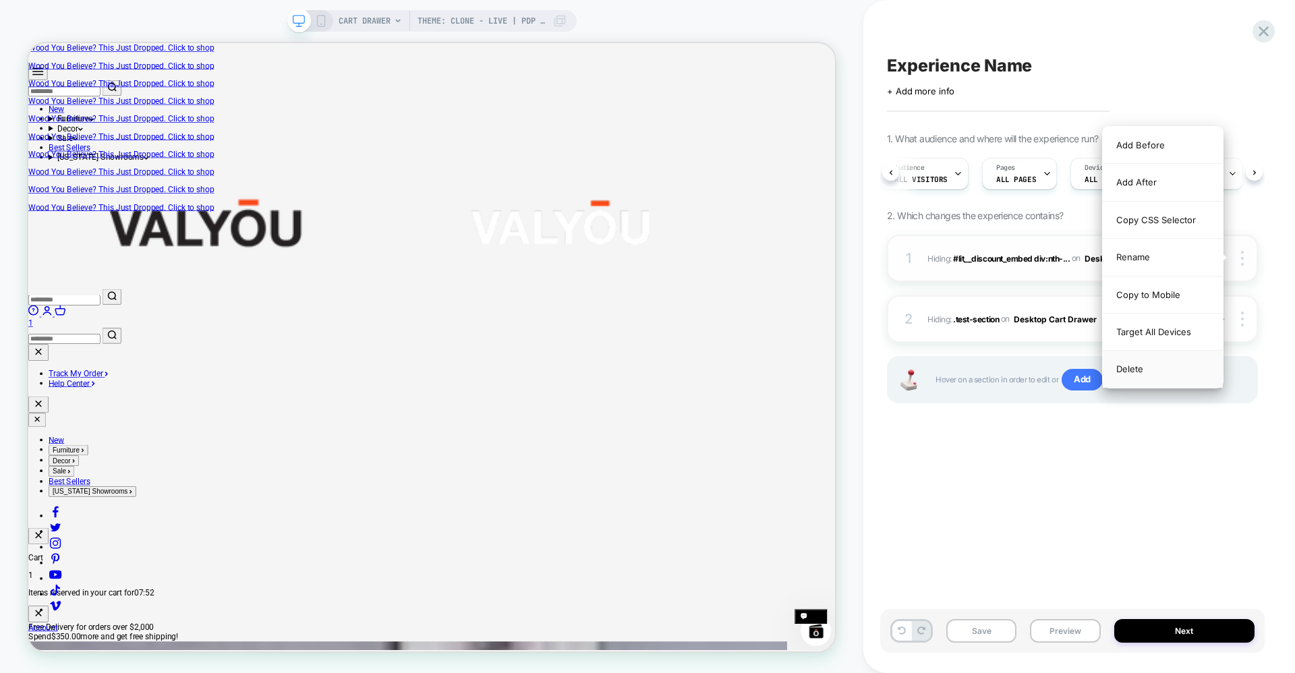
click at [1150, 374] on div "Delete" at bounding box center [1163, 369] width 120 height 36
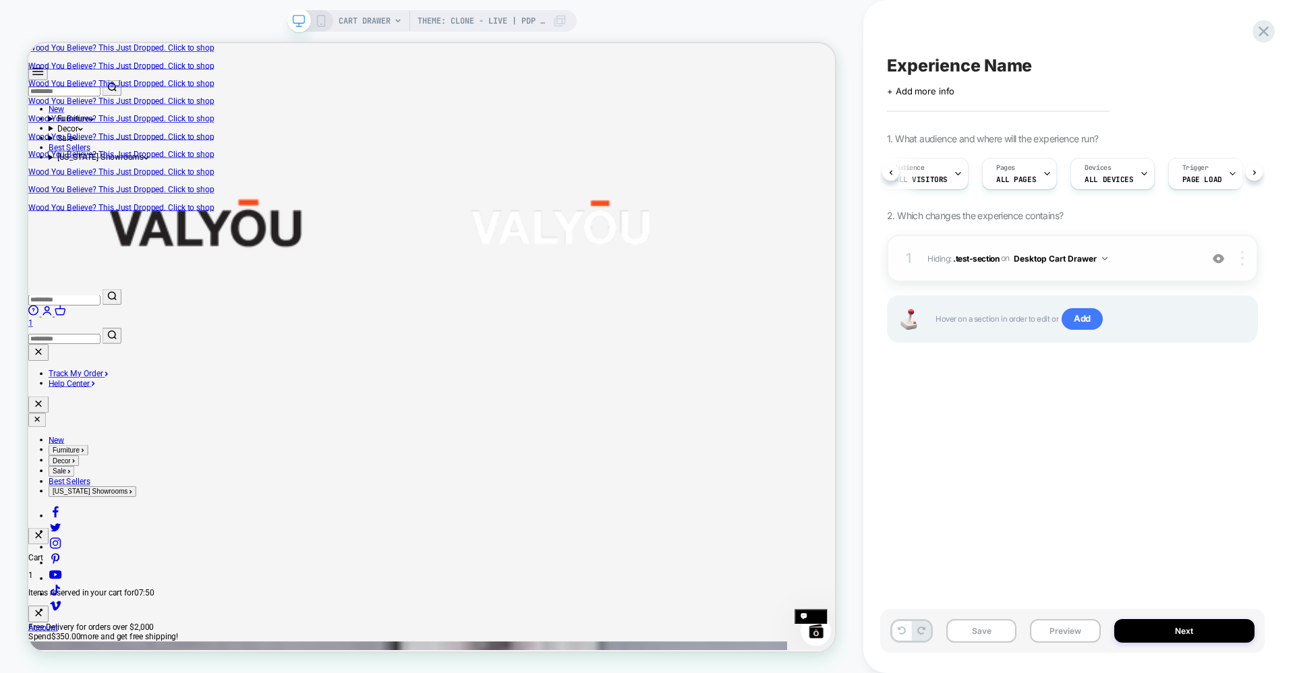
click at [1235, 260] on div at bounding box center [1245, 258] width 26 height 15
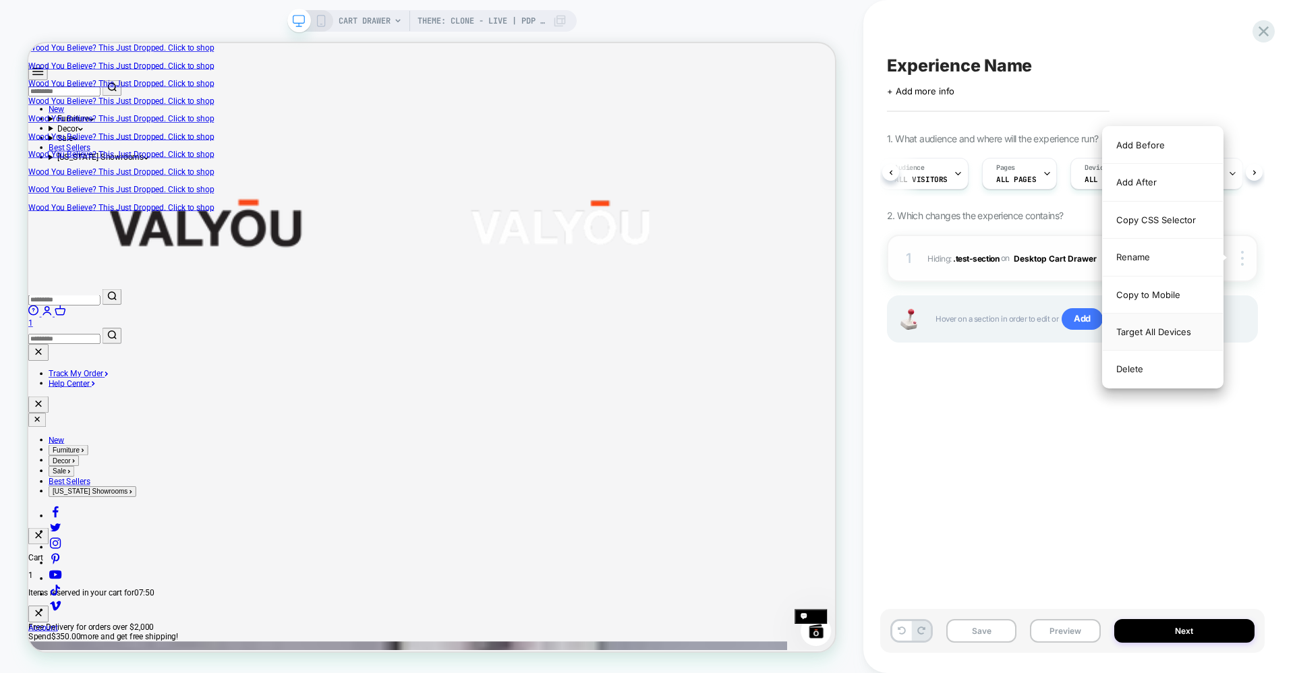
click at [1173, 338] on div "Target All Devices" at bounding box center [1163, 332] width 120 height 37
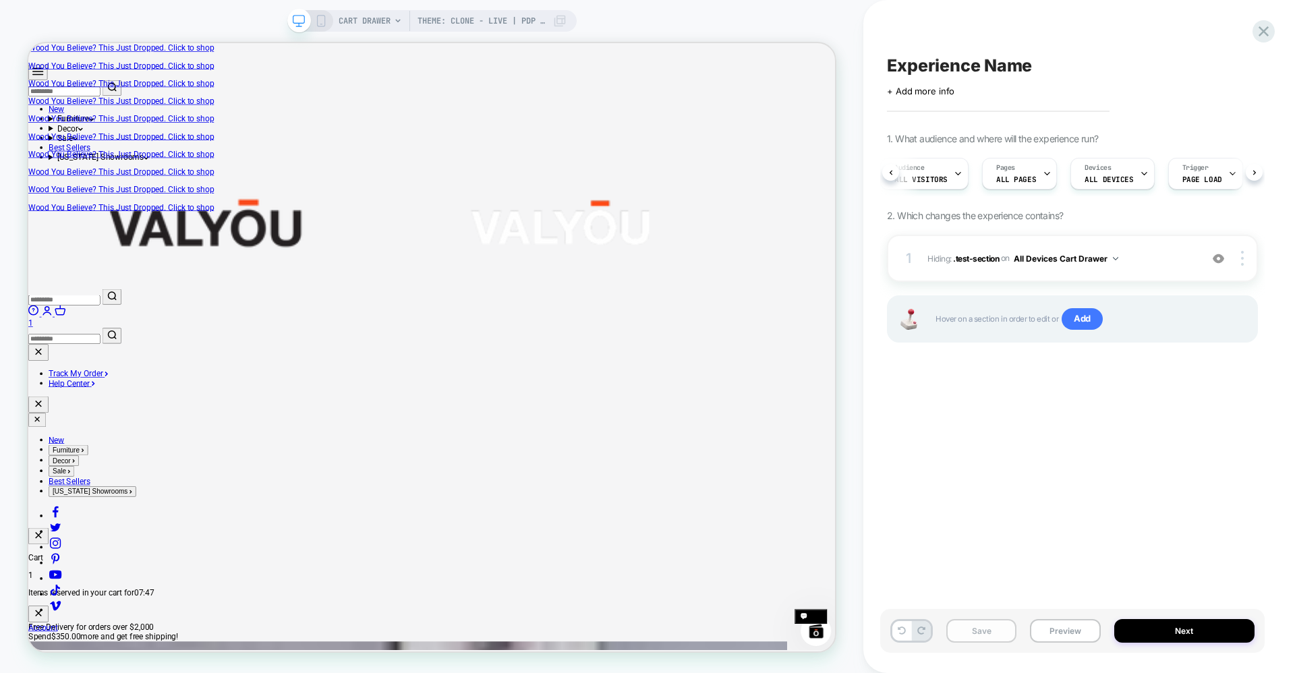
click at [988, 634] on button "Save" at bounding box center [982, 631] width 70 height 24
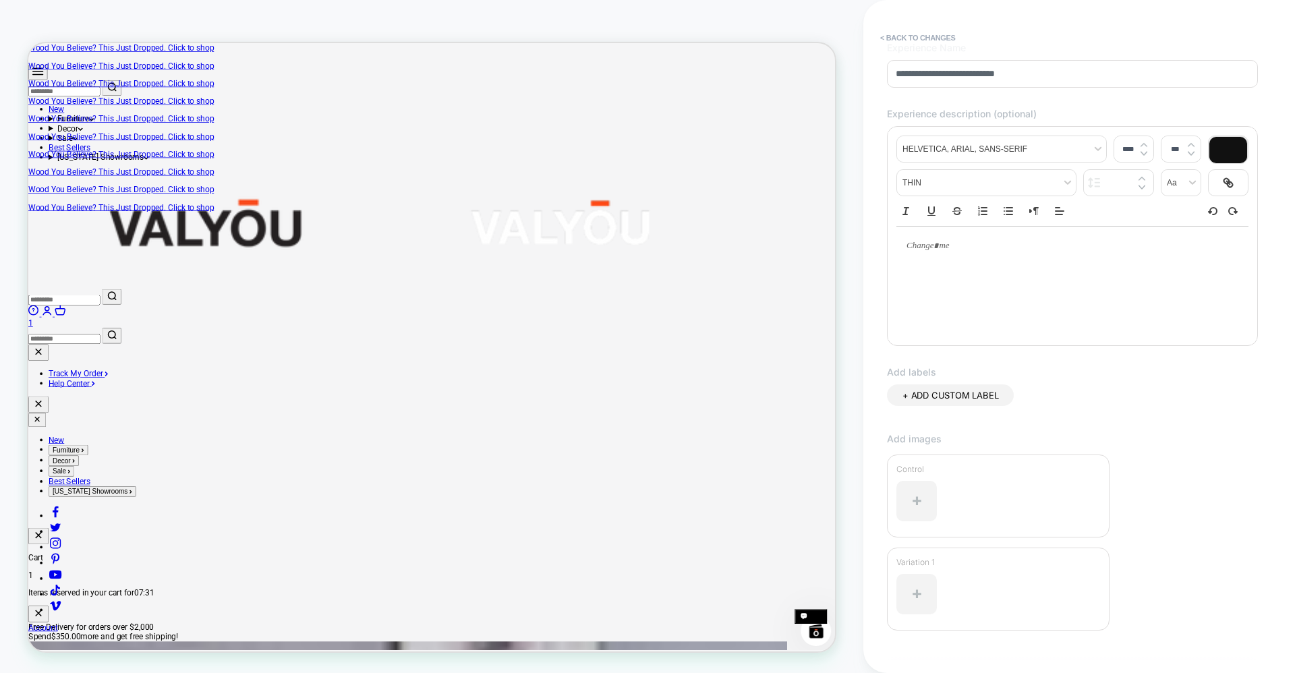
scroll to position [171, 0]
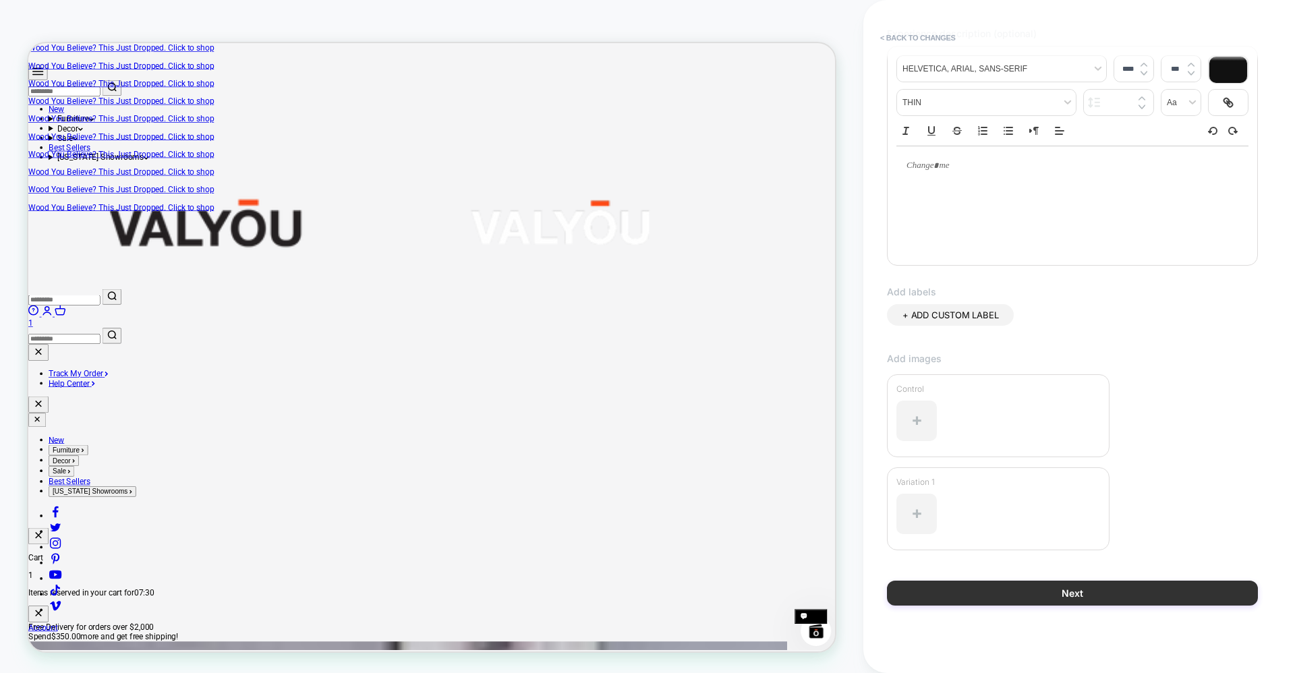
type input "**********"
click at [1007, 597] on button "Next" at bounding box center [1072, 593] width 371 height 25
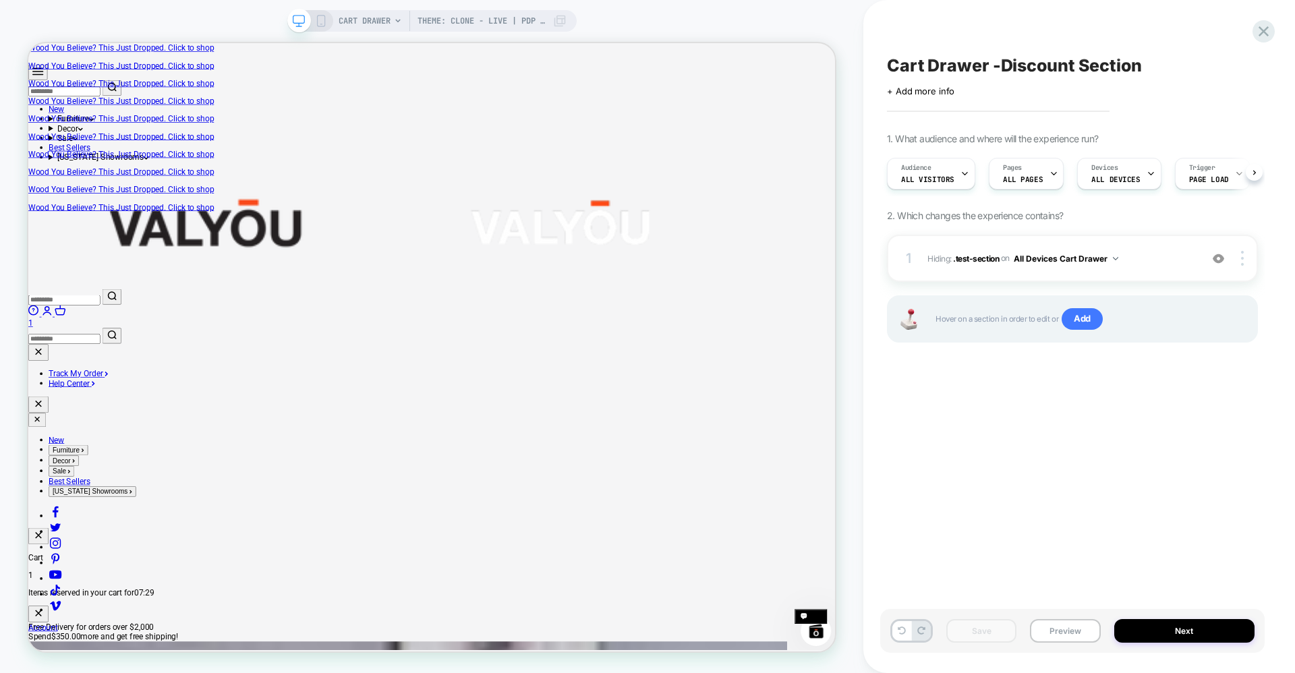
scroll to position [0, 1]
click at [1069, 634] on button "Preview" at bounding box center [1065, 631] width 70 height 24
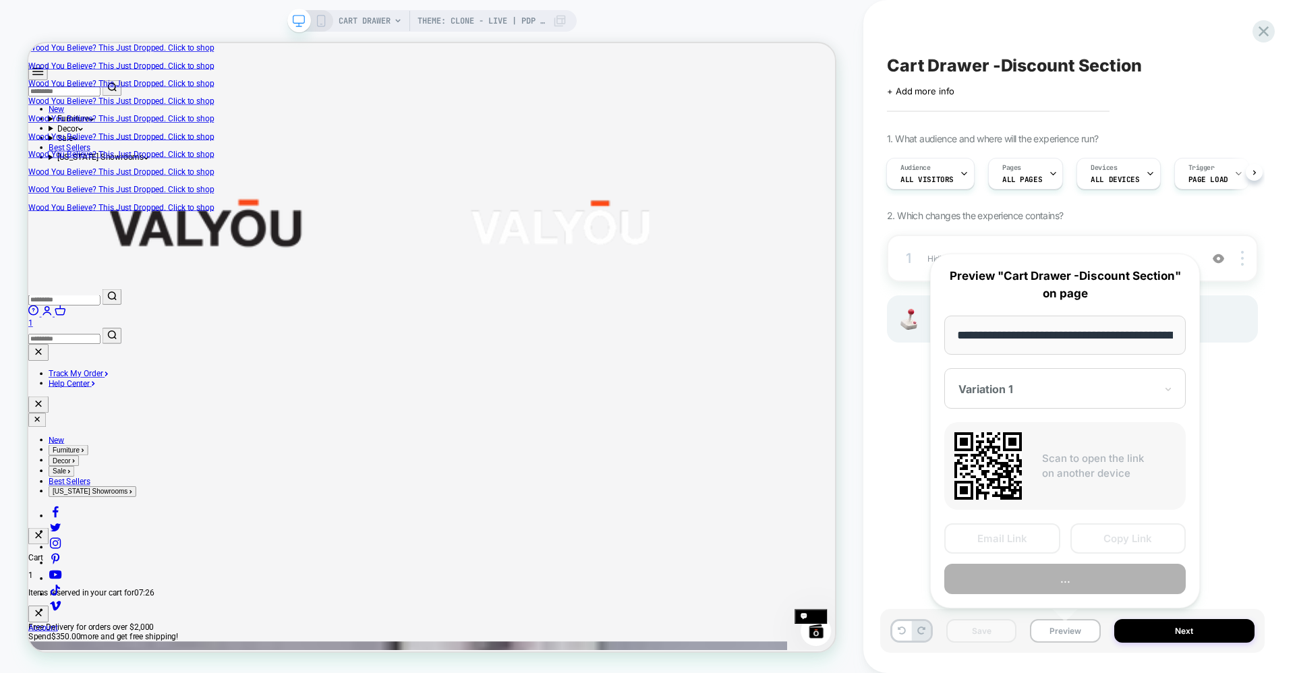
scroll to position [0, 222]
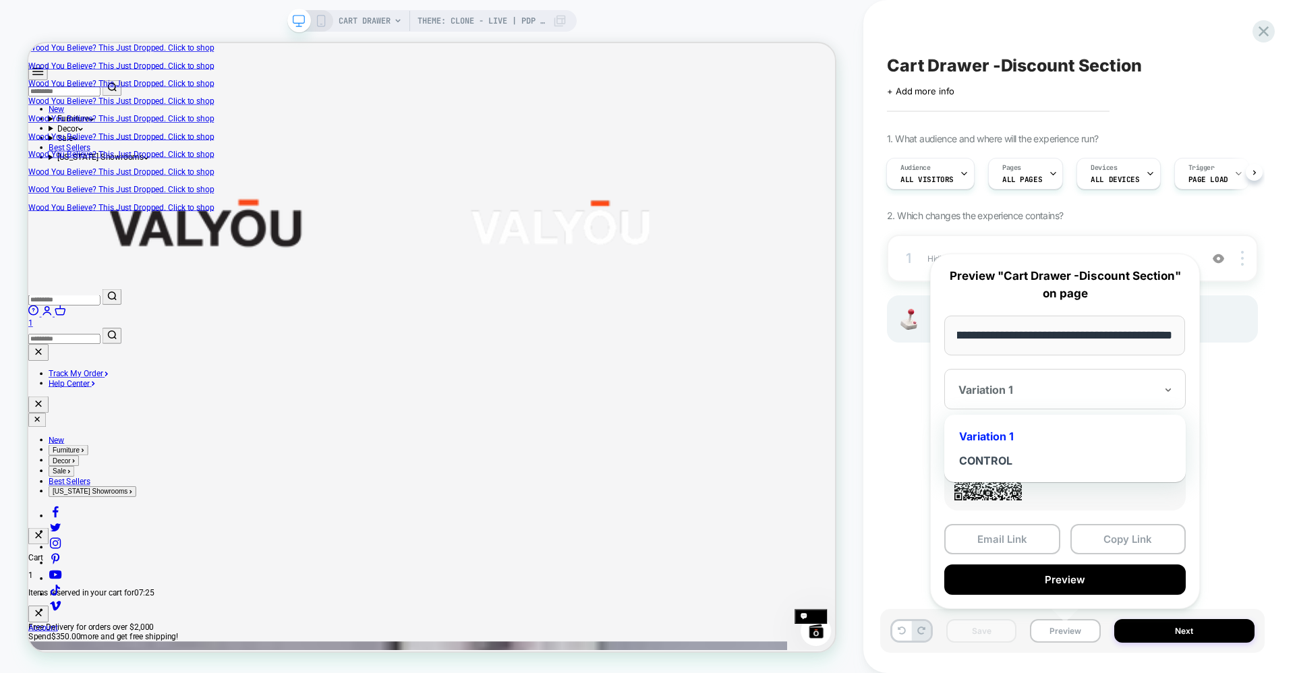
click at [1028, 394] on div at bounding box center [1057, 389] width 197 height 13
click at [995, 459] on div "CONTROL" at bounding box center [1065, 461] width 228 height 24
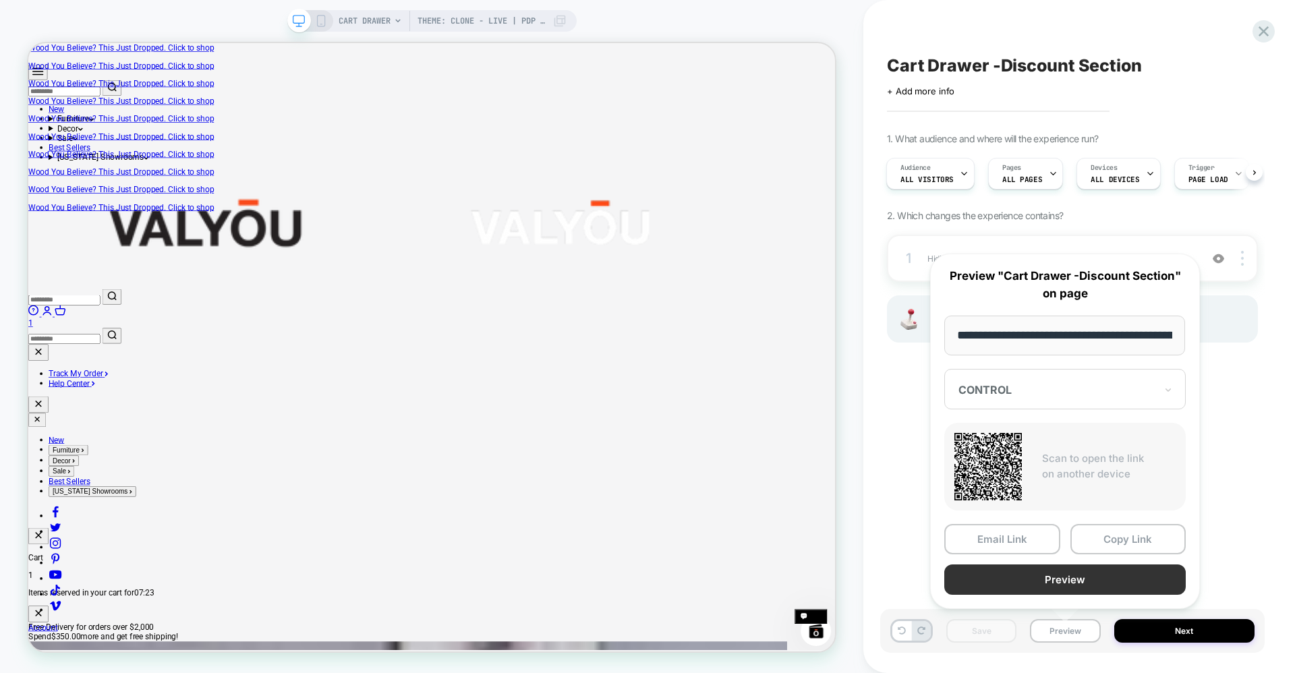
click at [1137, 579] on button "Preview" at bounding box center [1066, 580] width 242 height 30
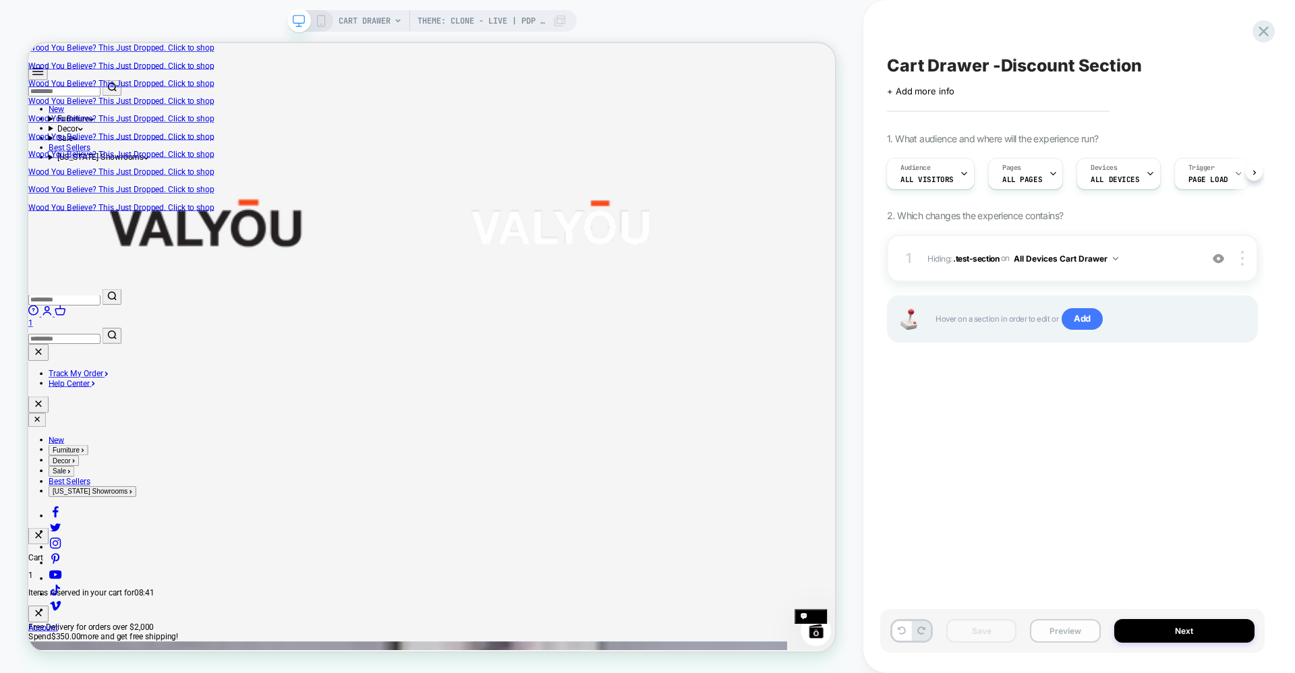
click at [1078, 638] on button "Preview" at bounding box center [1065, 631] width 70 height 24
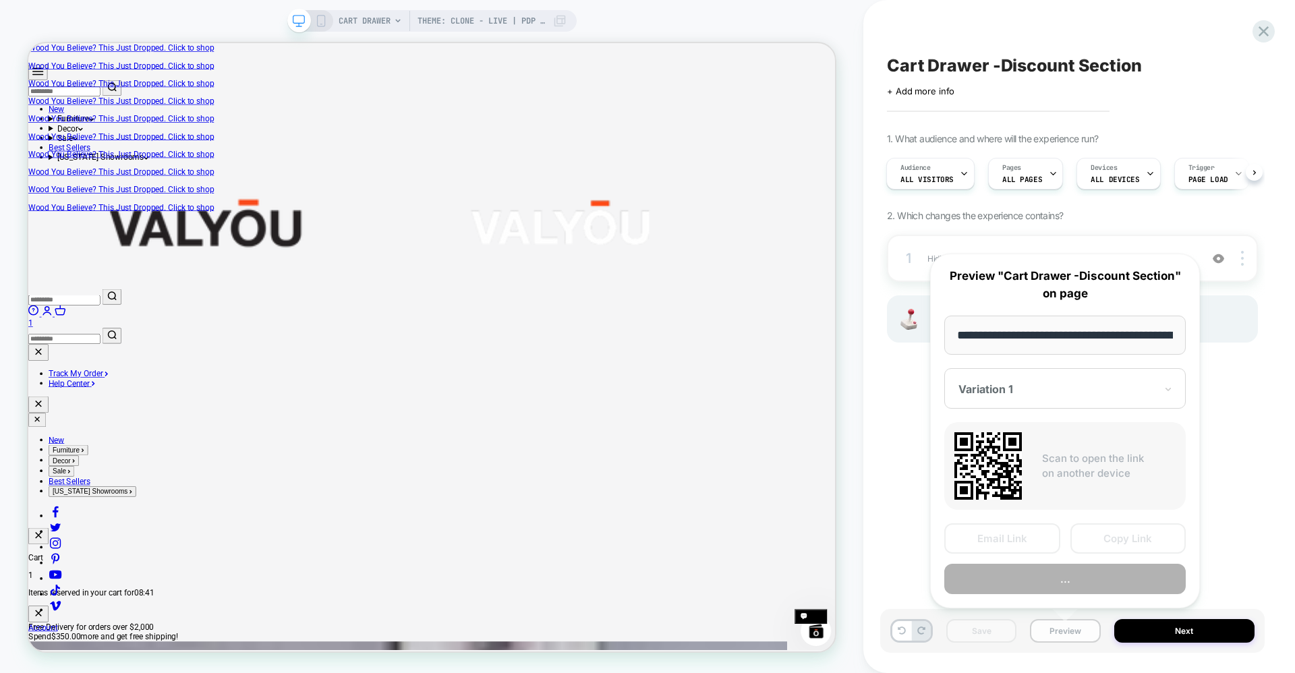
scroll to position [0, 222]
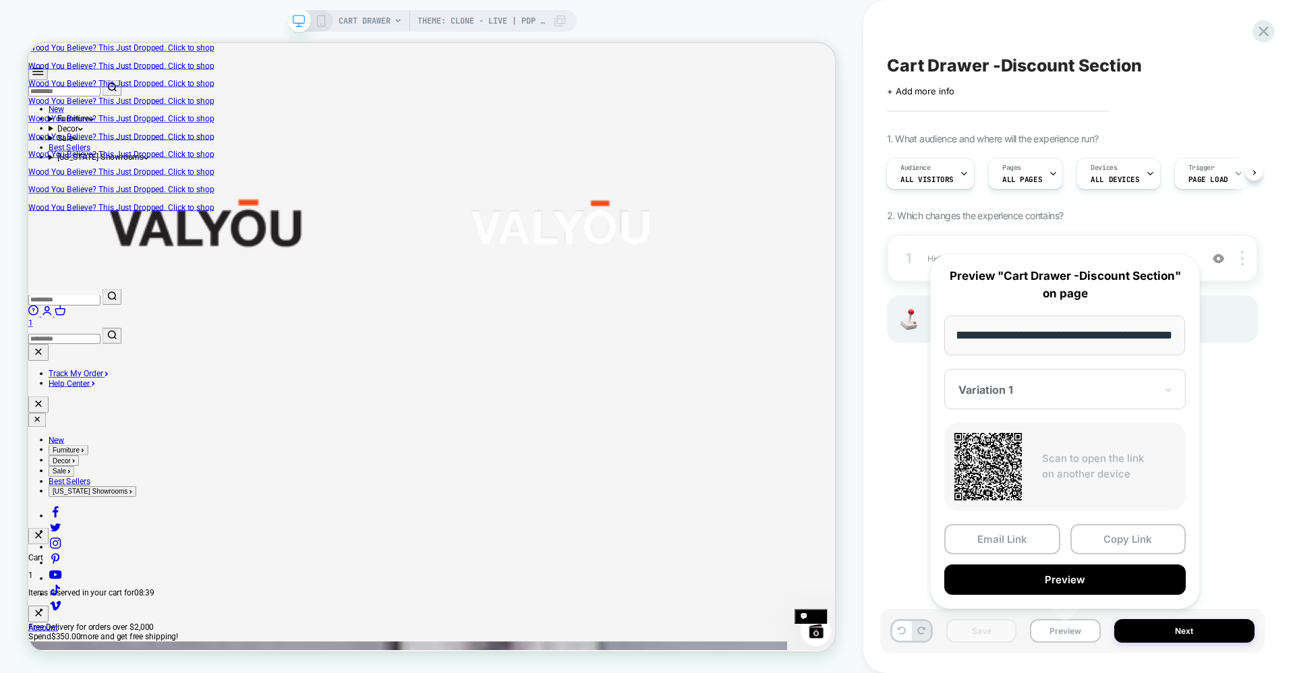
click at [1034, 395] on div at bounding box center [1057, 389] width 197 height 13
click at [990, 466] on div "CONTROL" at bounding box center [1065, 461] width 228 height 24
click at [1129, 540] on button "Copy Link" at bounding box center [1129, 539] width 116 height 30
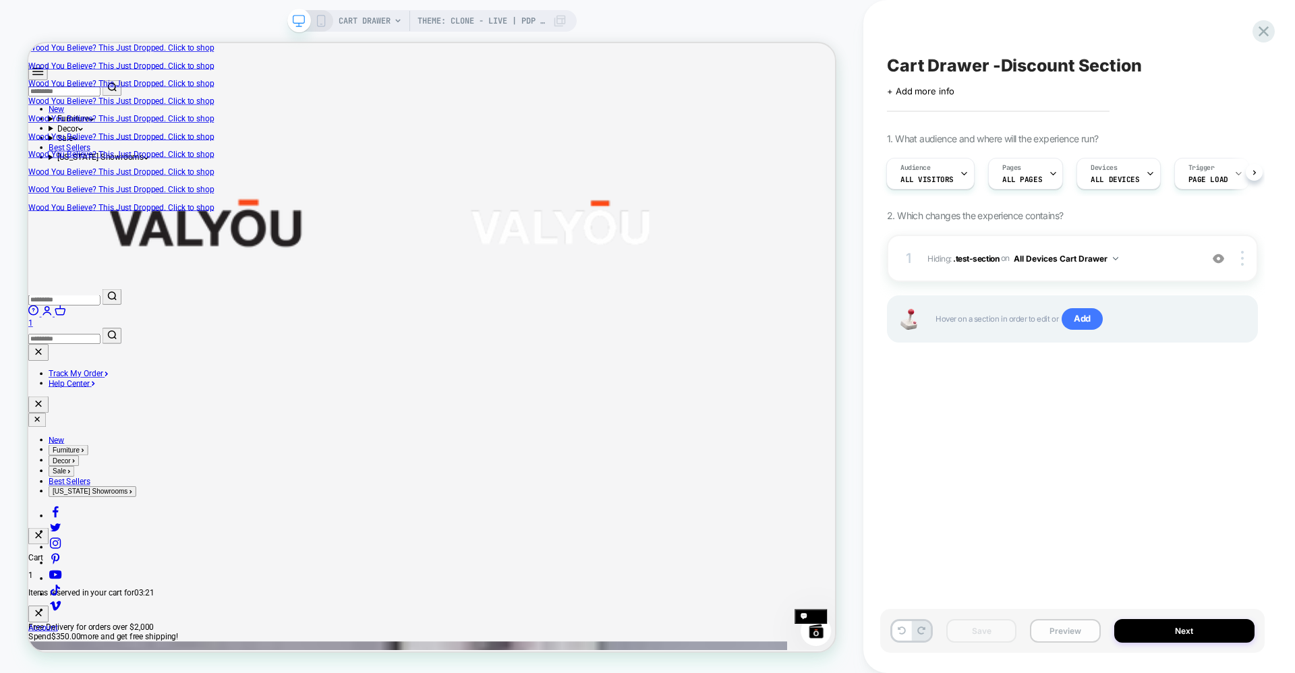
click at [1063, 635] on button "Preview" at bounding box center [1065, 631] width 70 height 24
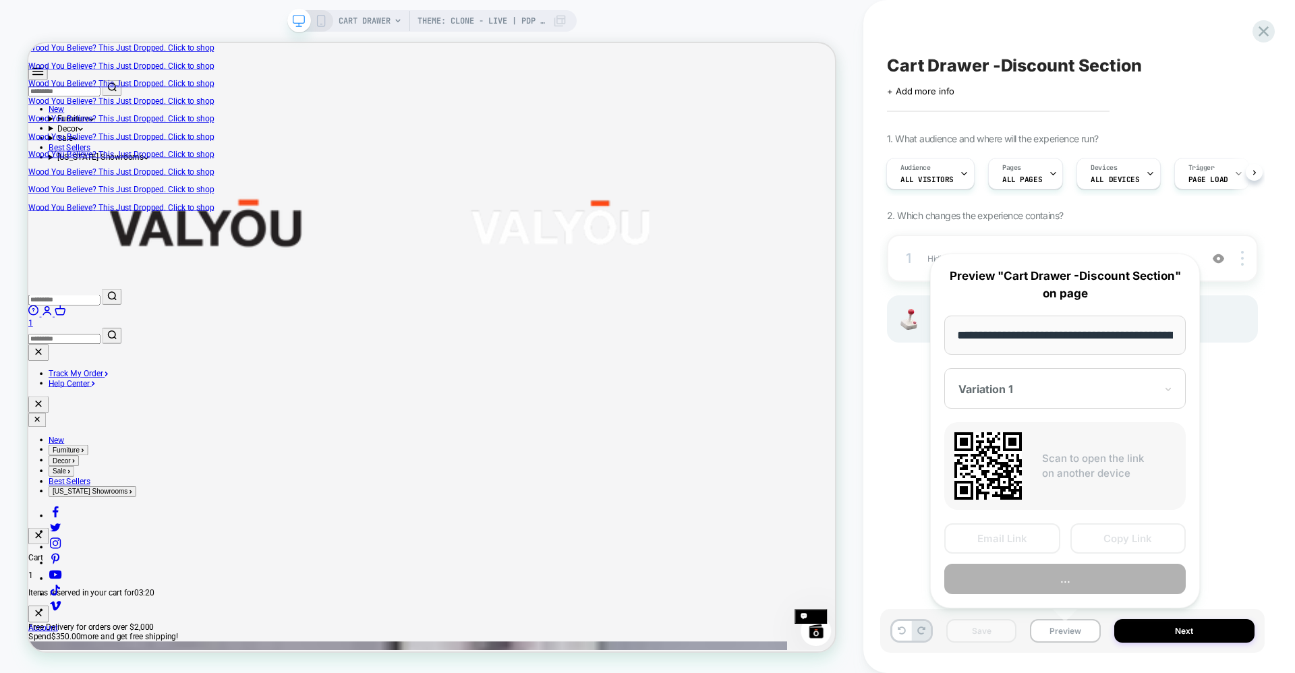
scroll to position [0, 222]
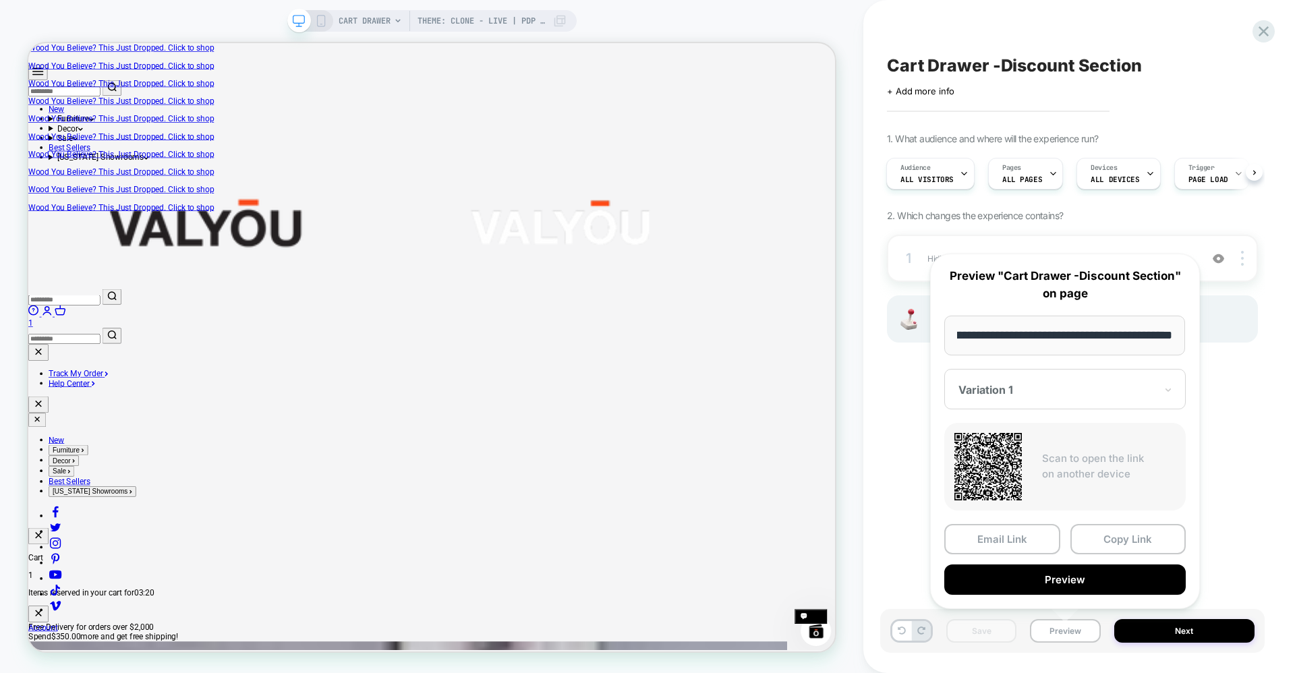
click at [1027, 386] on div at bounding box center [1057, 389] width 197 height 13
click at [989, 460] on div "CONTROL" at bounding box center [1065, 461] width 228 height 24
click at [1039, 580] on button "Preview" at bounding box center [1066, 580] width 242 height 30
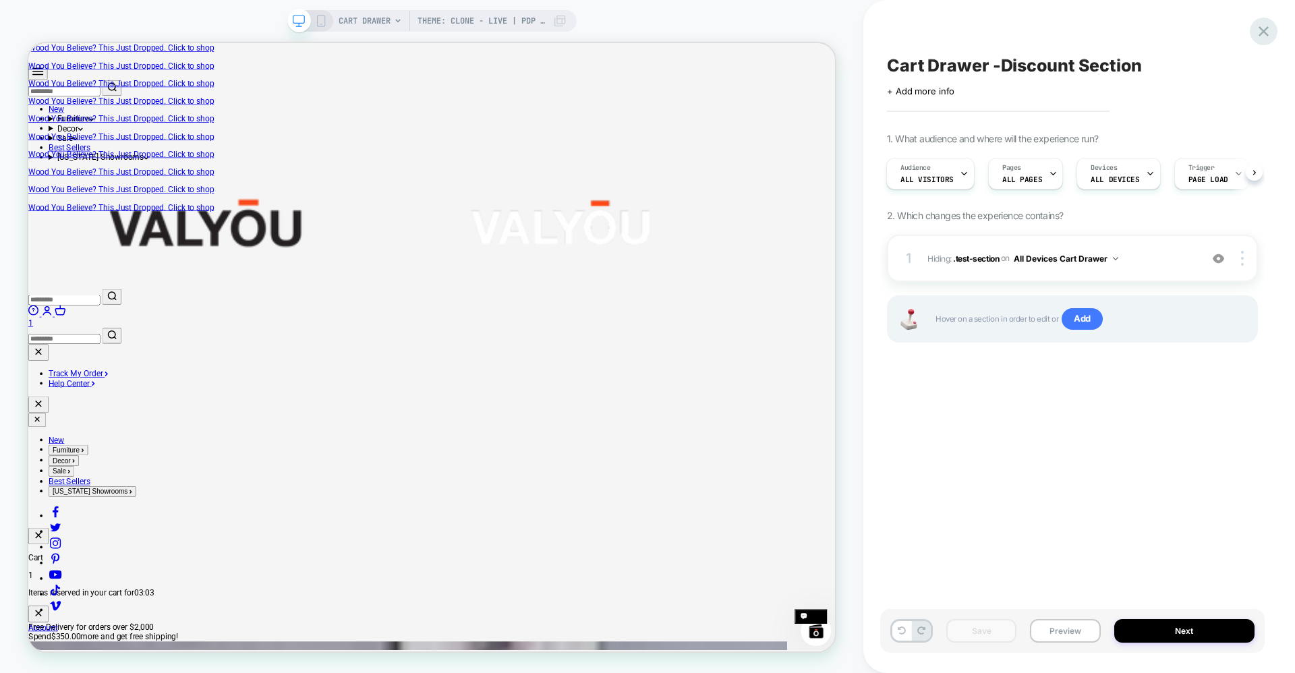
click at [1273, 26] on icon at bounding box center [1264, 31] width 18 height 18
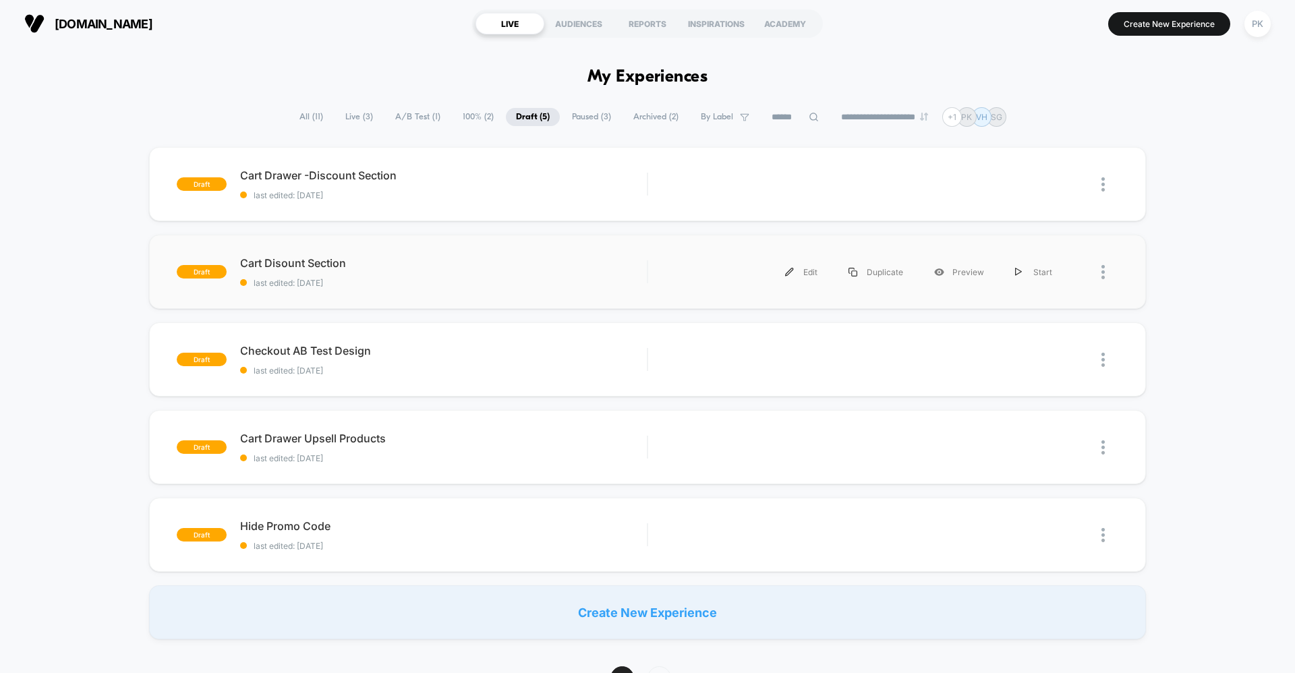
click at [1098, 267] on div at bounding box center [1093, 272] width 51 height 30
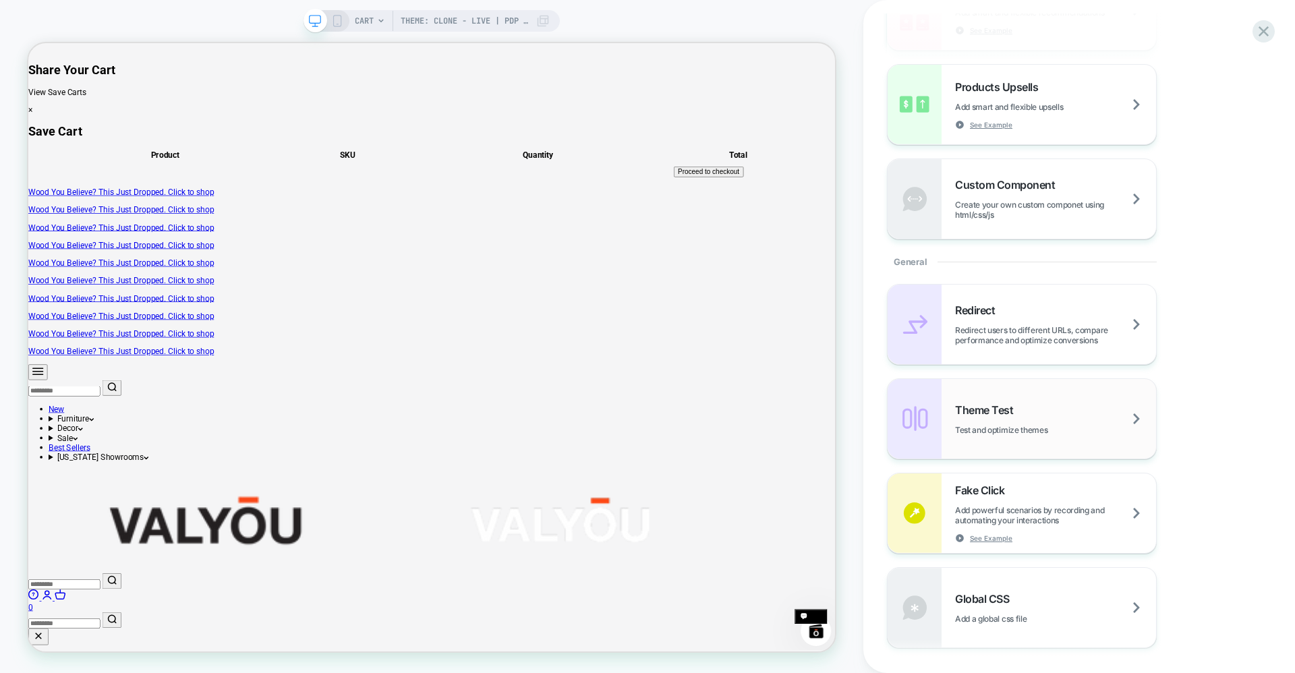
scroll to position [540, 0]
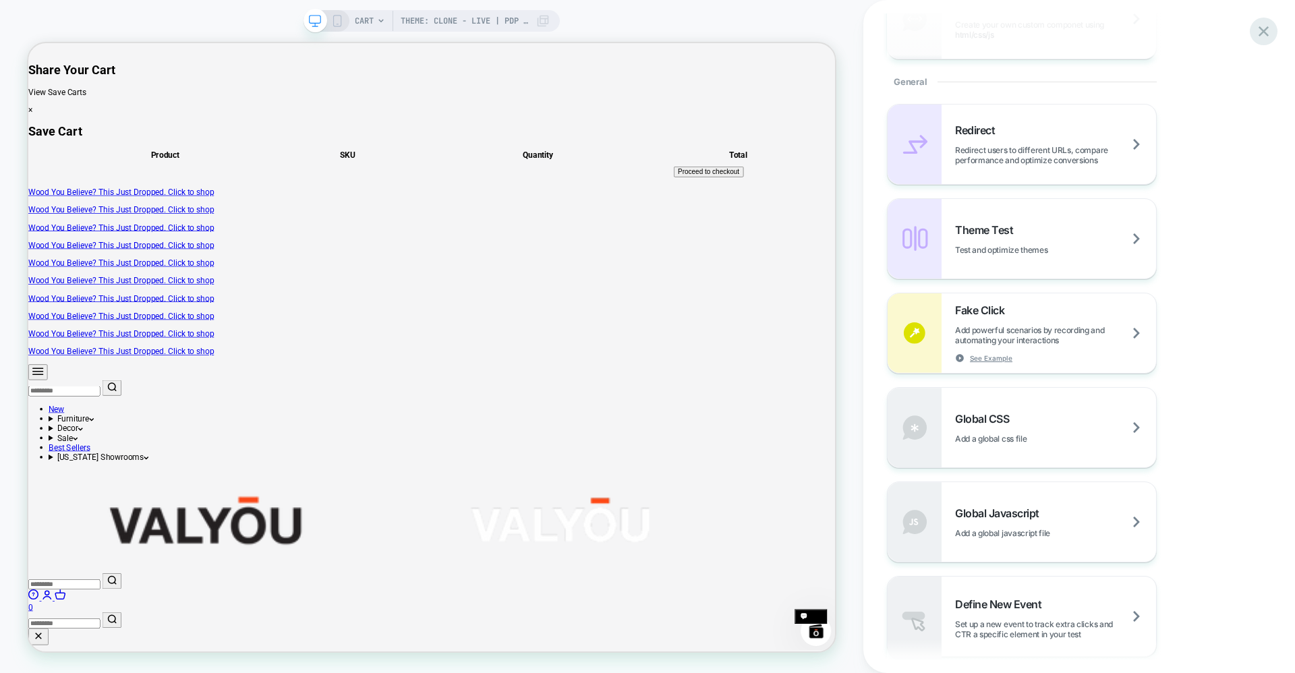
click at [1264, 22] on icon at bounding box center [1264, 31] width 18 height 18
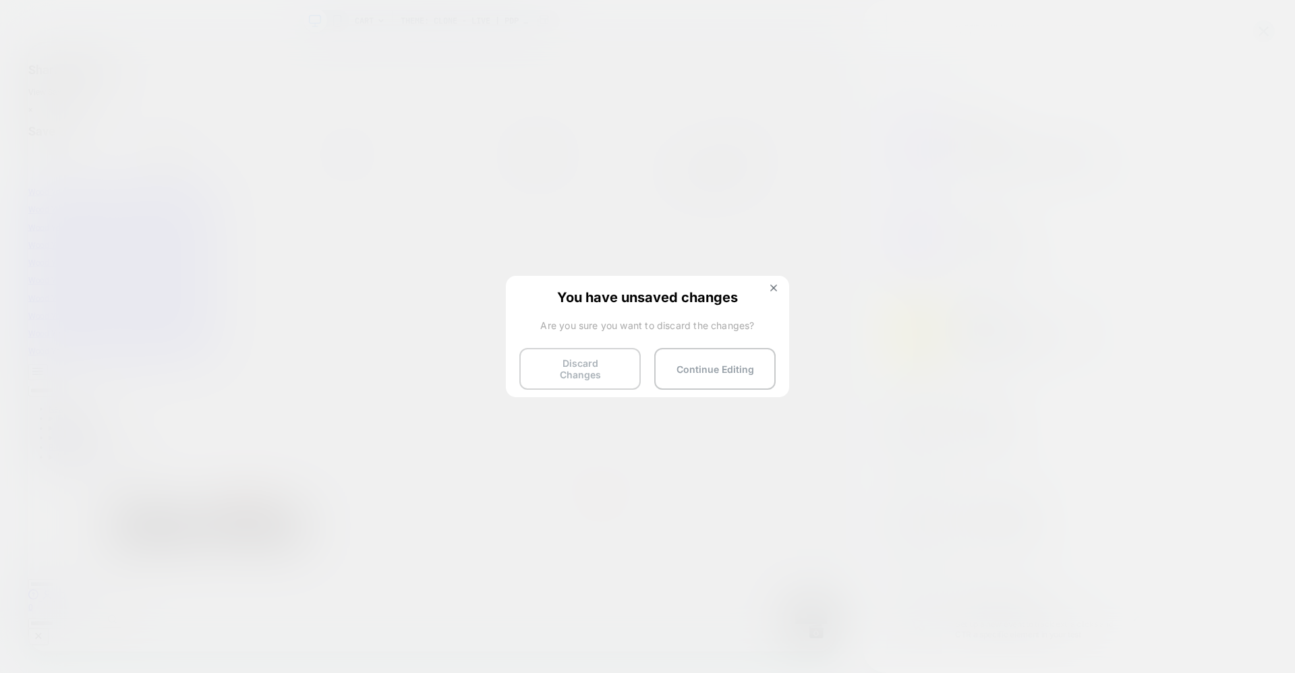
click at [608, 364] on button "Discard Changes" at bounding box center [580, 369] width 121 height 42
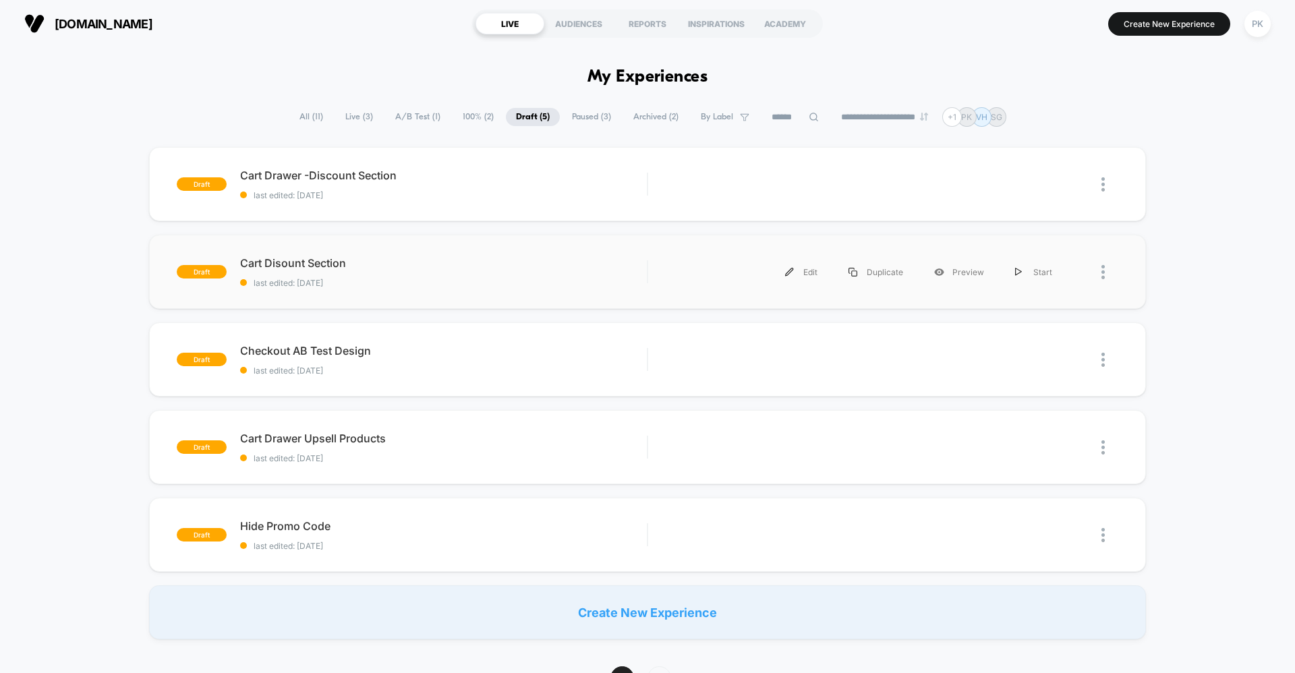
click at [1093, 275] on div at bounding box center [1093, 272] width 51 height 30
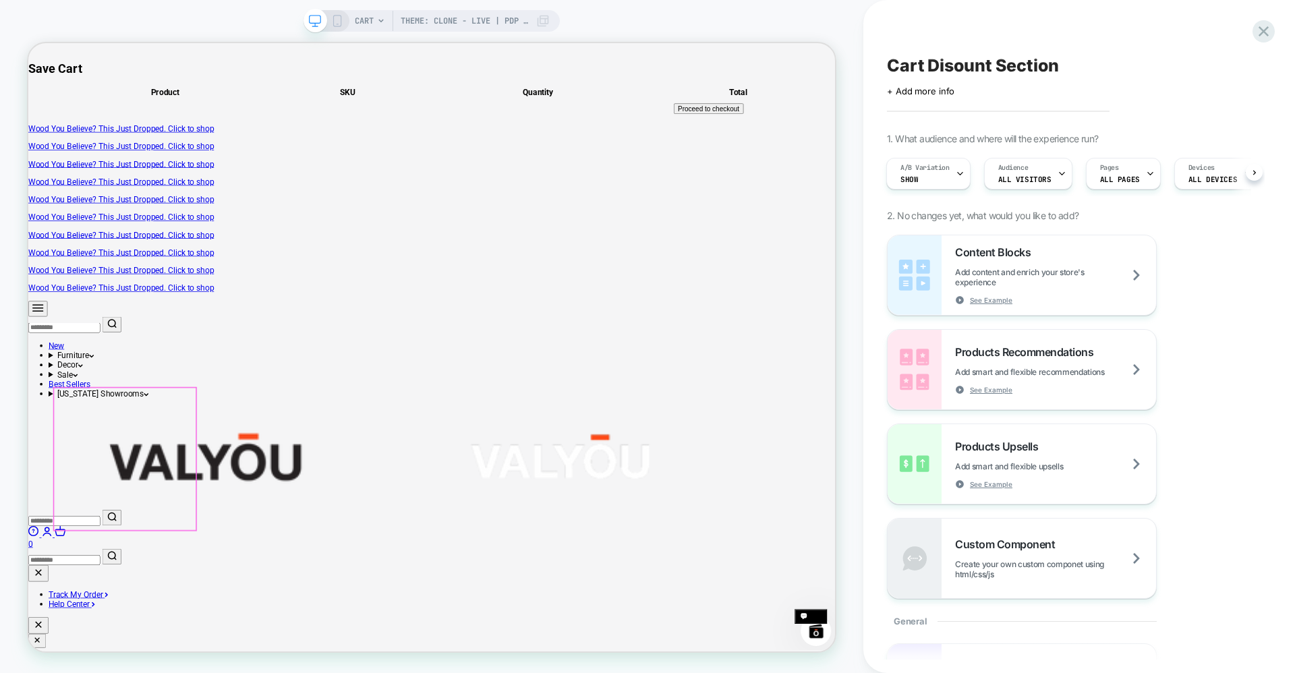
click at [1258, 30] on icon at bounding box center [1264, 31] width 18 height 18
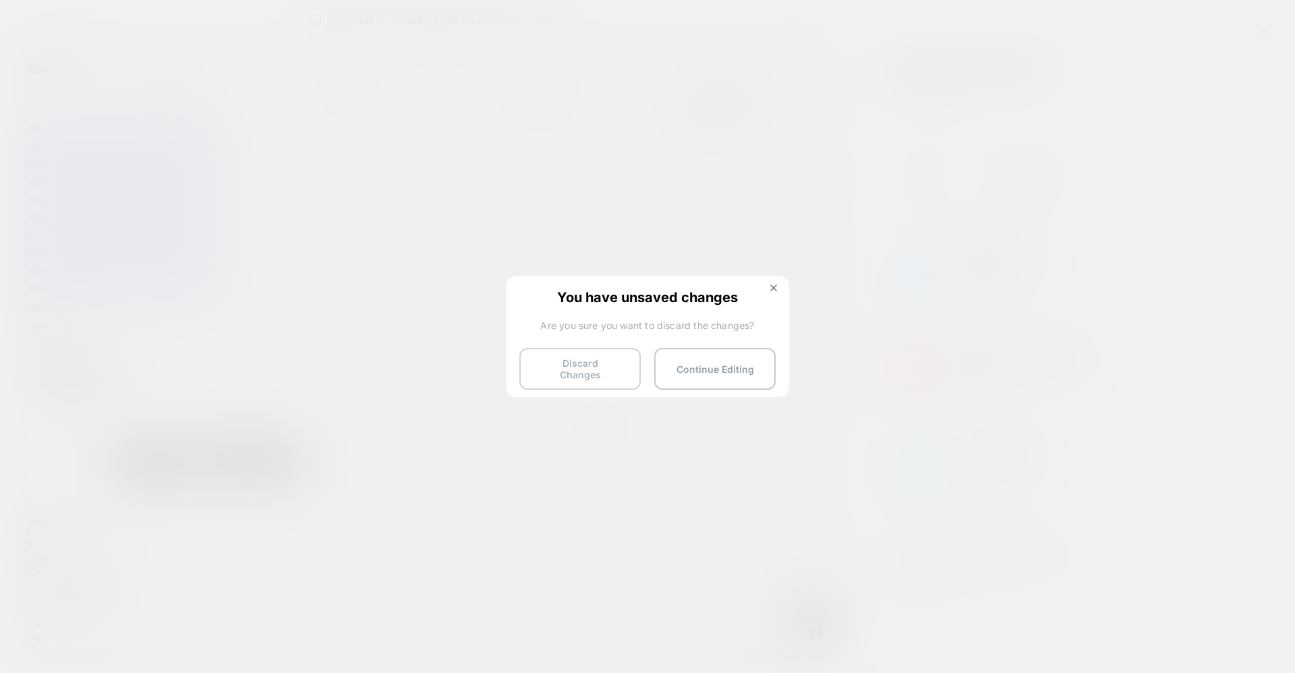
click at [609, 371] on button "Discard Changes" at bounding box center [580, 369] width 121 height 42
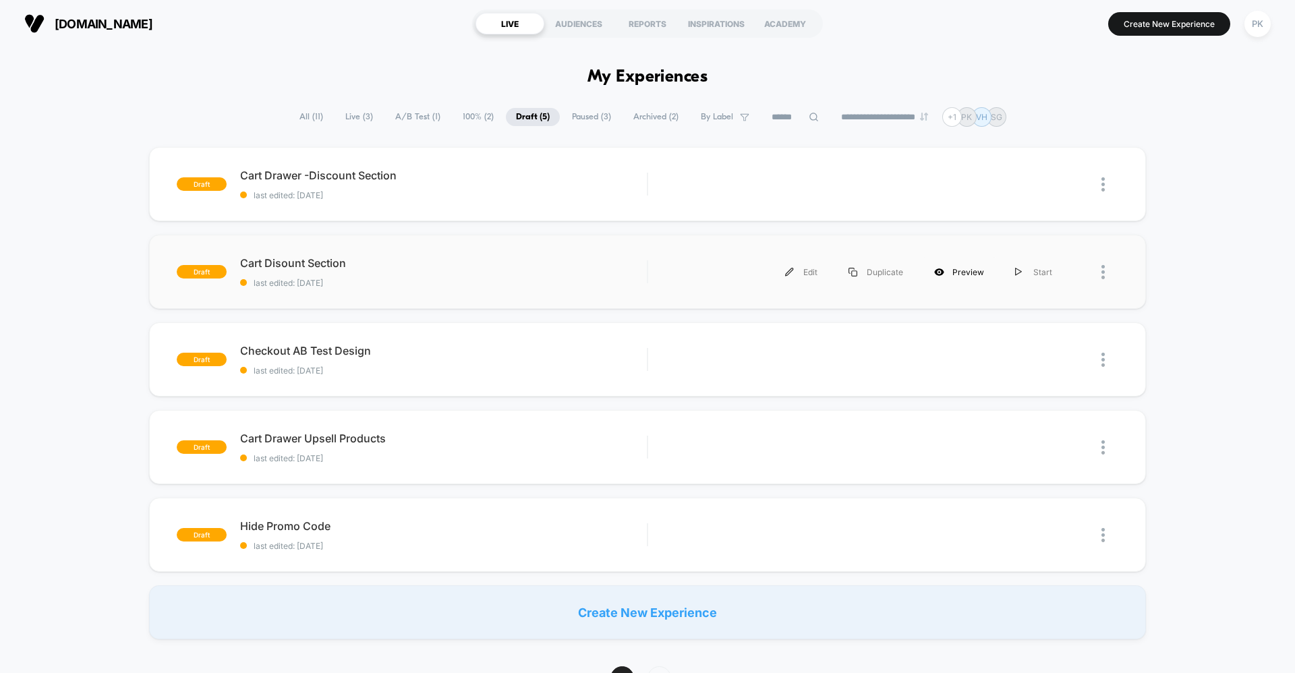
click at [956, 273] on div "Preview" at bounding box center [959, 272] width 81 height 30
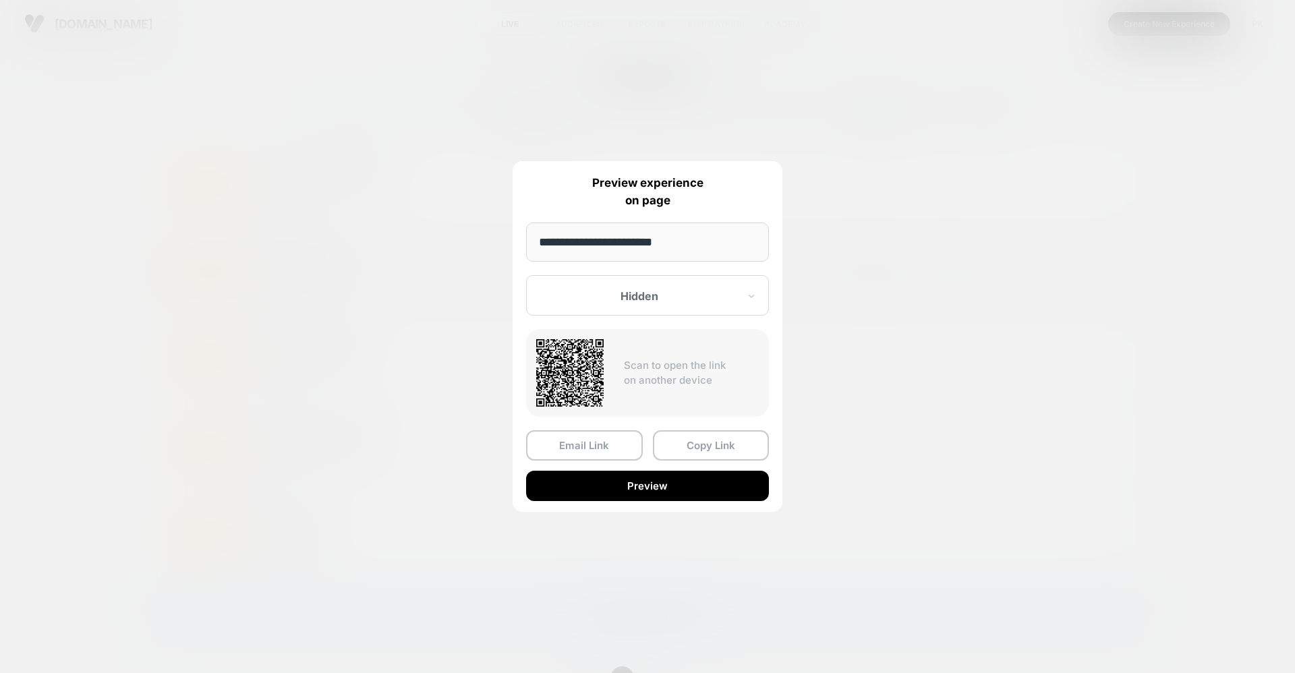
click at [657, 289] on div at bounding box center [639, 295] width 198 height 13
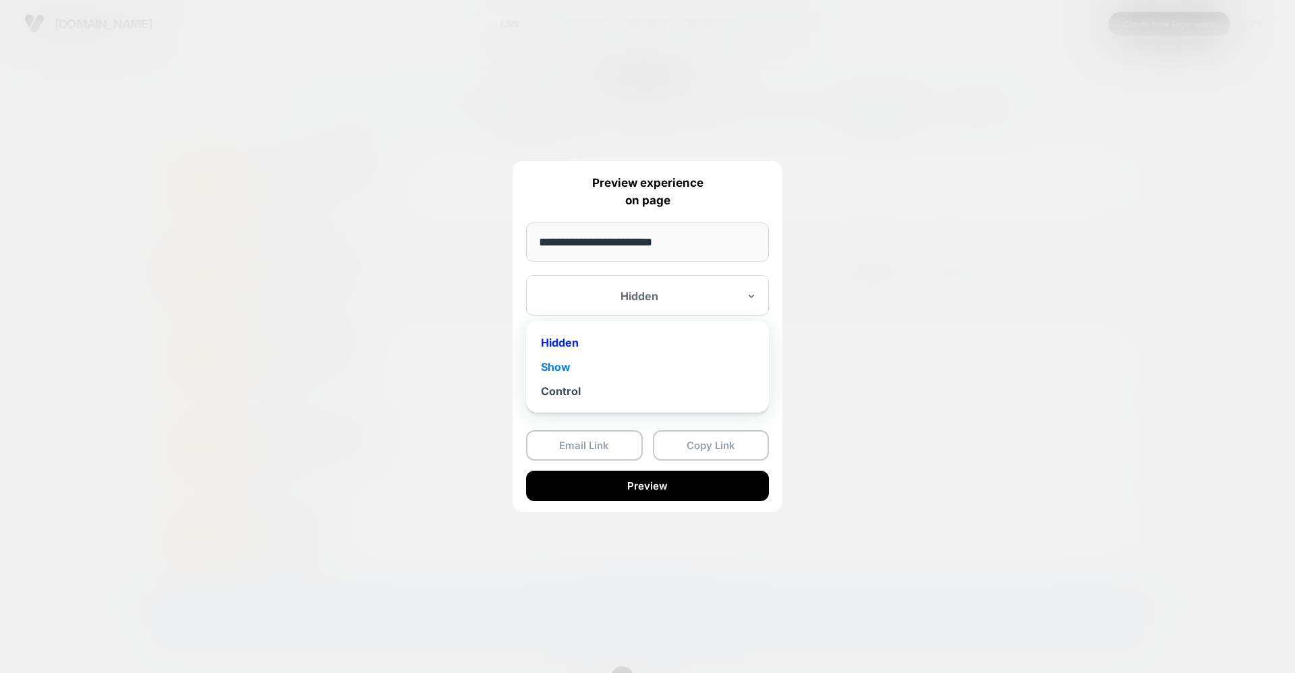
click at [563, 374] on div "Show" at bounding box center [647, 367] width 229 height 24
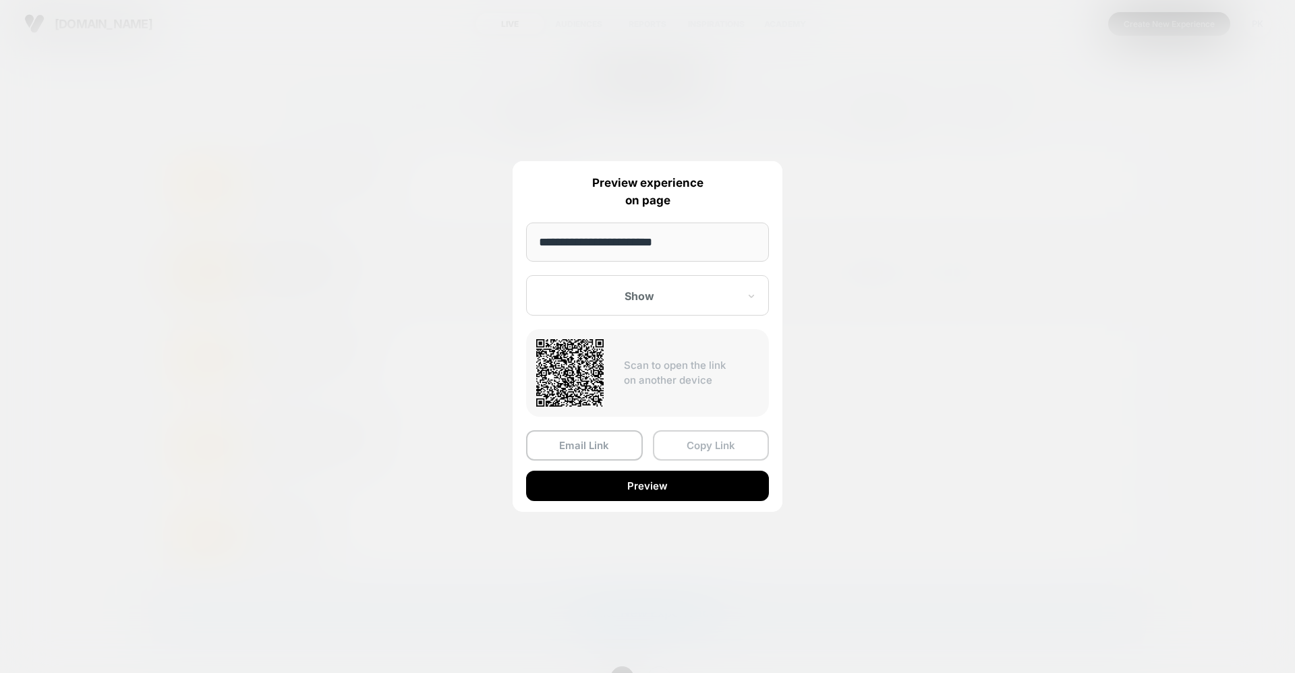
click at [699, 445] on button "Copy Link" at bounding box center [711, 445] width 117 height 30
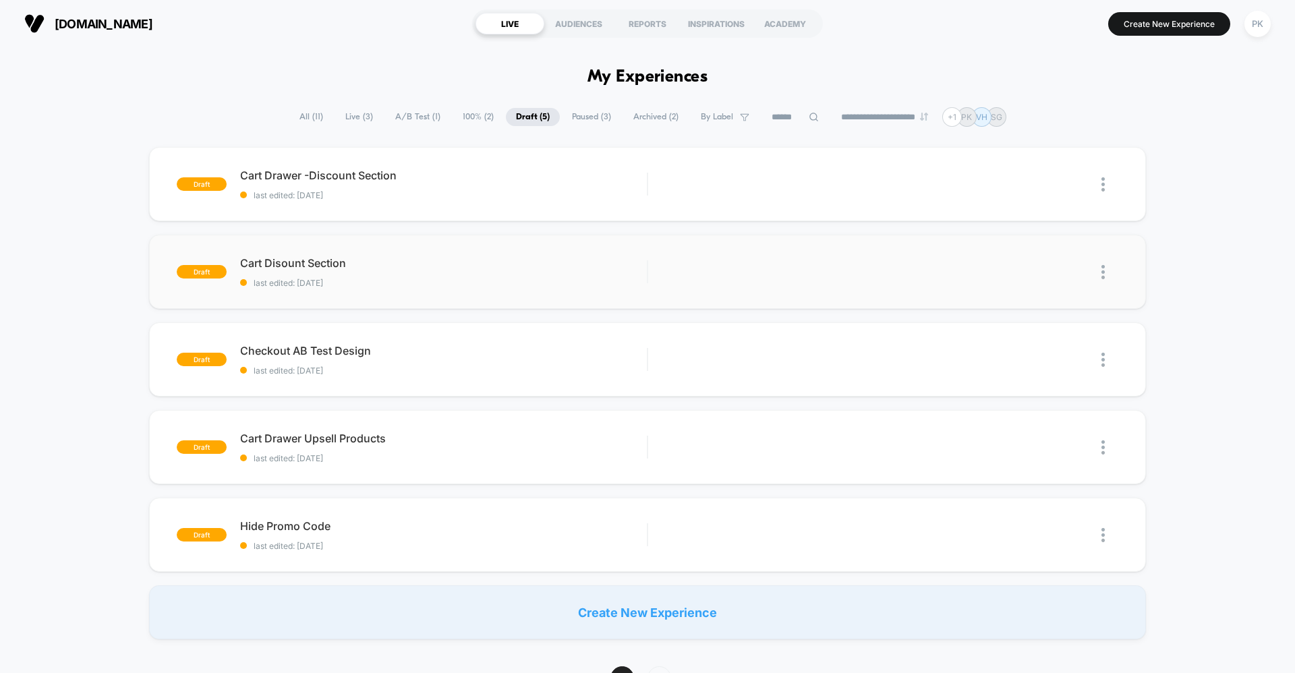
click at [850, 580] on div "draft Cart Drawer -Discount Section last edited: [DATE] Edit Duplicate Preview …" at bounding box center [647, 393] width 1295 height 493
click at [1098, 274] on div at bounding box center [1093, 272] width 51 height 30
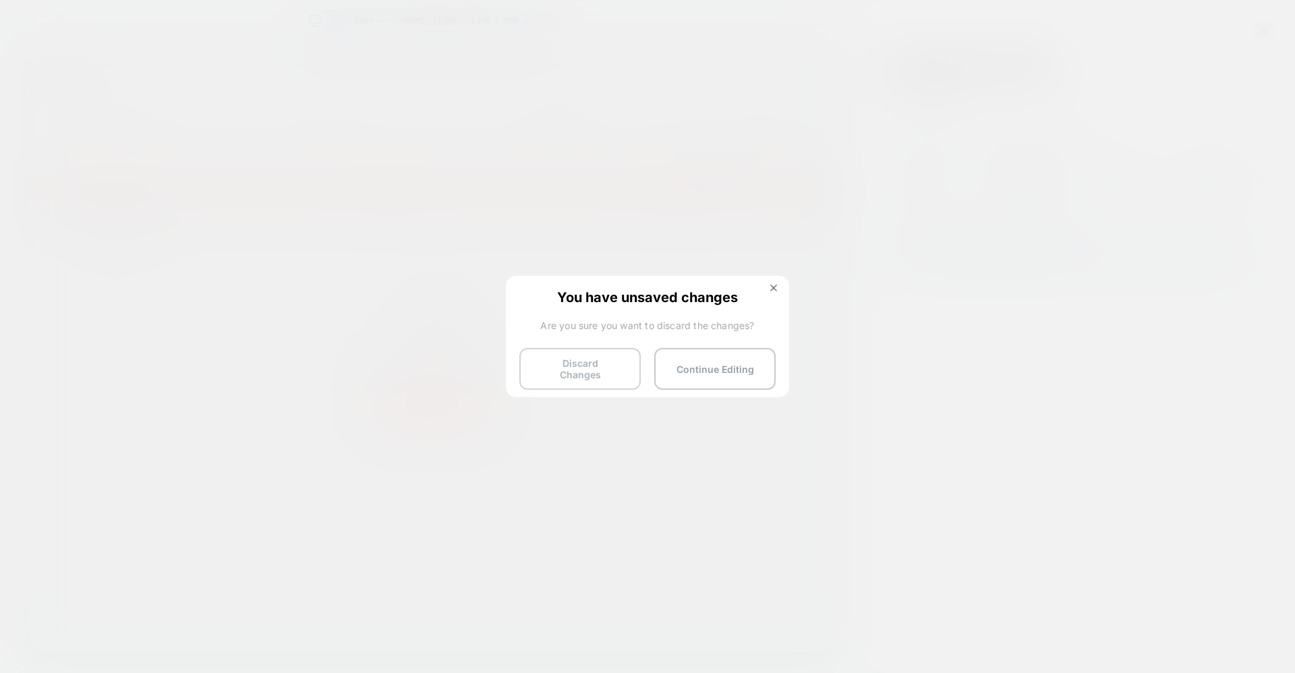
click at [567, 373] on button "Discard Changes" at bounding box center [580, 369] width 121 height 42
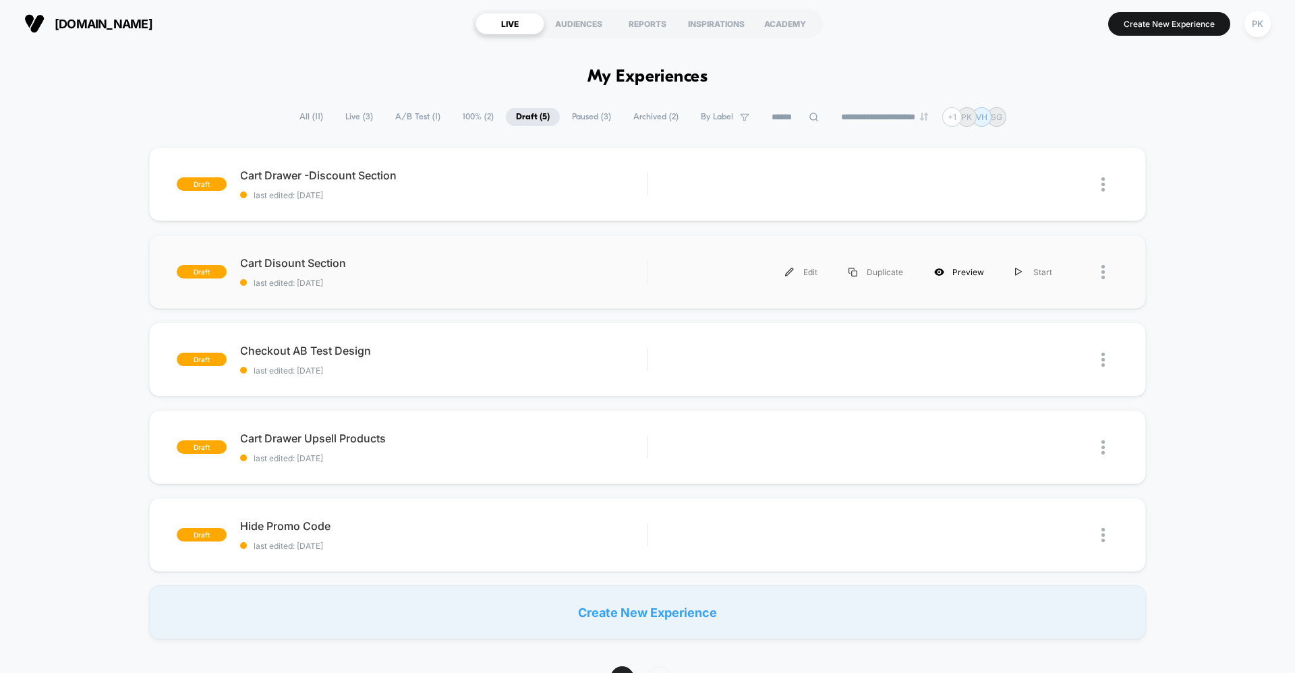
click at [951, 273] on div "Preview" at bounding box center [959, 272] width 81 height 30
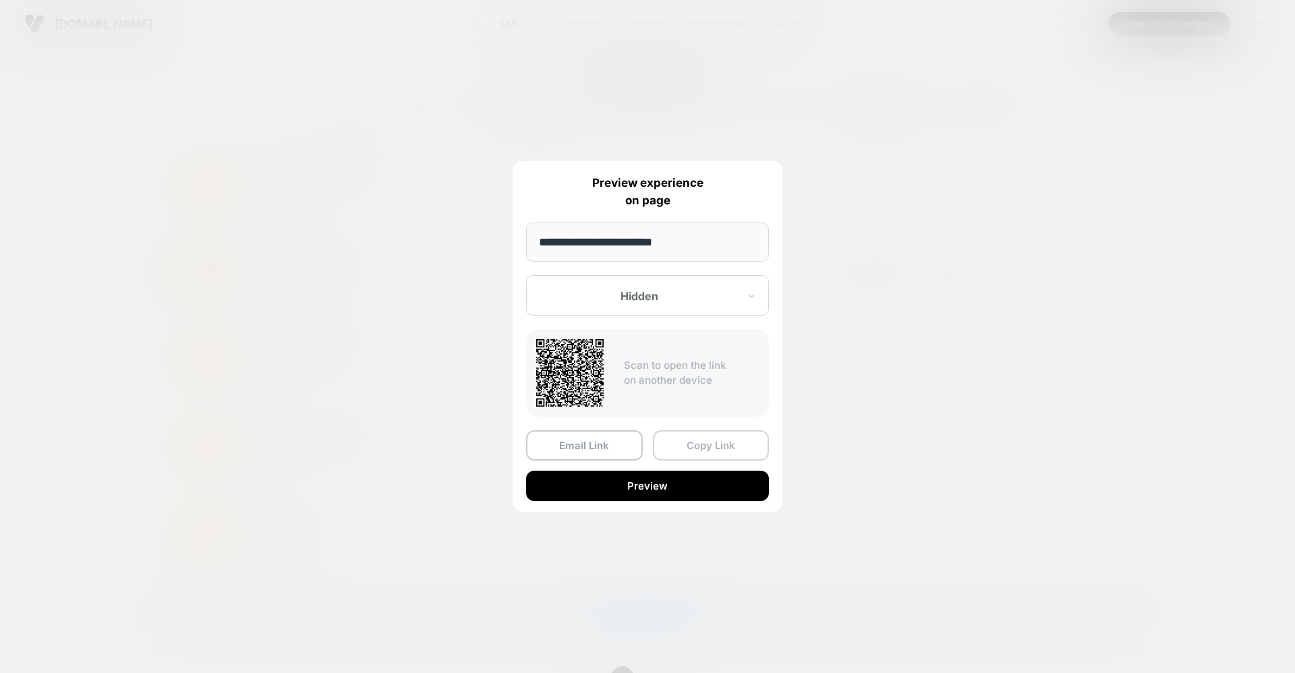
click at [691, 445] on button "Copy Link" at bounding box center [711, 445] width 117 height 30
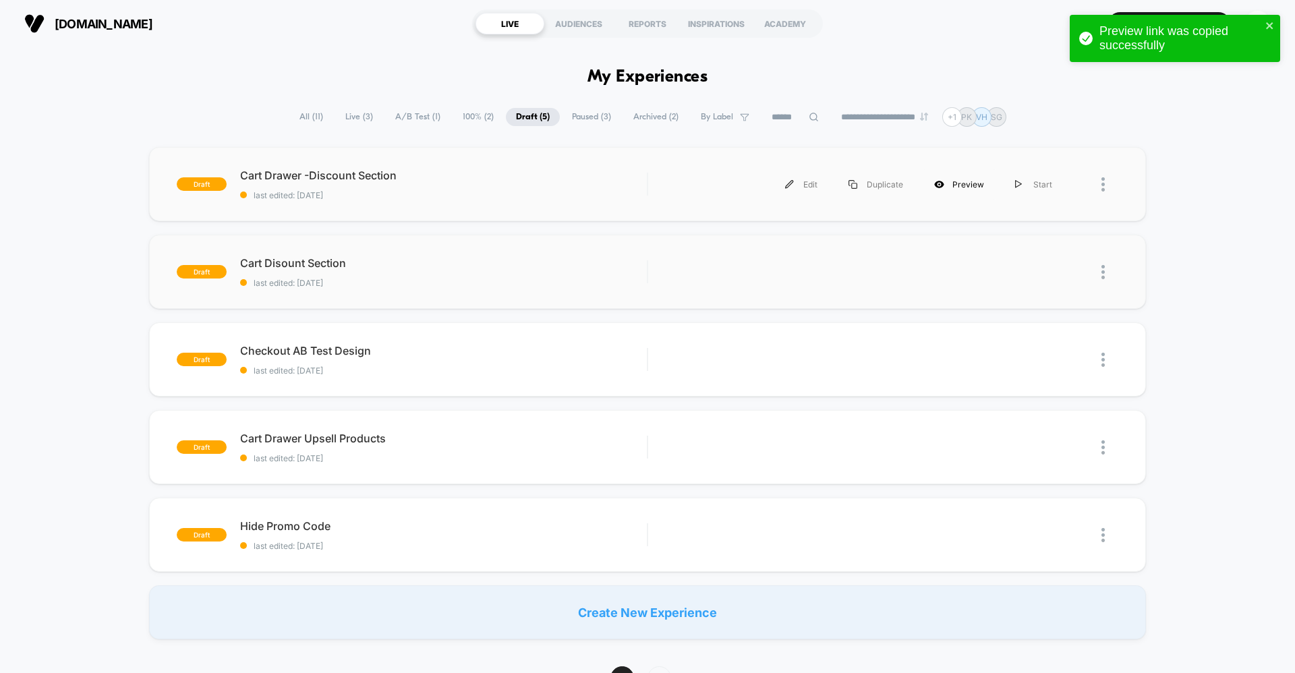
click at [964, 184] on div "Preview" at bounding box center [959, 184] width 81 height 30
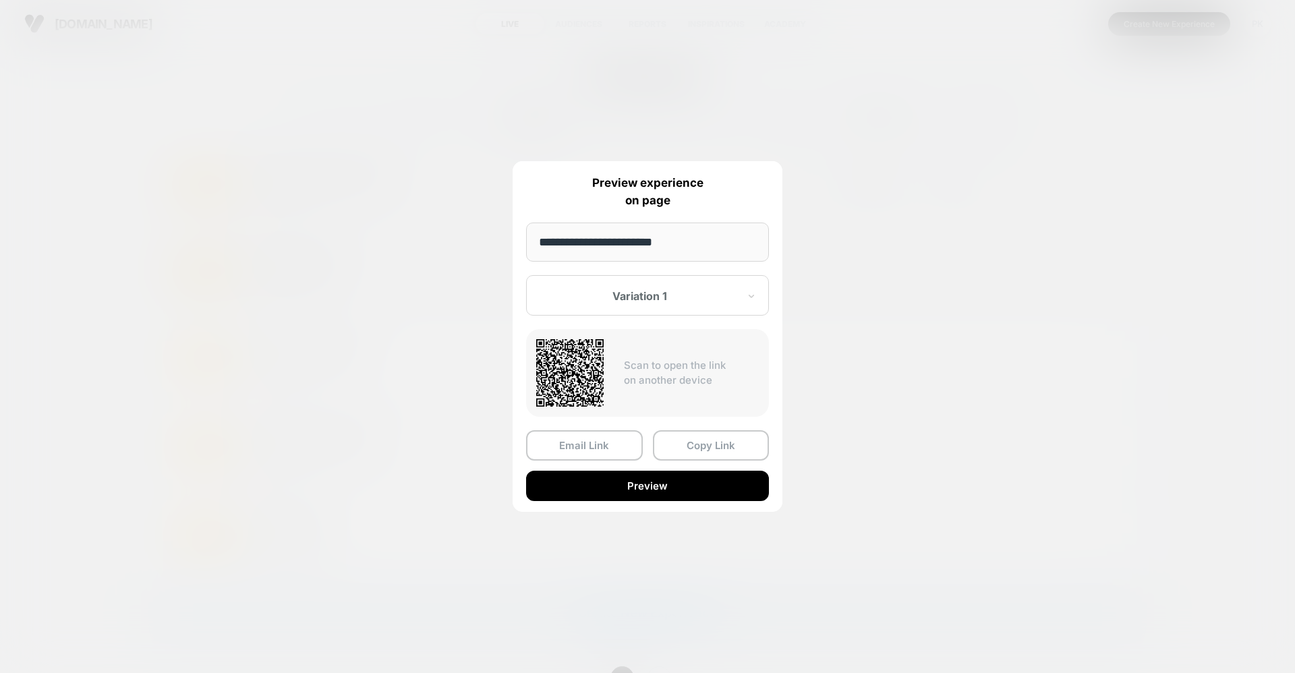
click at [663, 300] on div at bounding box center [639, 295] width 198 height 13
click at [667, 298] on div at bounding box center [639, 295] width 198 height 13
click at [664, 294] on div at bounding box center [639, 295] width 198 height 13
click at [571, 368] on div "Control" at bounding box center [647, 367] width 229 height 24
click at [684, 444] on button "Copy Link" at bounding box center [711, 445] width 117 height 30
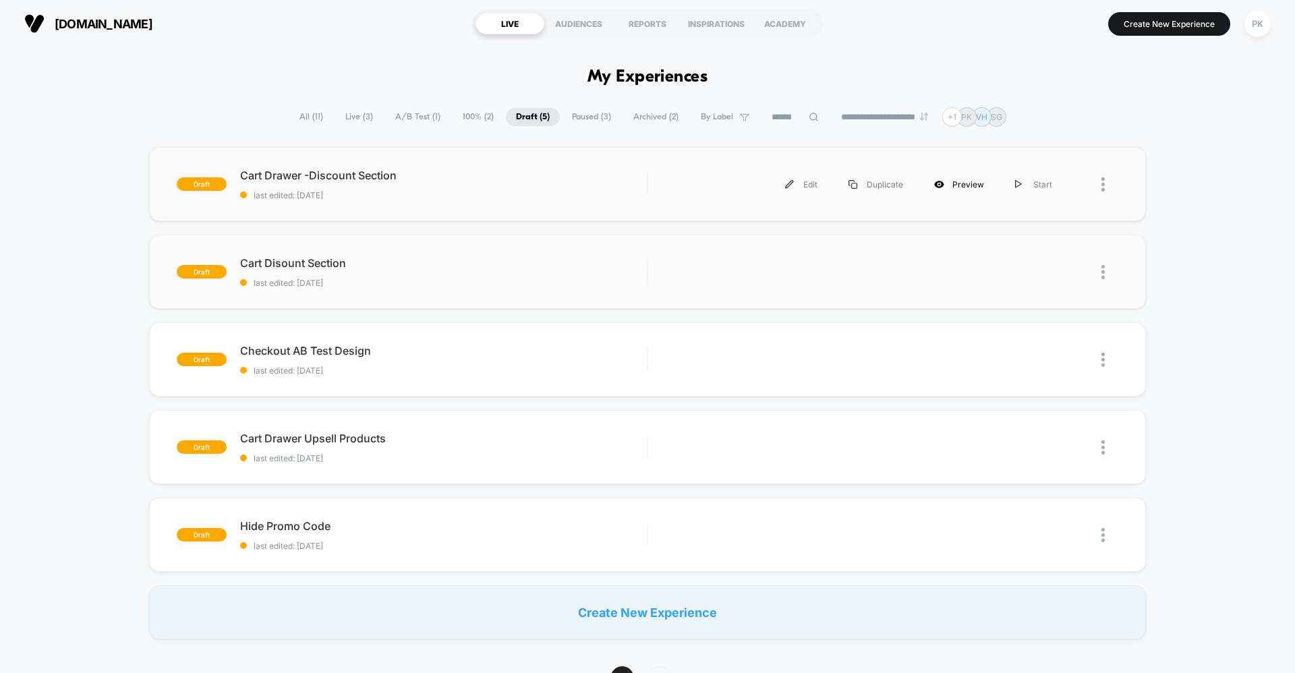
click at [955, 184] on div "Preview" at bounding box center [959, 184] width 81 height 30
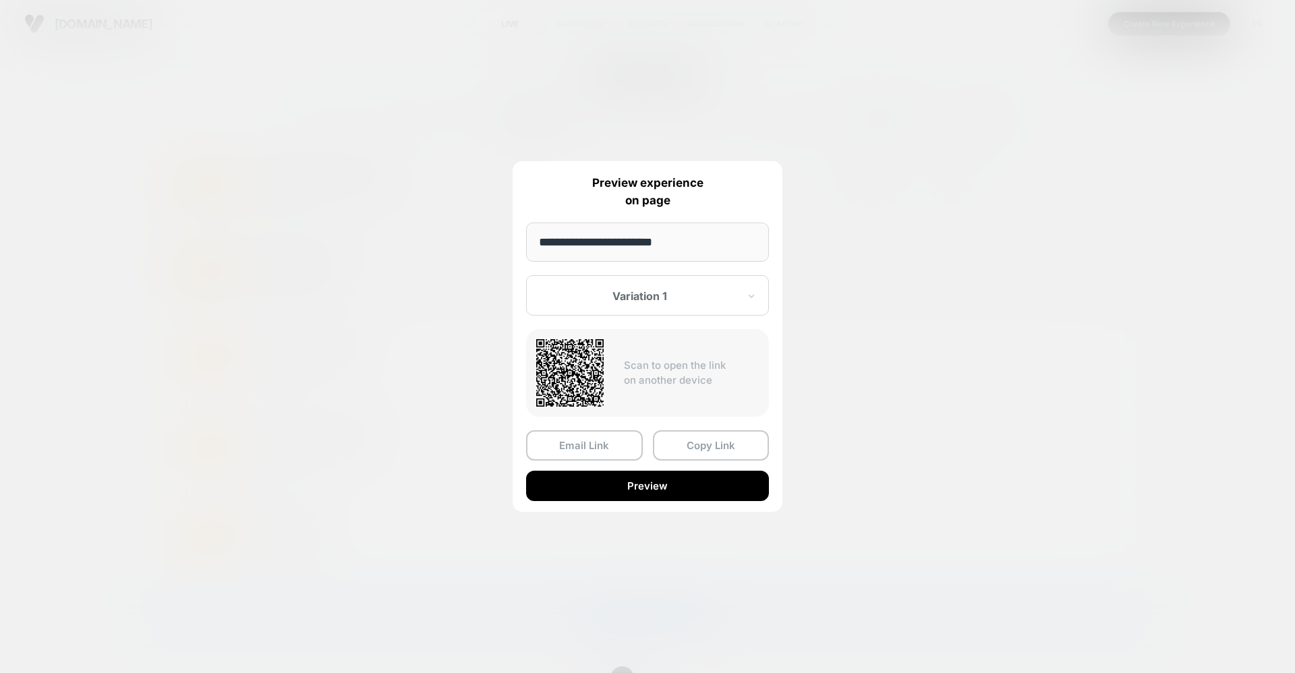
click at [663, 301] on div at bounding box center [639, 295] width 198 height 13
click at [634, 364] on div "Control" at bounding box center [647, 367] width 229 height 24
drag, startPoint x: 707, startPoint y: 308, endPoint x: 699, endPoint y: 308, distance: 8.1
click at [706, 306] on div "Control" at bounding box center [647, 295] width 243 height 40
click at [595, 341] on div "Variation 1" at bounding box center [647, 343] width 229 height 24
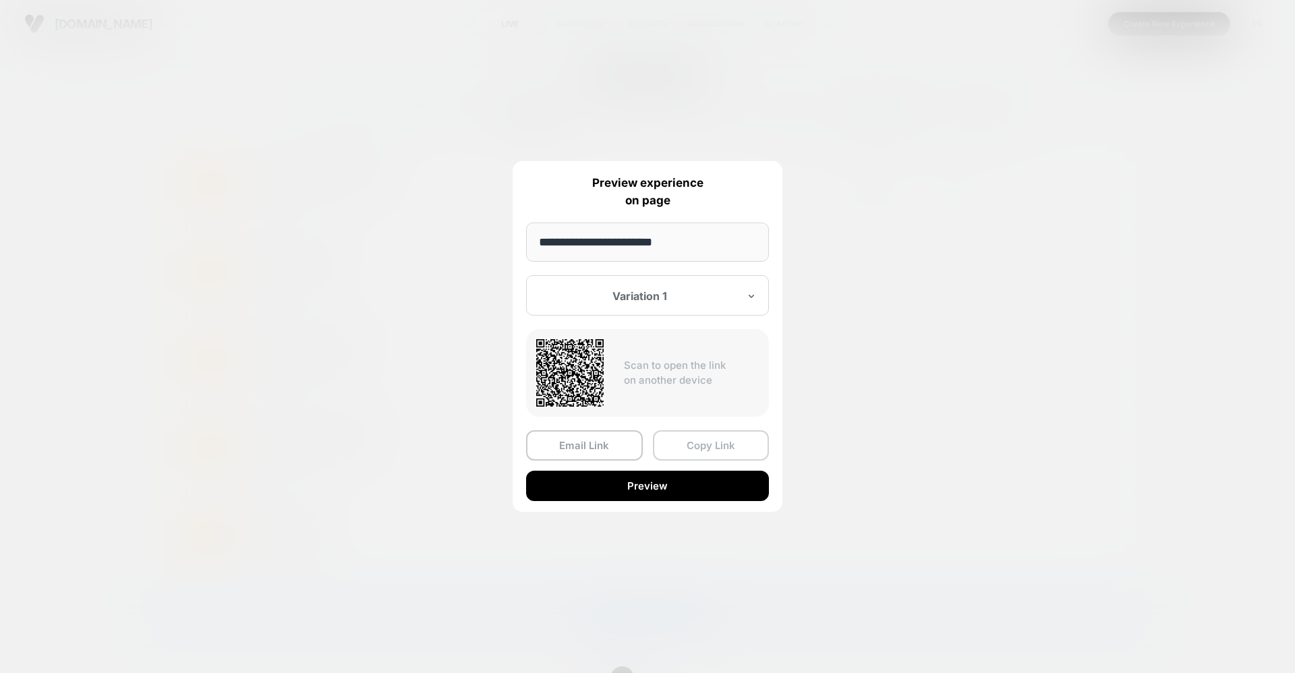
click at [695, 449] on button "Copy Link" at bounding box center [711, 445] width 117 height 30
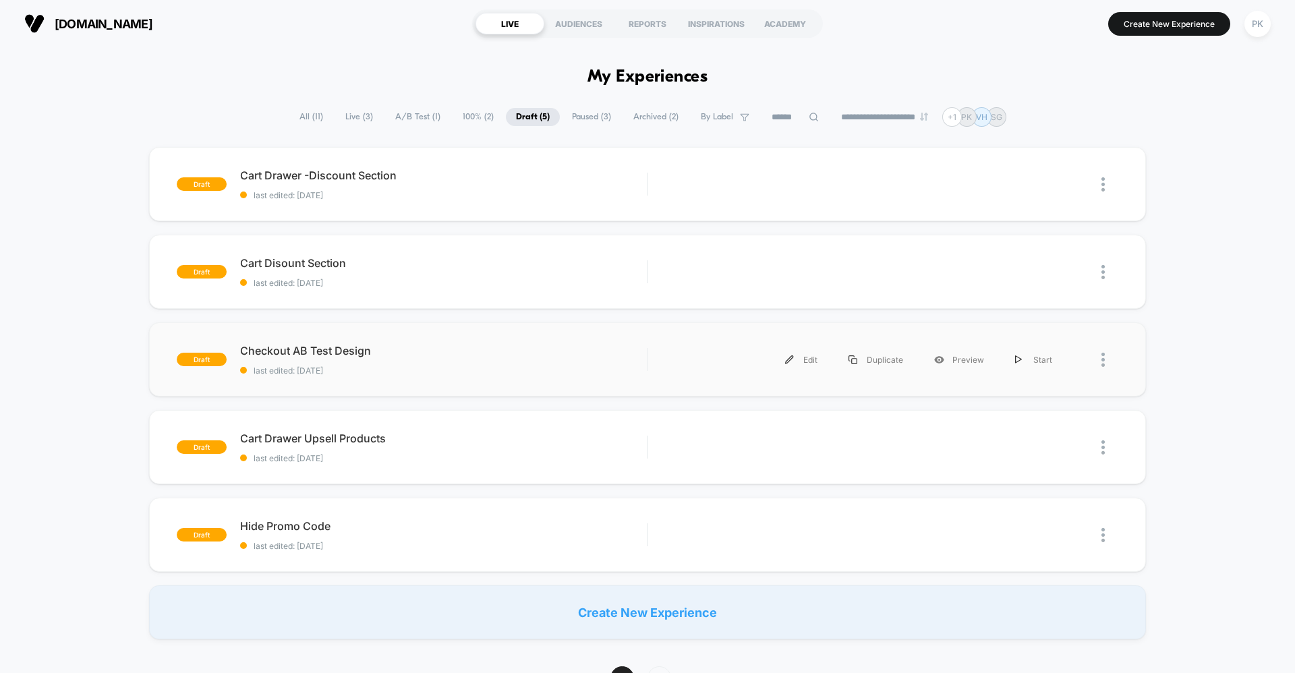
click at [1105, 357] on div at bounding box center [1110, 360] width 17 height 30
click at [1035, 394] on div "Preview Link" at bounding box center [1034, 391] width 121 height 30
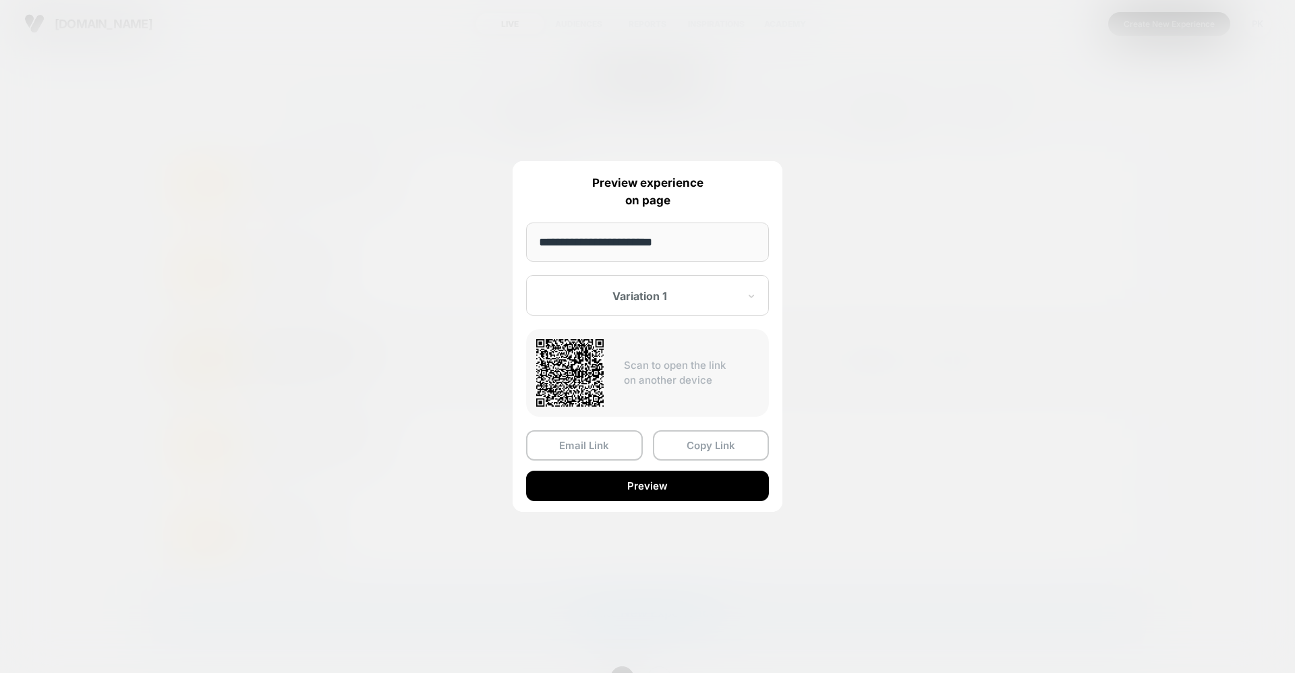
click at [679, 301] on div at bounding box center [639, 295] width 198 height 13
click at [692, 448] on button "Copy Link" at bounding box center [711, 445] width 117 height 30
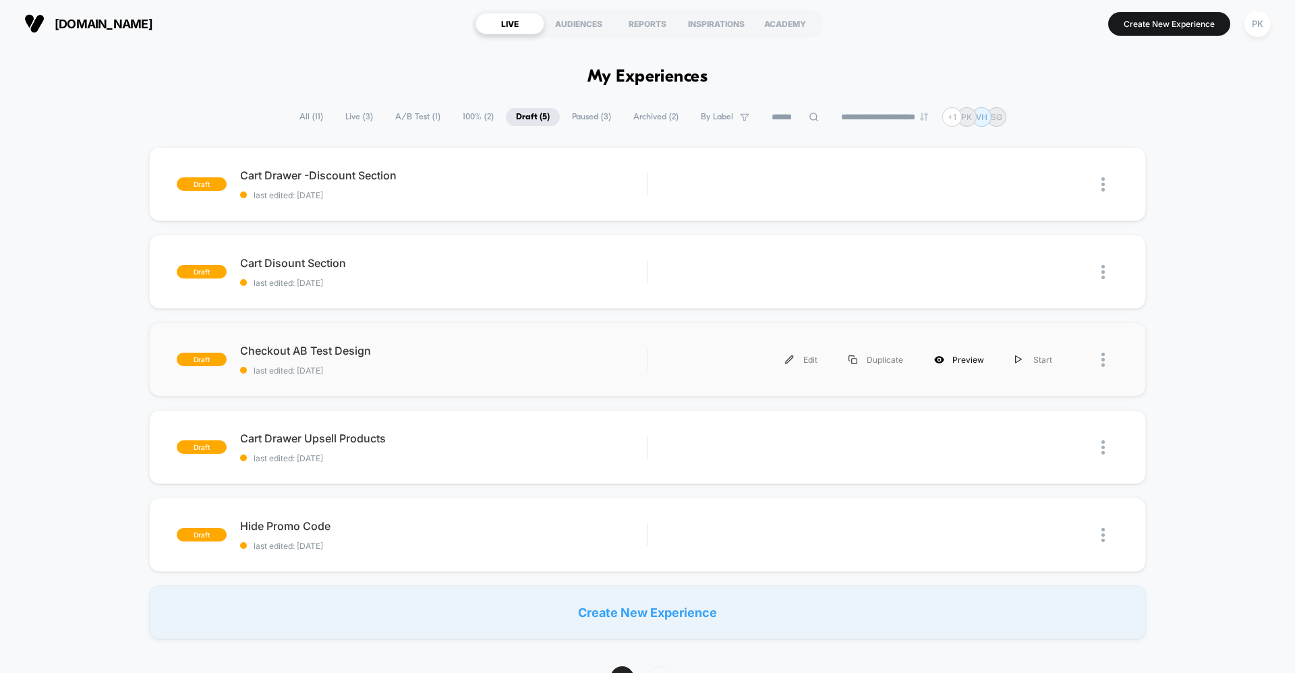
click at [958, 358] on div "Preview" at bounding box center [959, 360] width 81 height 30
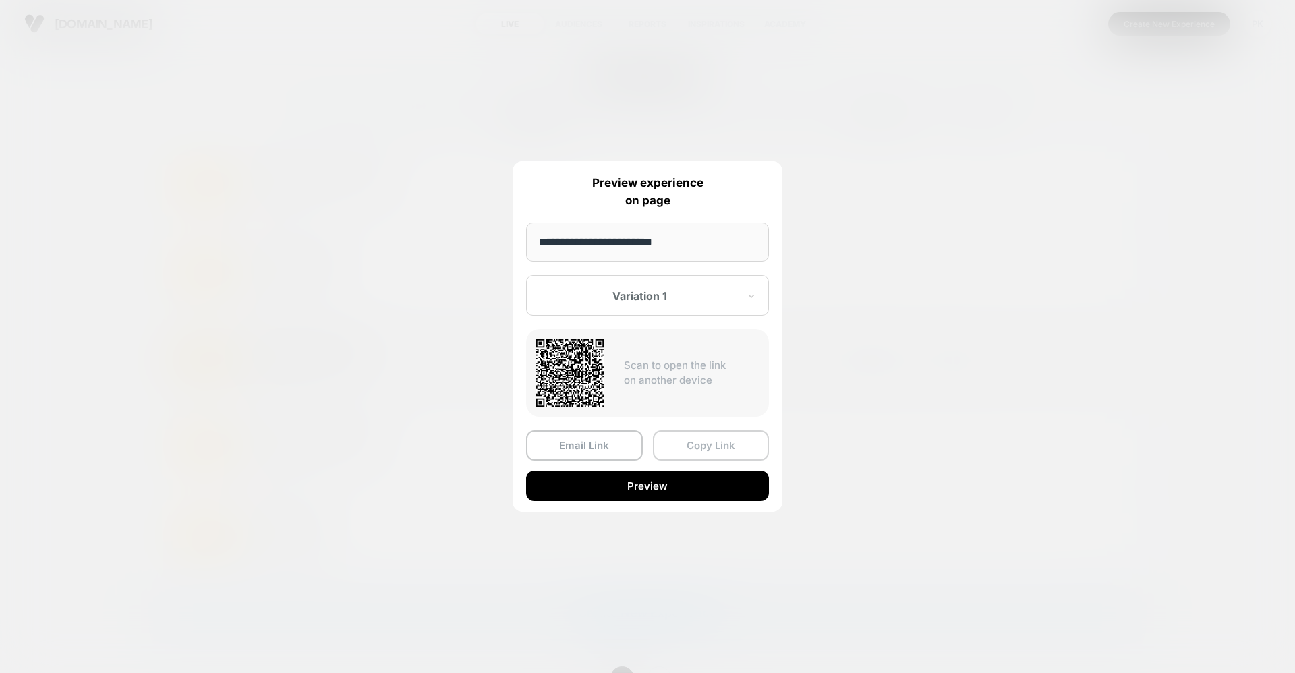
click at [683, 449] on button "Copy Link" at bounding box center [711, 445] width 117 height 30
